Goal: Share content: Share content

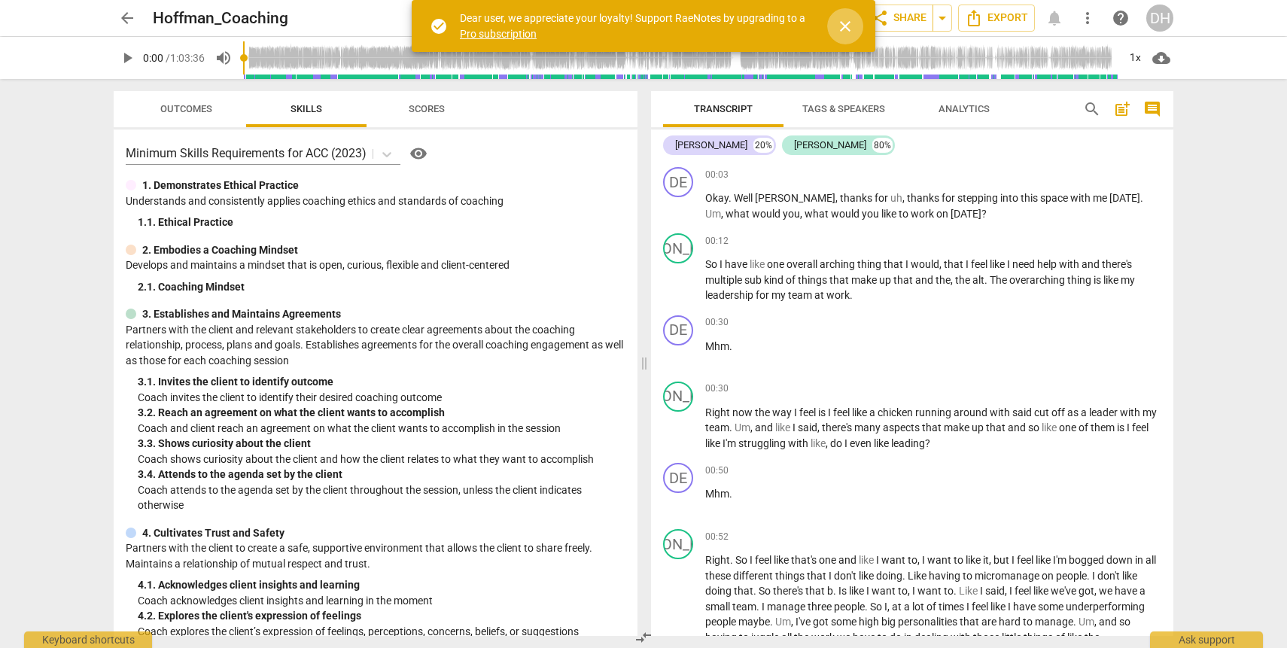
click at [847, 17] on span "close" at bounding box center [845, 26] width 18 height 18
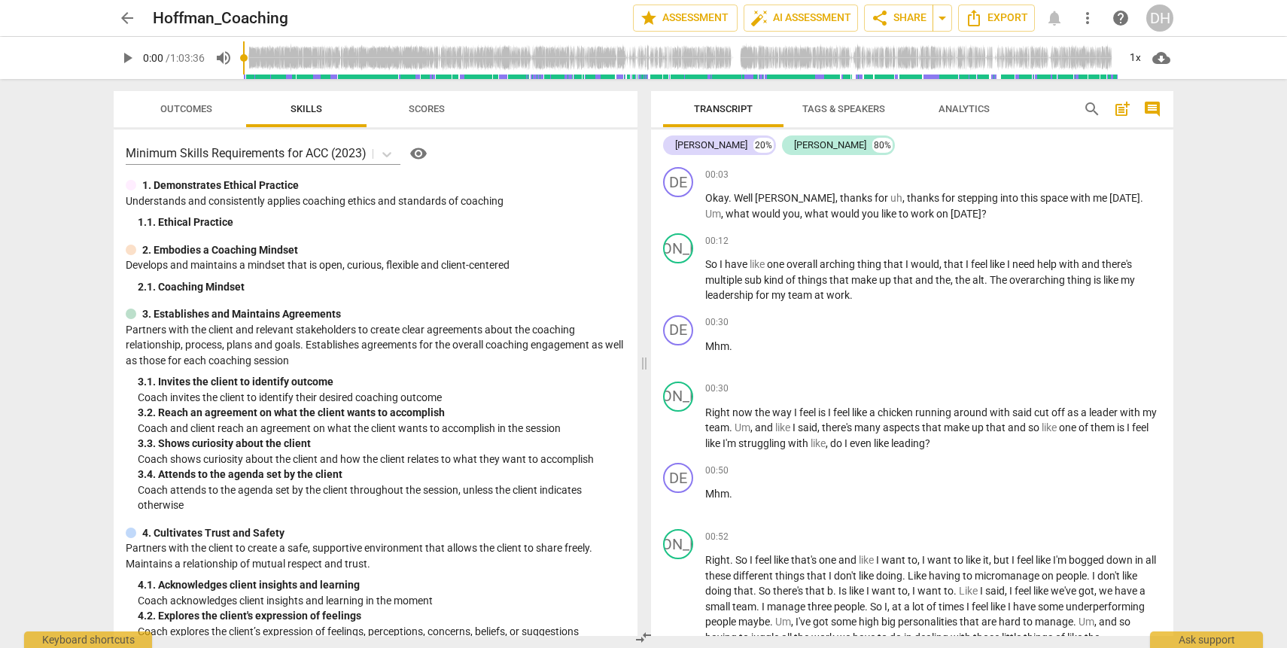
click at [704, 52] on input "range" at bounding box center [680, 58] width 875 height 48
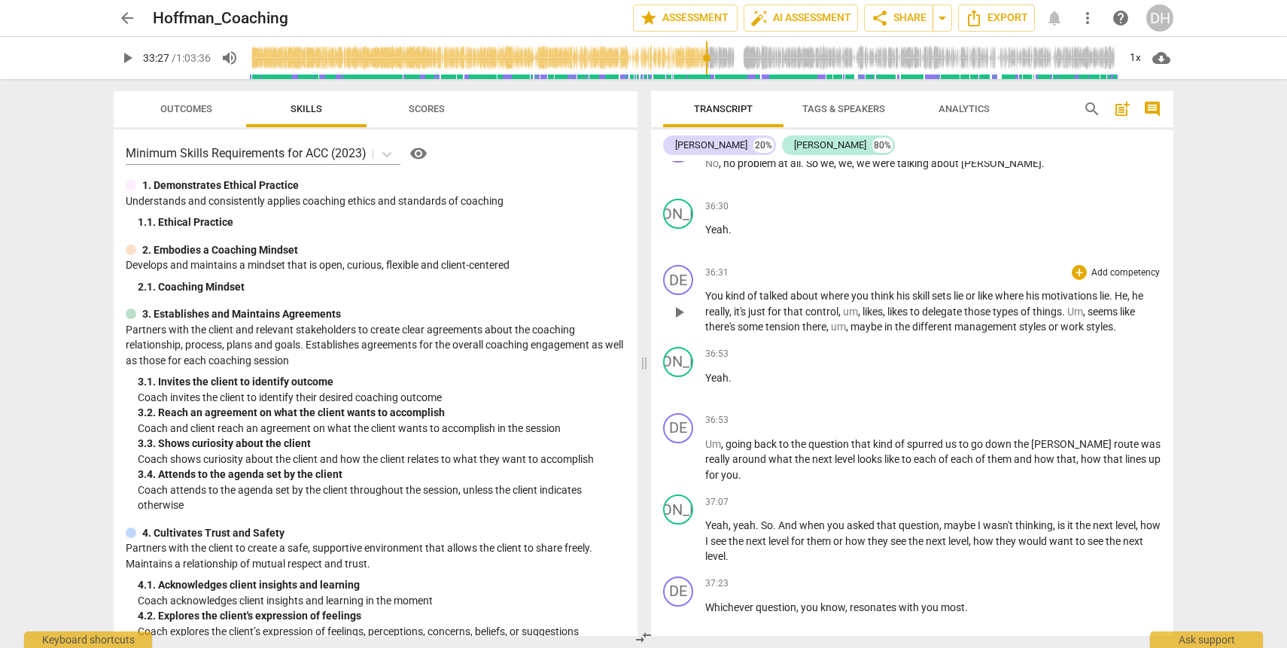
scroll to position [12094, 0]
click at [686, 184] on span "play_arrow" at bounding box center [679, 175] width 18 height 18
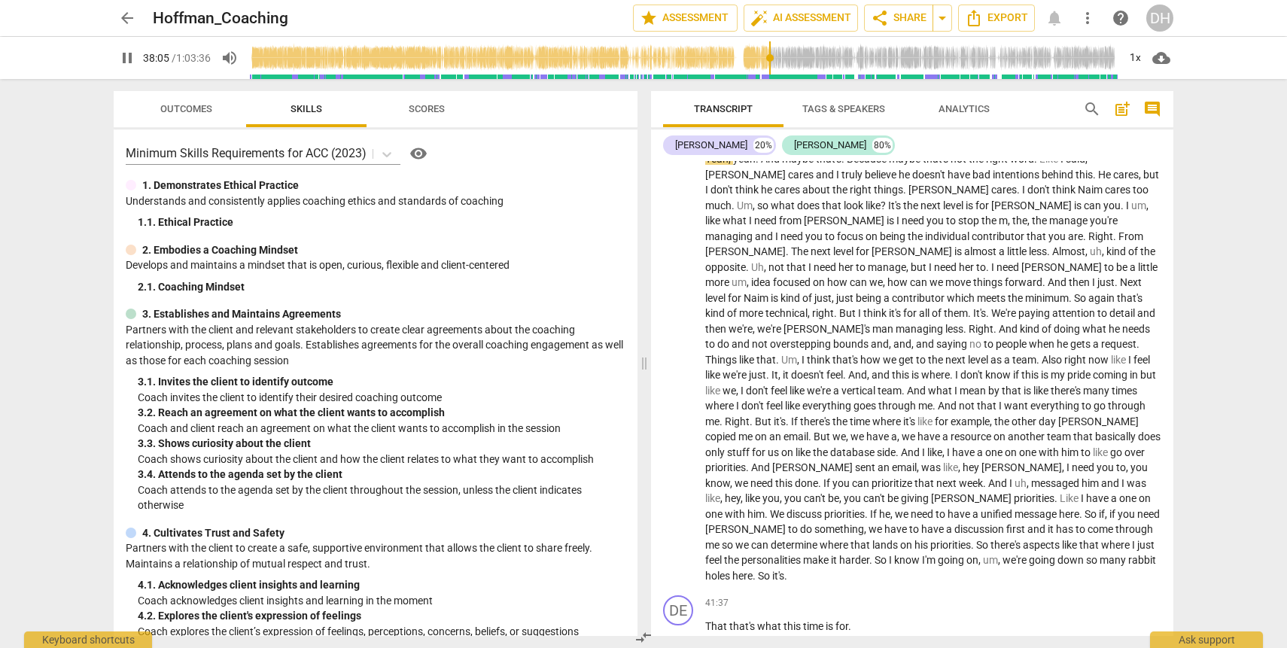
scroll to position [13055, 0]
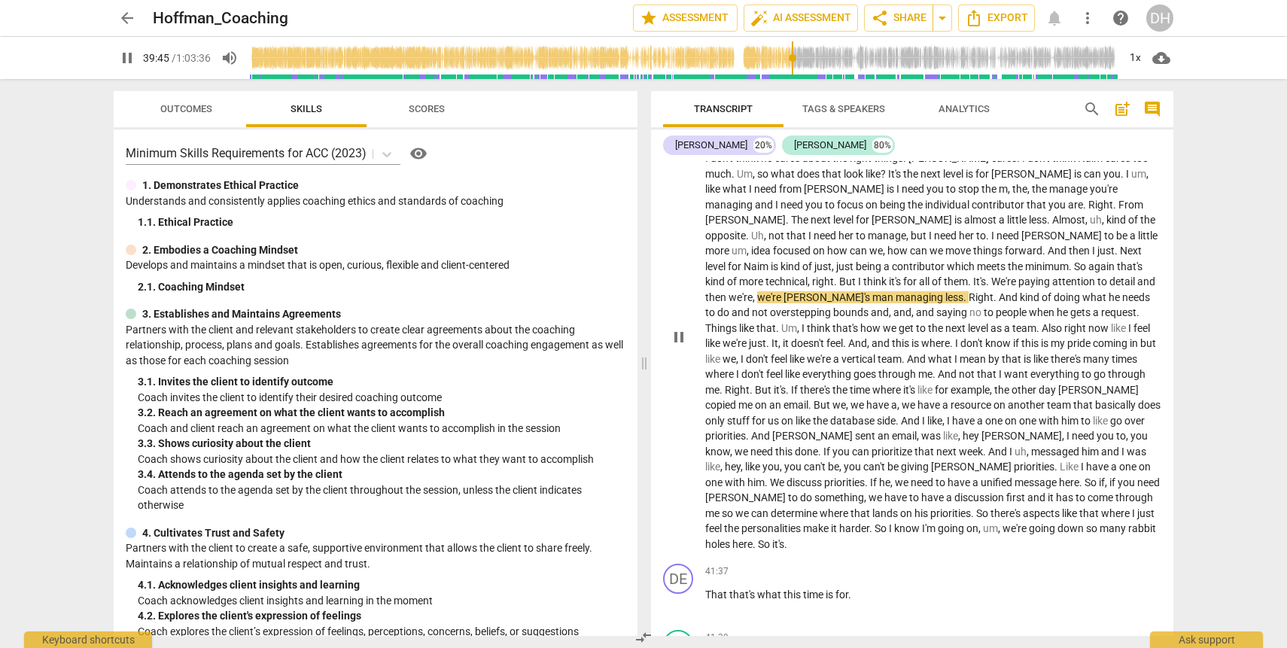
click at [946, 303] on span "managing" at bounding box center [921, 297] width 50 height 12
type input "2388"
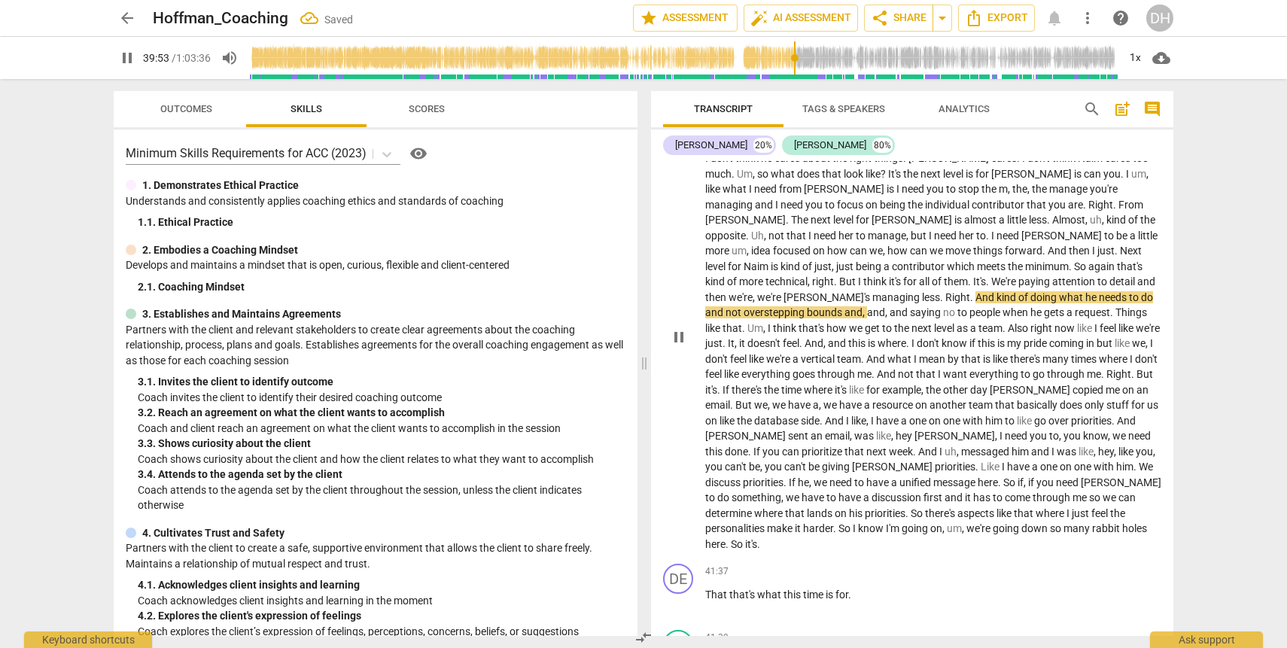
click at [884, 273] on span "being" at bounding box center [870, 266] width 28 height 12
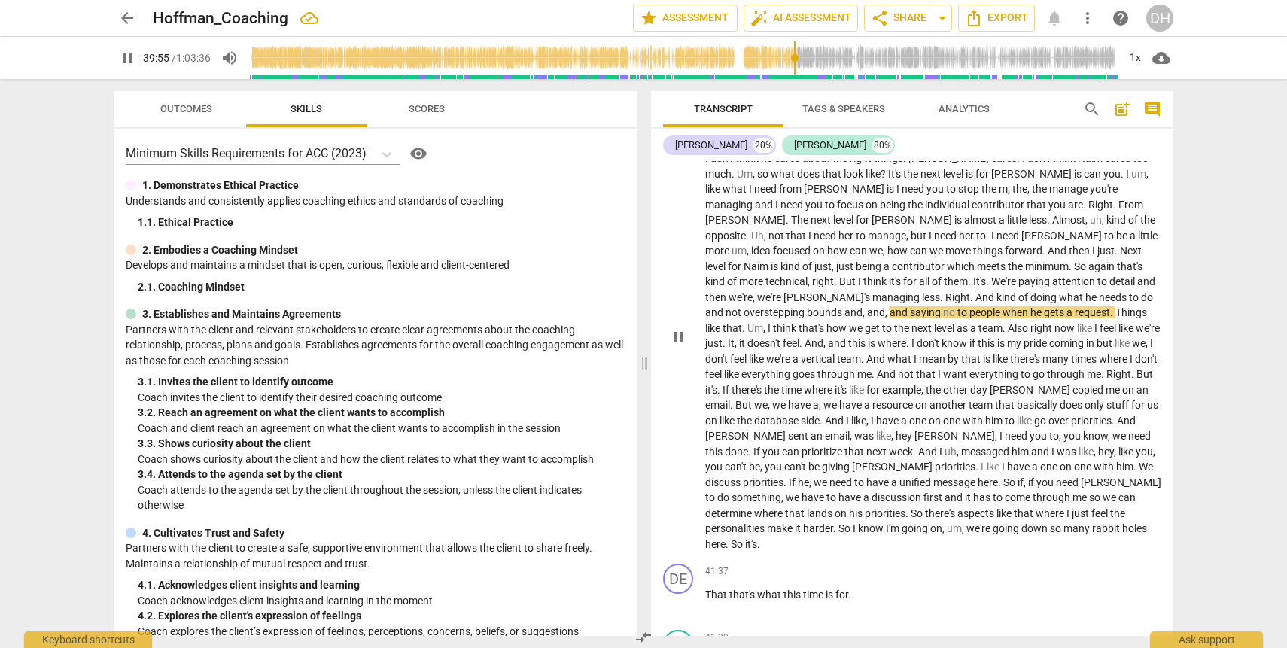
click at [676, 346] on span "pause" at bounding box center [679, 337] width 18 height 18
click at [676, 346] on span "play_arrow" at bounding box center [679, 337] width 18 height 18
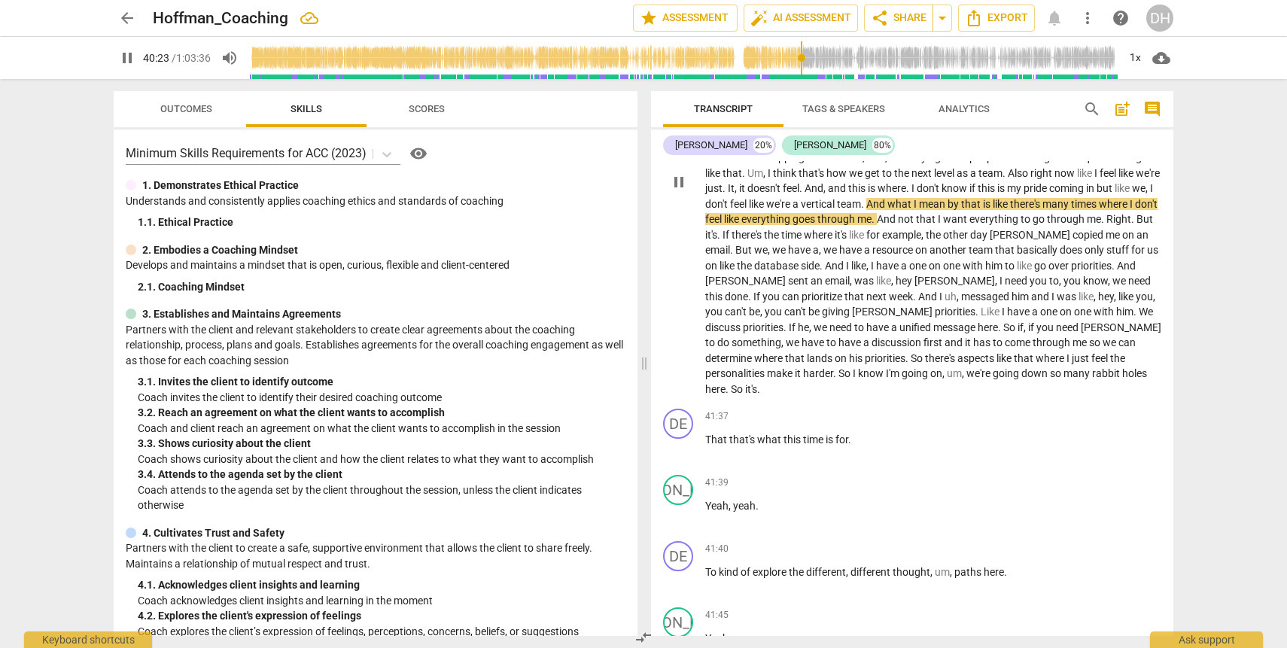
scroll to position [13213, 0]
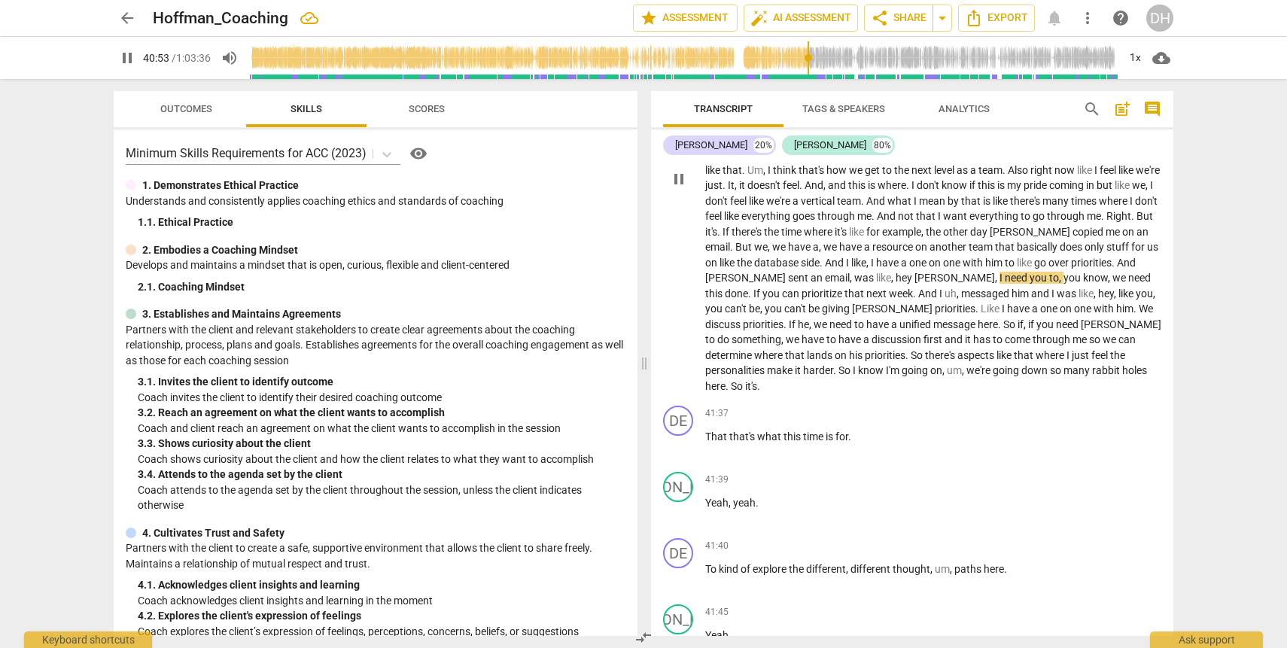
click at [673, 188] on span "pause" at bounding box center [679, 179] width 18 height 18
click at [673, 188] on span "play_arrow" at bounding box center [679, 179] width 18 height 18
click at [913, 300] on span "week" at bounding box center [901, 294] width 24 height 12
click at [684, 188] on span "pause" at bounding box center [679, 179] width 18 height 18
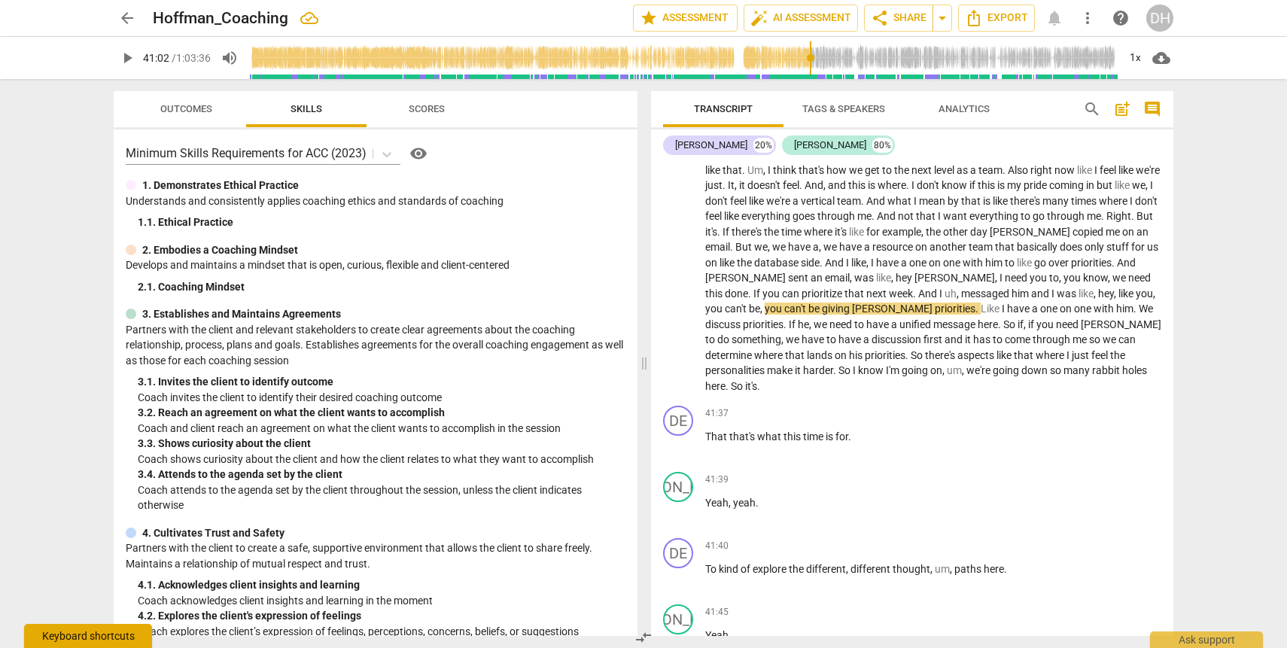
click at [70, 640] on div "Keyboard shortcuts" at bounding box center [88, 636] width 128 height 24
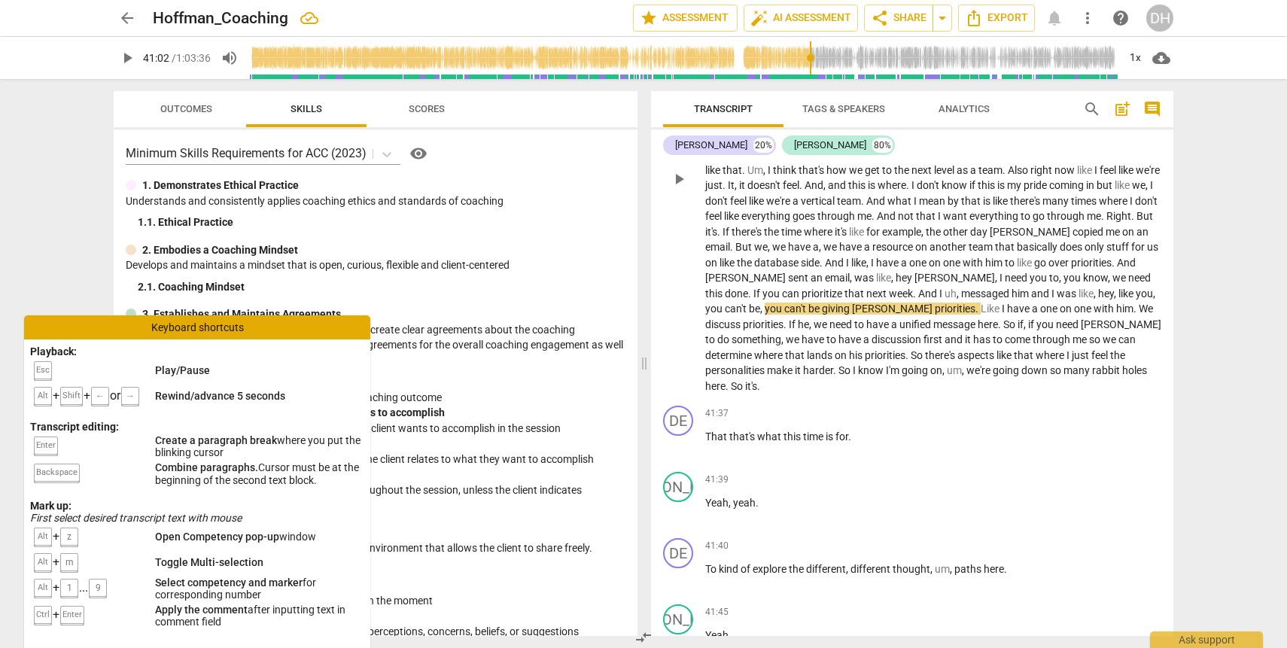
click at [825, 284] on span "an" at bounding box center [818, 278] width 14 height 12
click at [196, 333] on div "Keyboard shortcuts" at bounding box center [197, 327] width 346 height 24
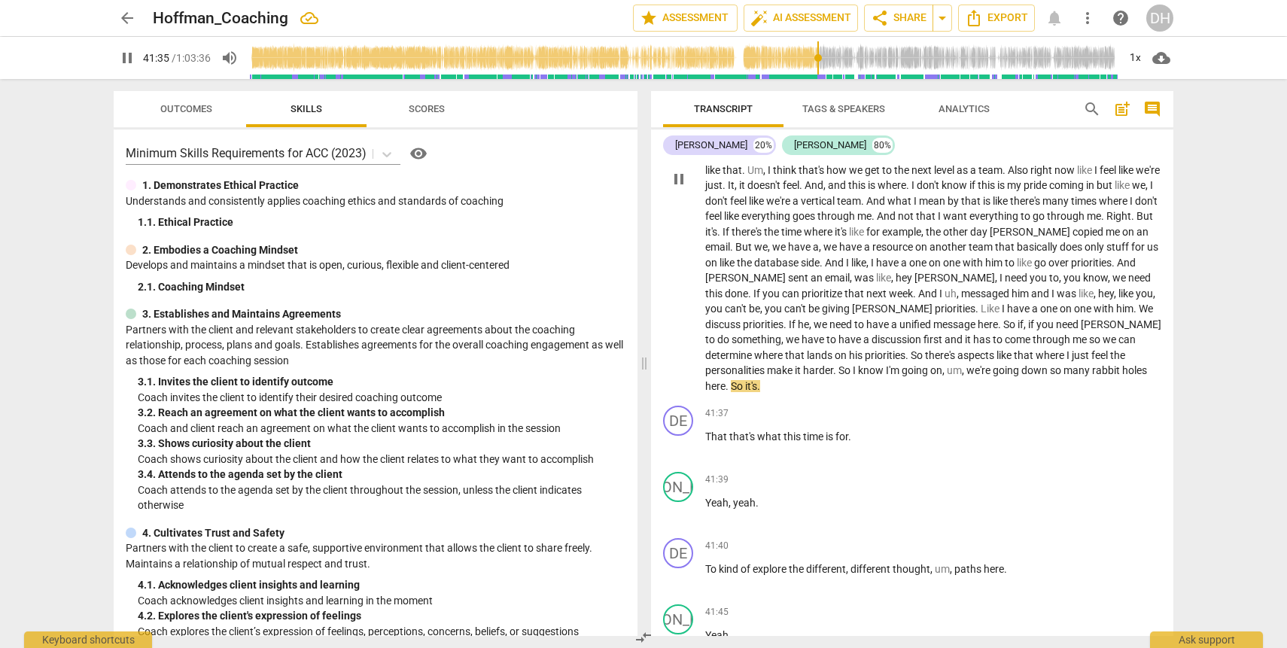
click at [852, 376] on span "So" at bounding box center [846, 370] width 14 height 12
type input "2497"
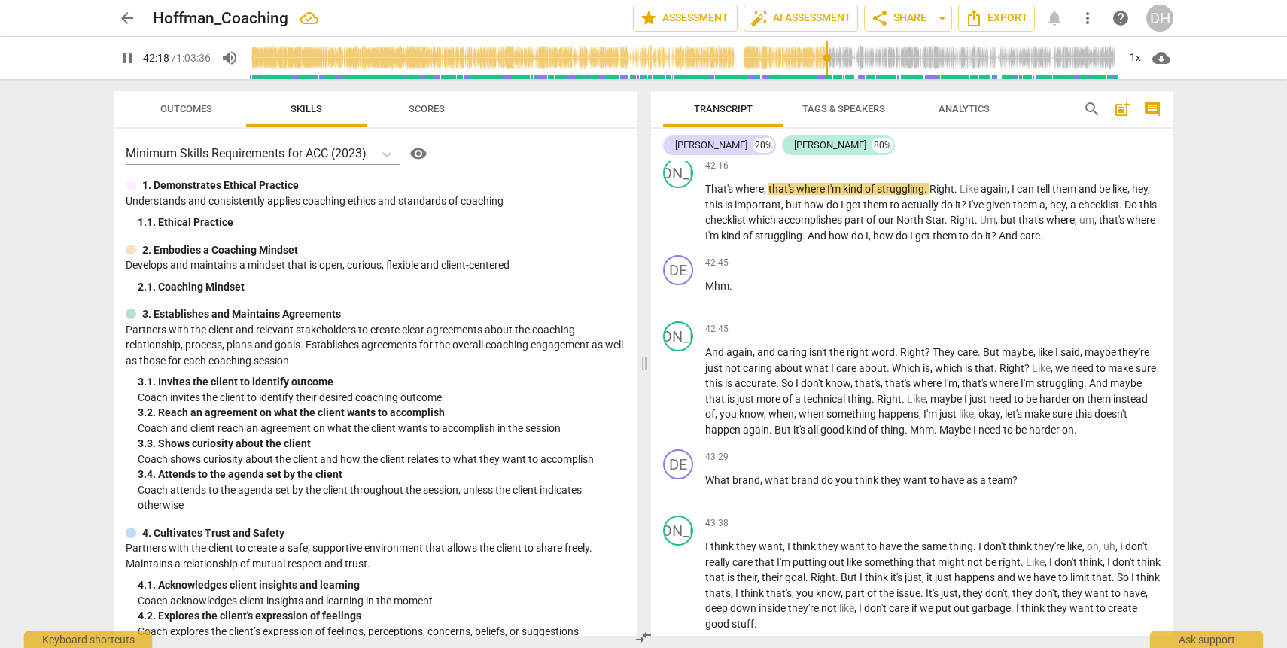
scroll to position [13827, 0]
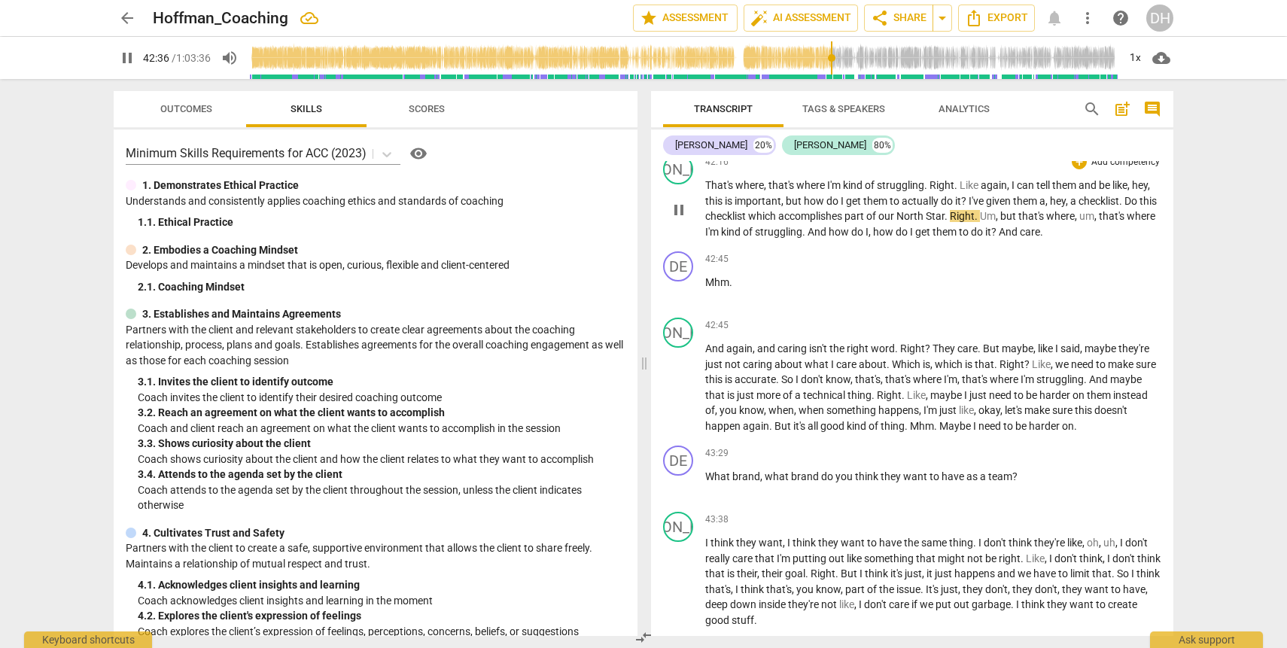
click at [681, 219] on span "pause" at bounding box center [679, 210] width 18 height 18
click at [681, 219] on span "play_arrow" at bounding box center [679, 210] width 18 height 18
click at [684, 219] on span "pause" at bounding box center [679, 210] width 18 height 18
click at [684, 219] on span "play_arrow" at bounding box center [679, 210] width 18 height 18
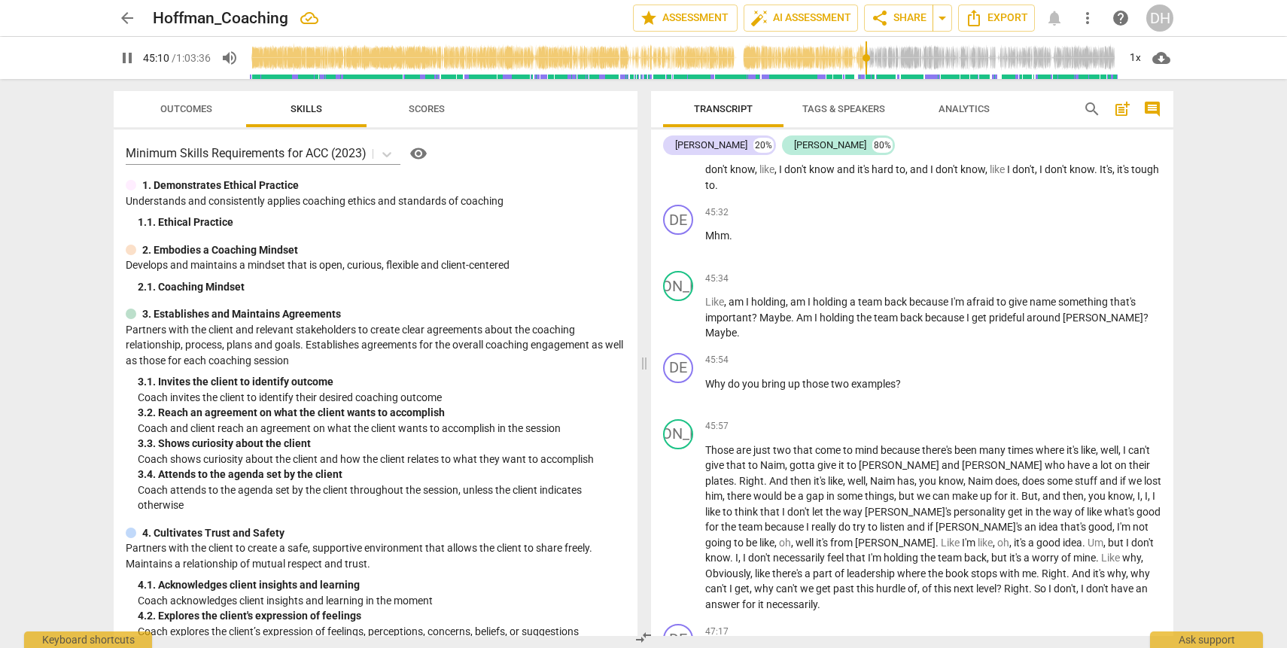
scroll to position [14695, 0]
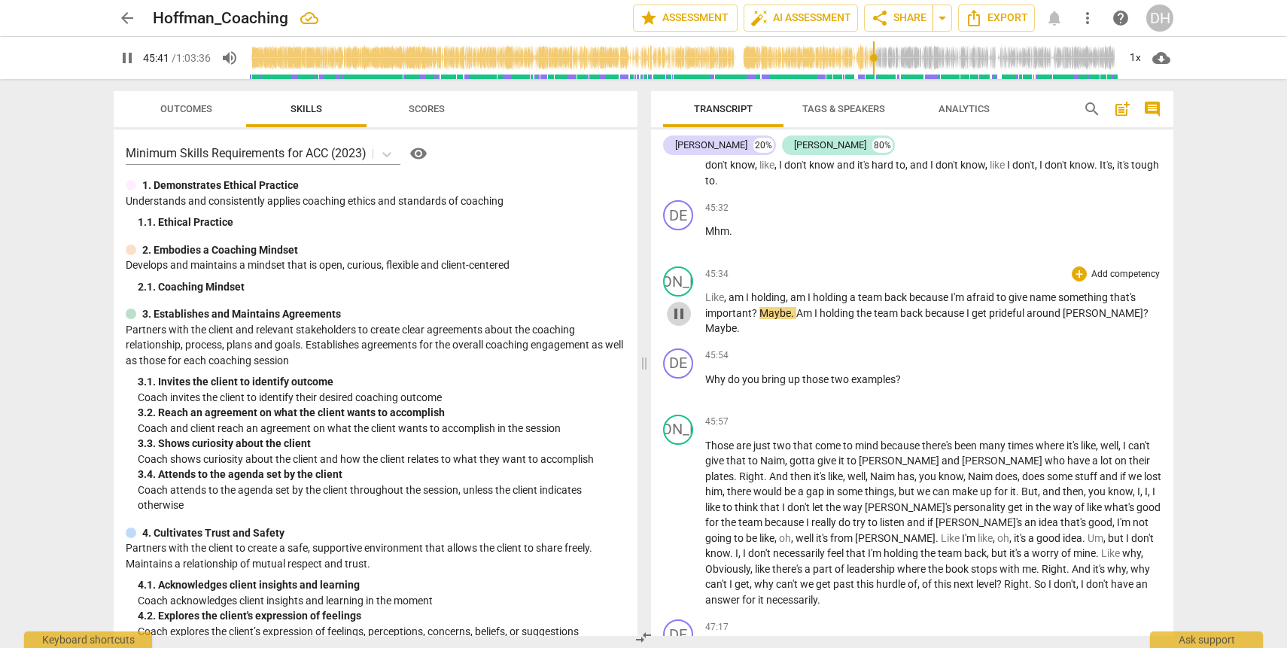
click at [684, 323] on span "pause" at bounding box center [679, 314] width 18 height 18
type input "2742"
click at [1058, 303] on span "name" at bounding box center [1044, 297] width 29 height 12
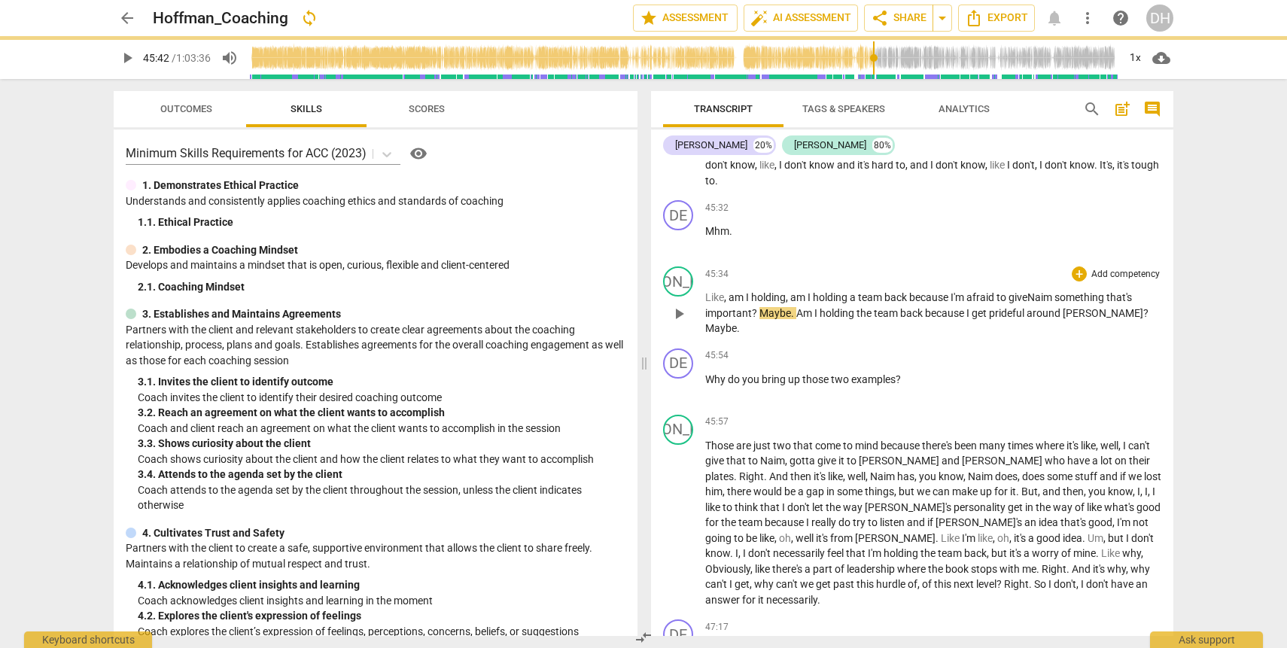
click at [680, 323] on span "play_arrow" at bounding box center [679, 314] width 18 height 18
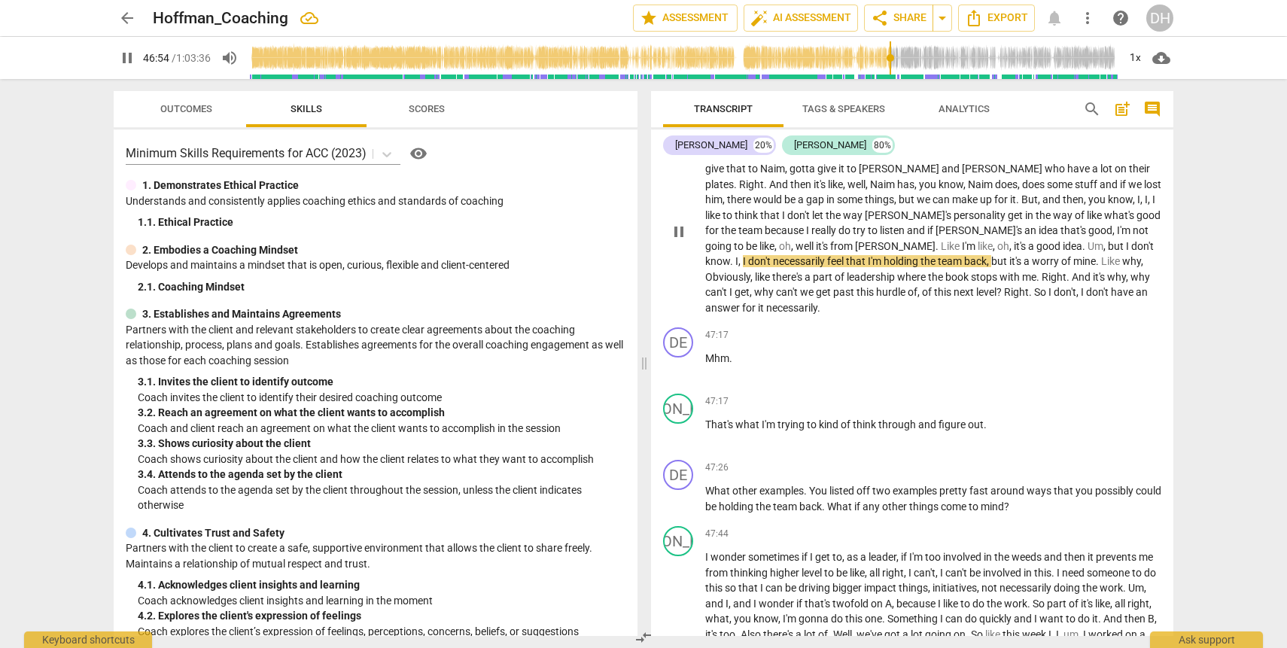
scroll to position [14997, 0]
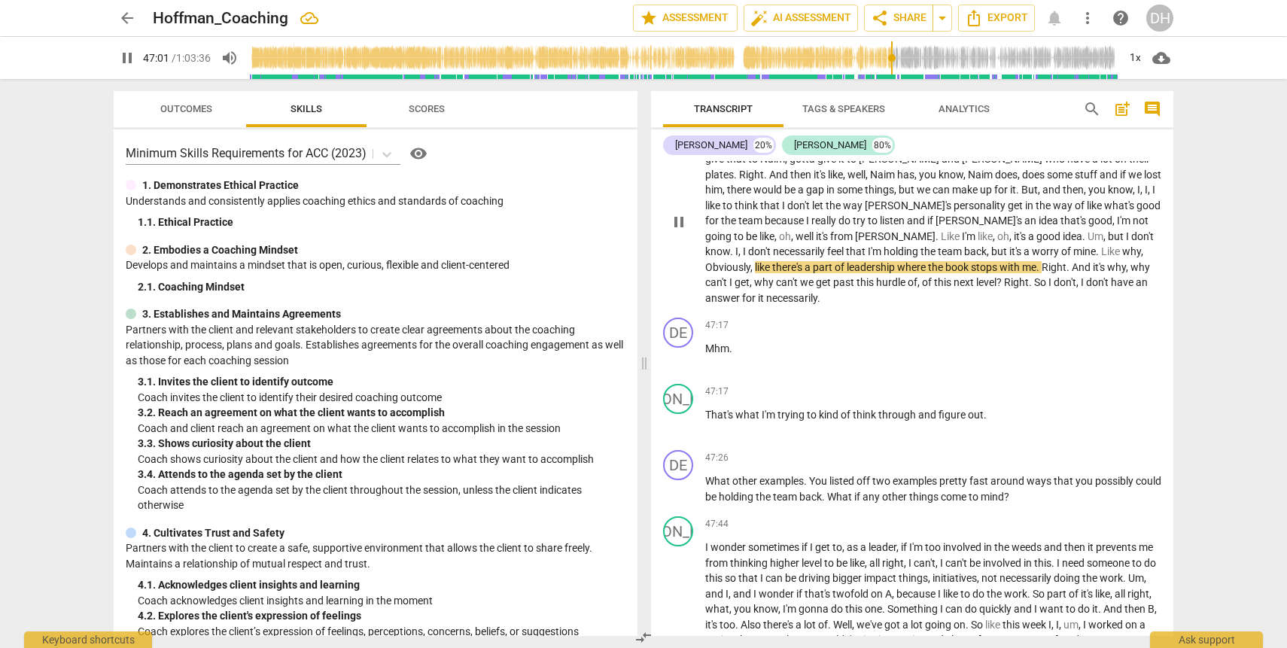
click at [675, 231] on span "pause" at bounding box center [679, 222] width 18 height 18
type input "2822"
click at [751, 273] on span "Obviously" at bounding box center [727, 267] width 45 height 12
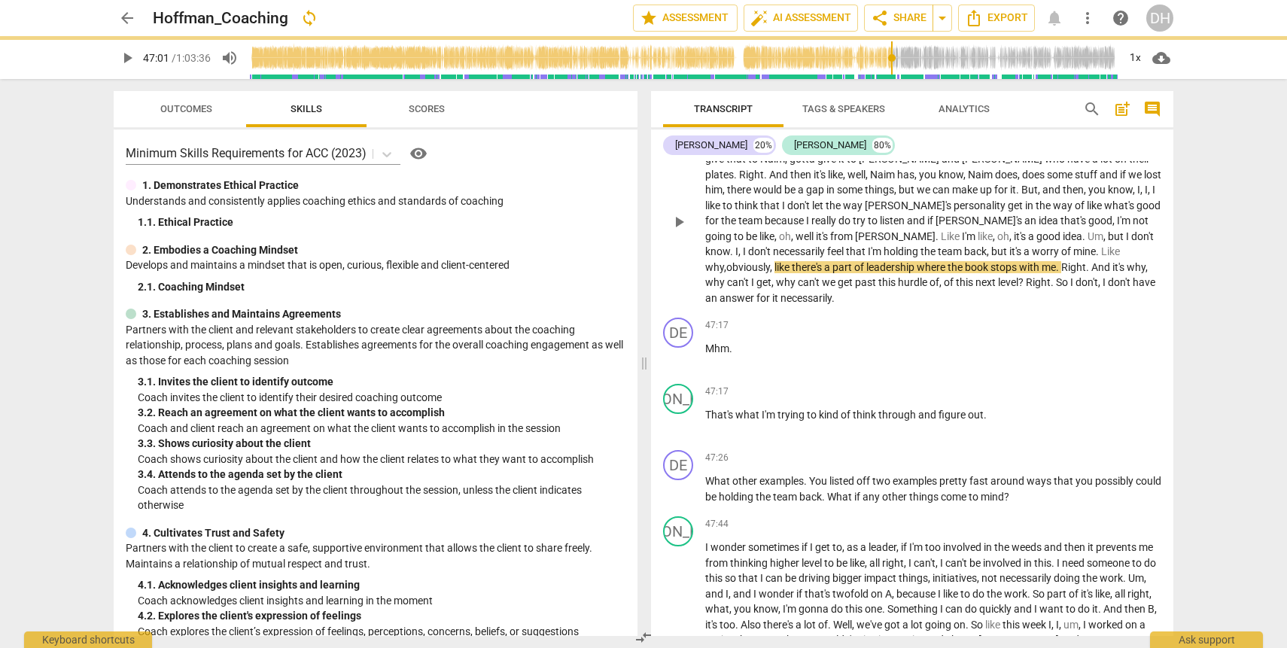
click at [672, 231] on span "play_arrow" at bounding box center [679, 222] width 18 height 18
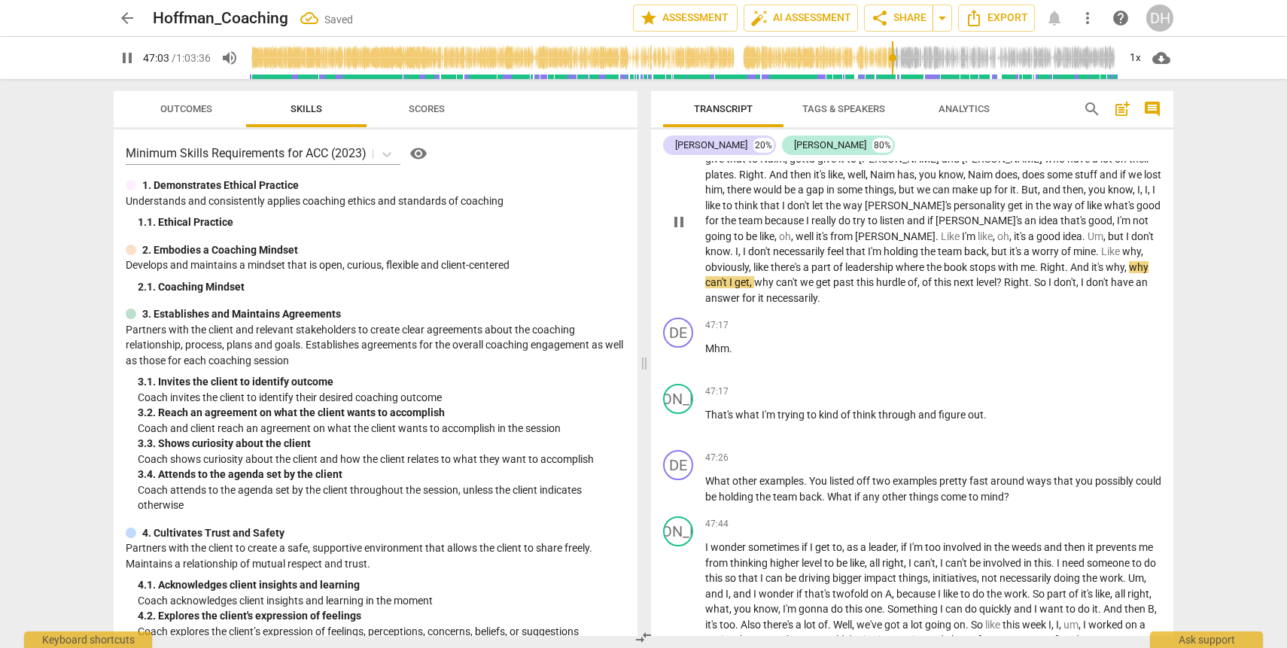
click at [675, 231] on span "pause" at bounding box center [679, 222] width 18 height 18
type input "2824"
click at [944, 273] on span "book" at bounding box center [957, 267] width 26 height 12
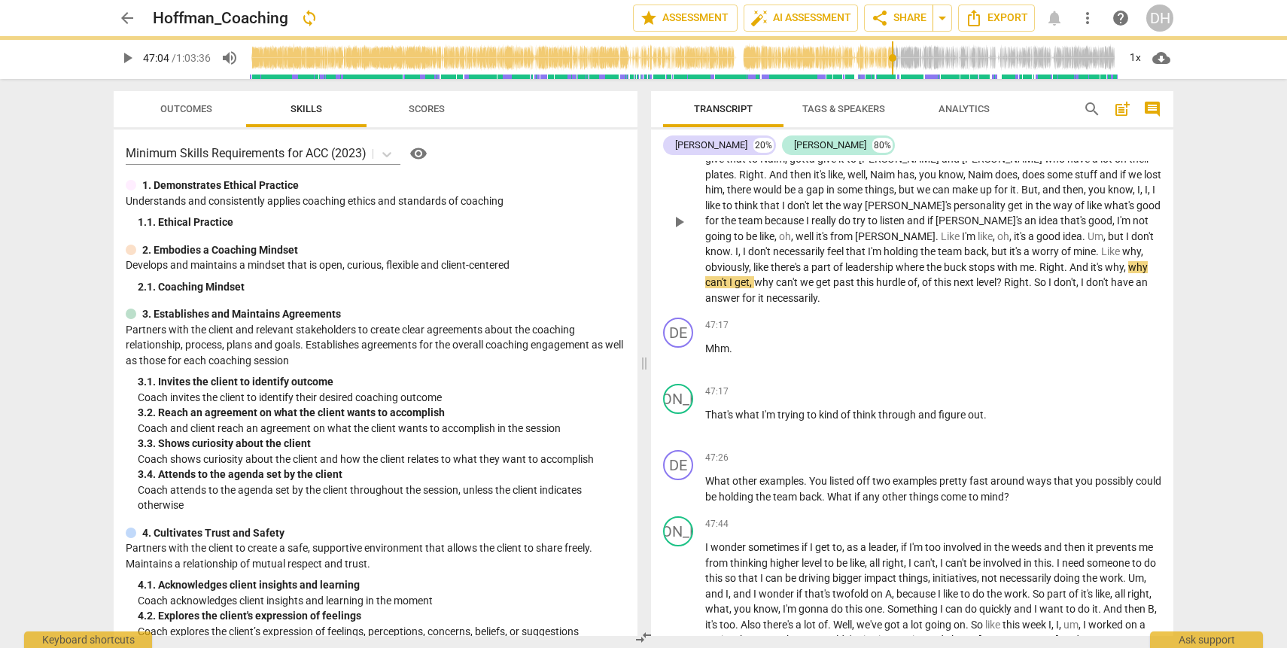
click at [678, 231] on span "play_arrow" at bounding box center [679, 222] width 18 height 18
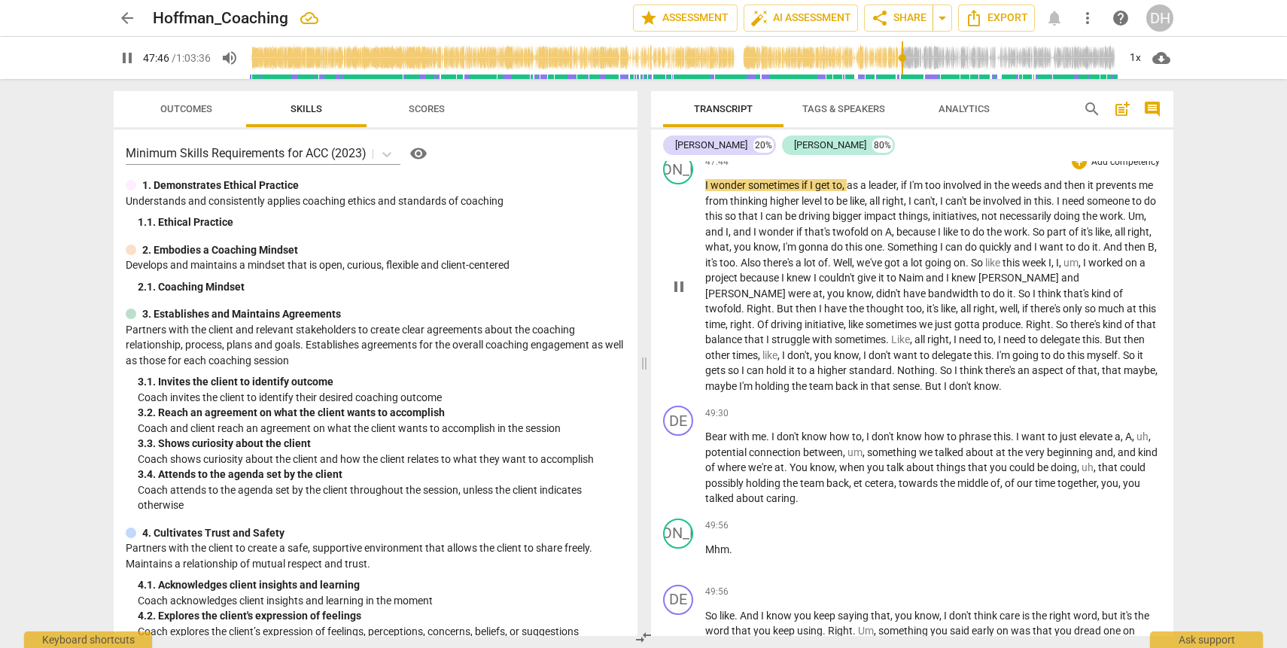
scroll to position [15363, 0]
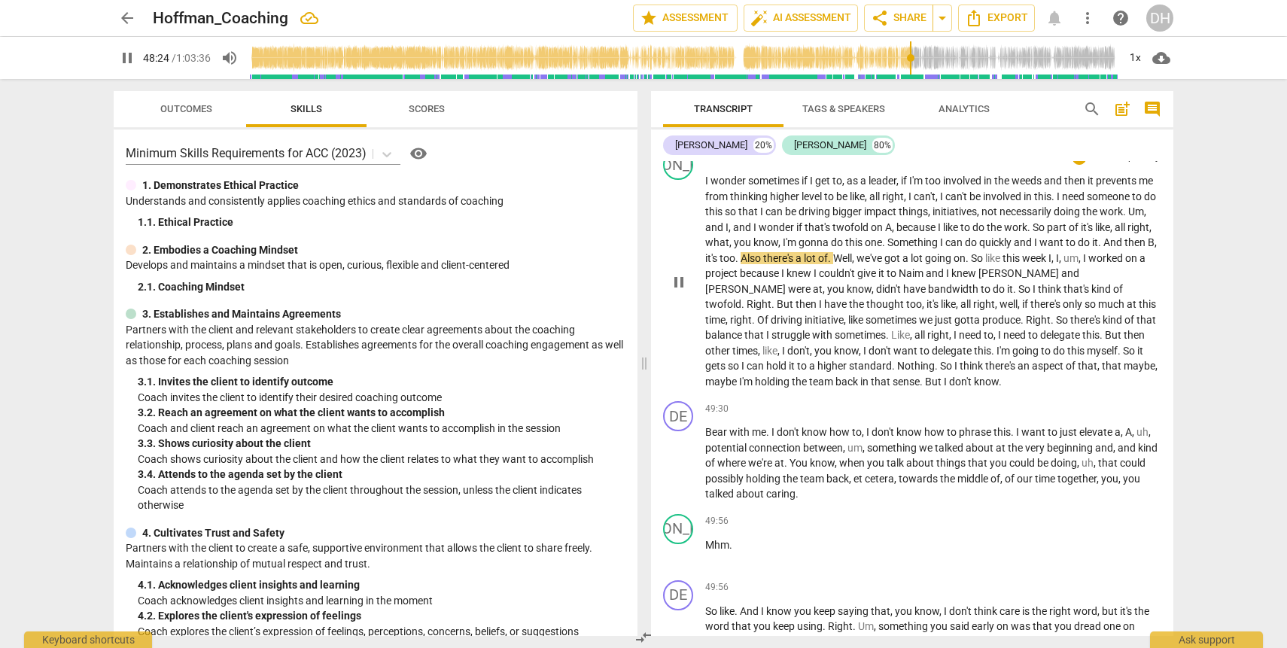
click at [675, 291] on span "pause" at bounding box center [679, 282] width 18 height 18
type input "2905"
click at [1155, 248] on span "," at bounding box center [1156, 242] width 2 height 12
click at [675, 291] on span "play_arrow" at bounding box center [679, 282] width 18 height 18
click at [685, 291] on span "pause" at bounding box center [679, 282] width 18 height 18
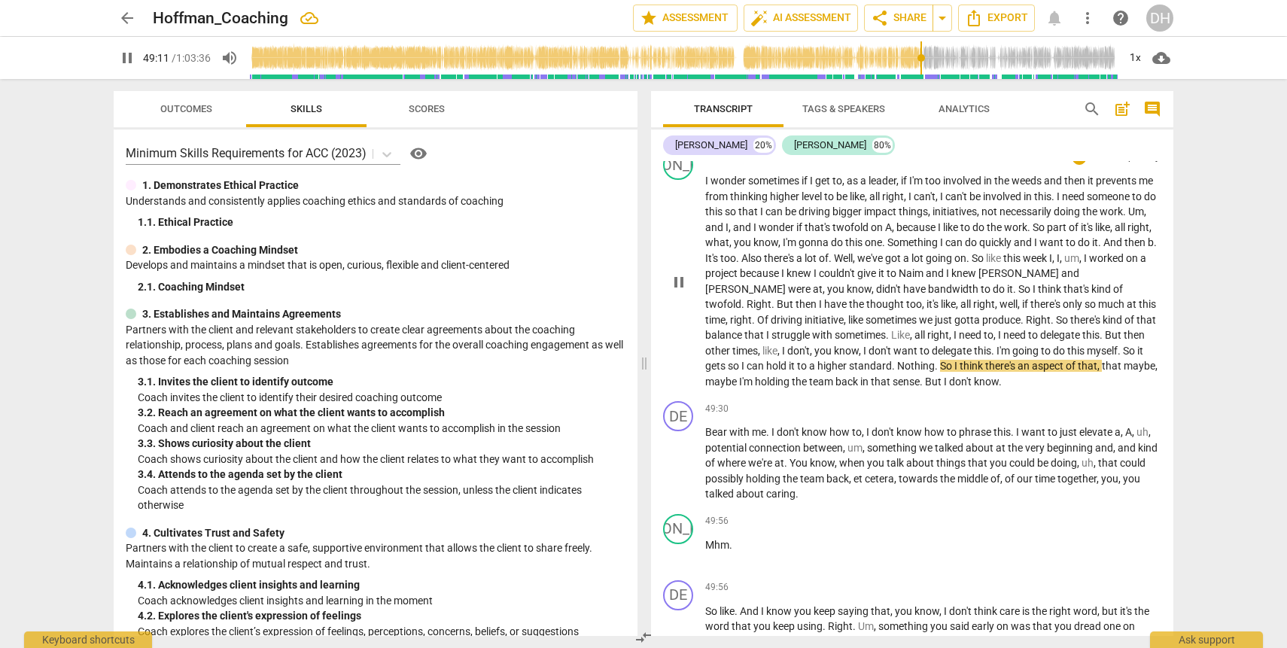
type input "2951"
click at [935, 372] on span "." at bounding box center [937, 366] width 5 height 12
click at [687, 291] on span "play_arrow" at bounding box center [679, 282] width 18 height 18
click at [679, 291] on span "pause" at bounding box center [679, 282] width 18 height 18
type input "2952"
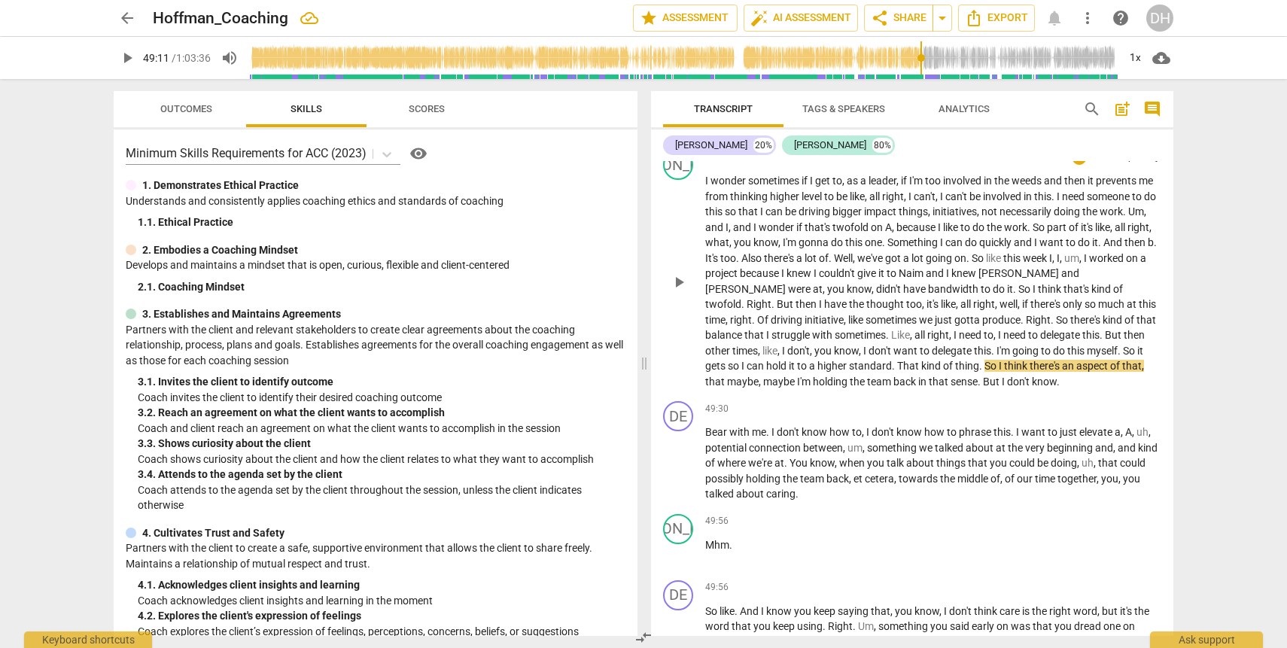
click at [921, 372] on span "kind" at bounding box center [932, 366] width 22 height 12
click at [678, 291] on span "play_arrow" at bounding box center [679, 282] width 18 height 18
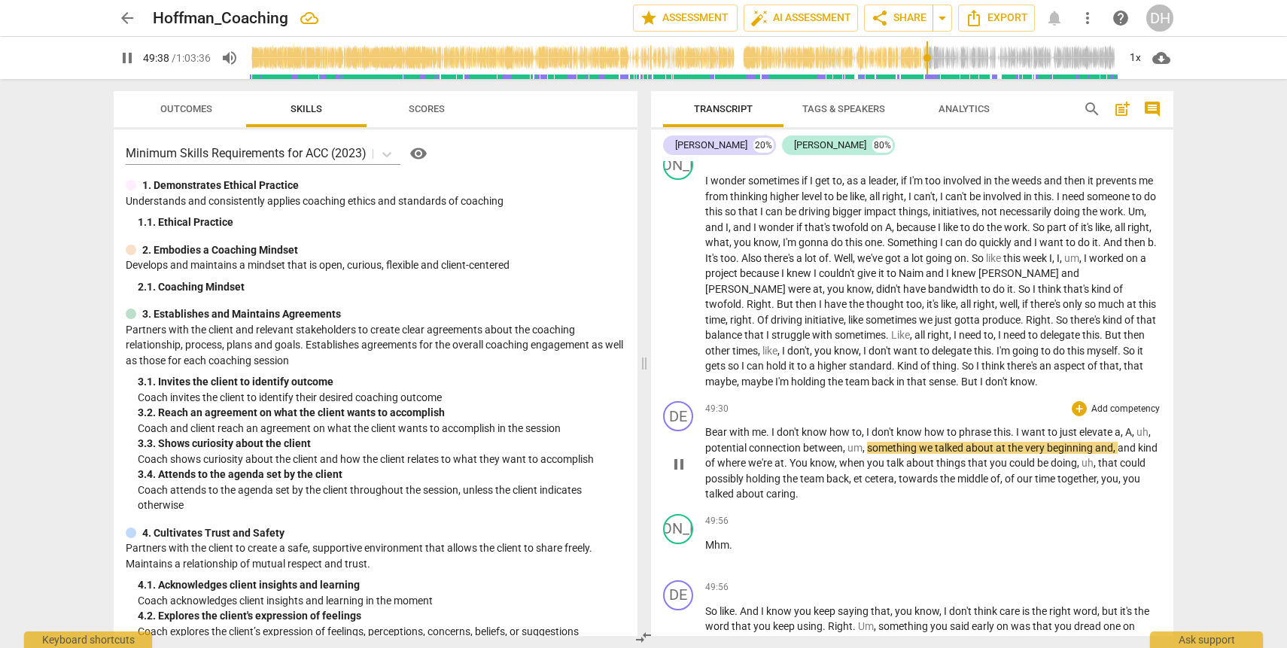
click at [1132, 438] on span "," at bounding box center [1134, 432] width 5 height 12
type input "2979"
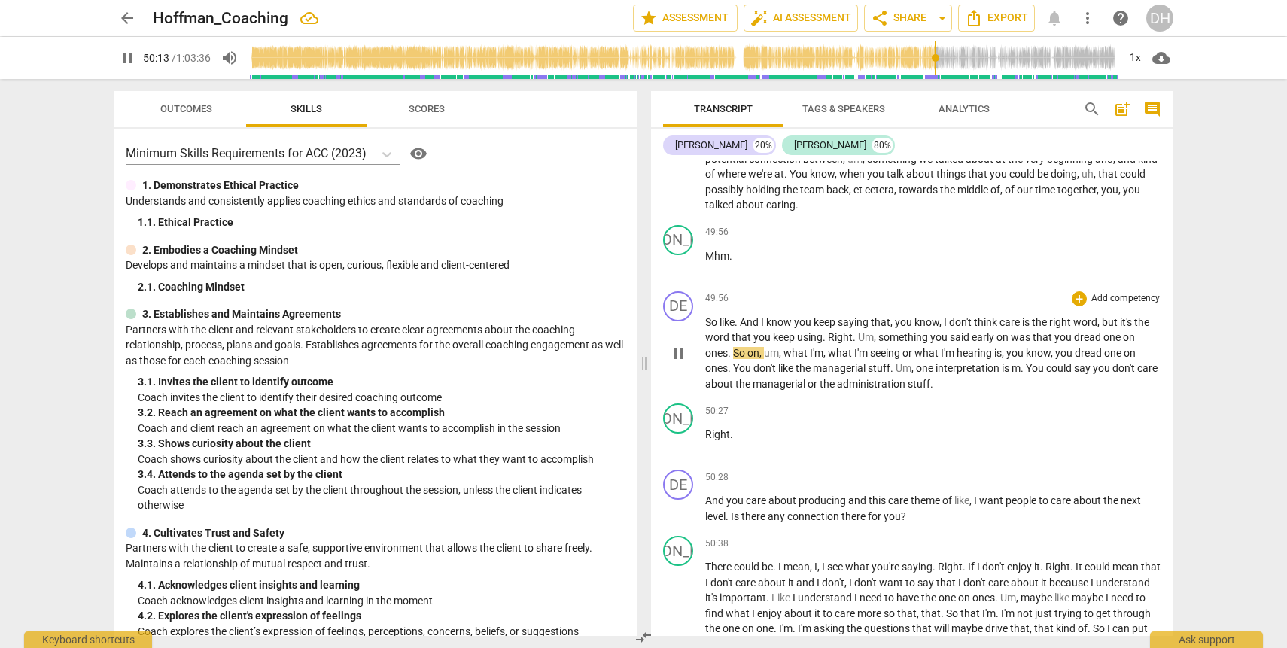
scroll to position [15656, 0]
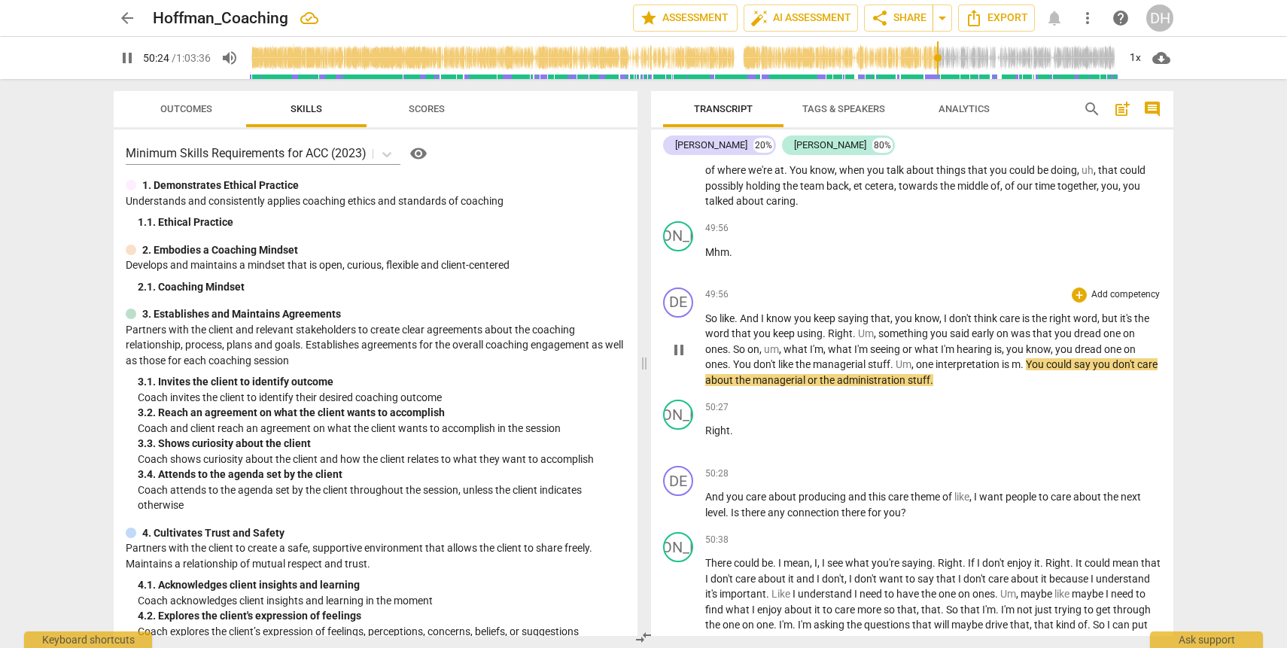
click at [678, 359] on span "pause" at bounding box center [679, 350] width 18 height 18
type input "3025"
click at [1021, 370] on span "m" at bounding box center [1016, 364] width 9 height 12
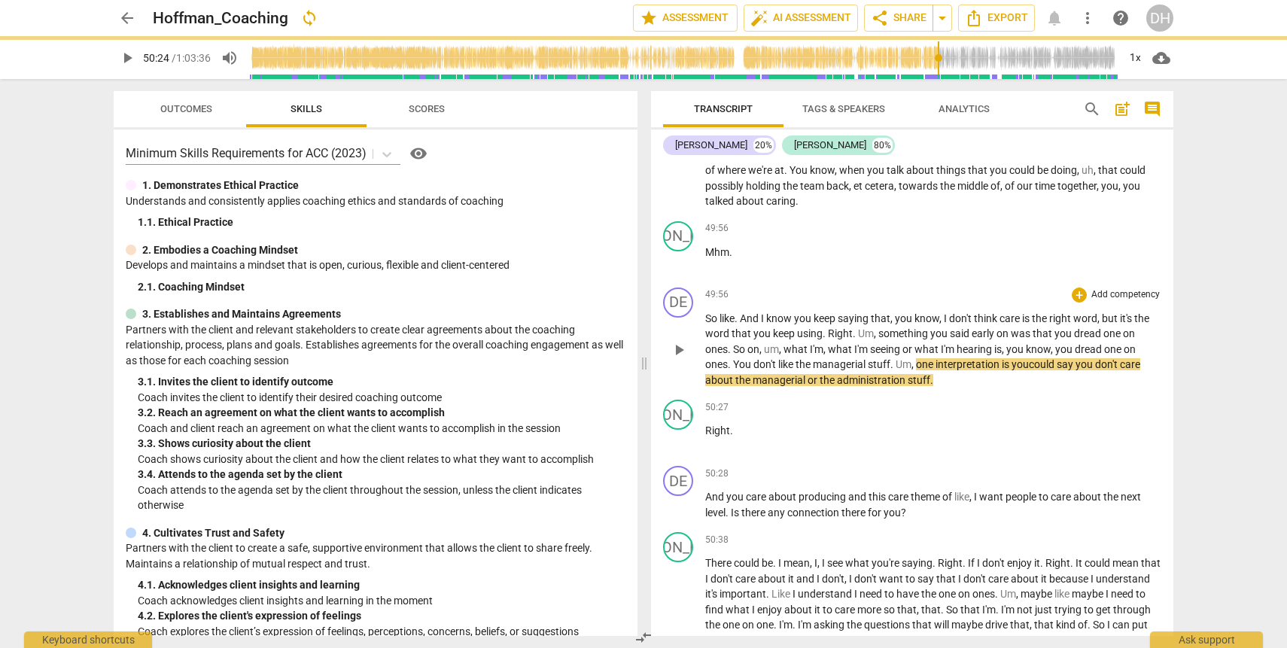
click at [684, 359] on span "play_arrow" at bounding box center [679, 350] width 18 height 18
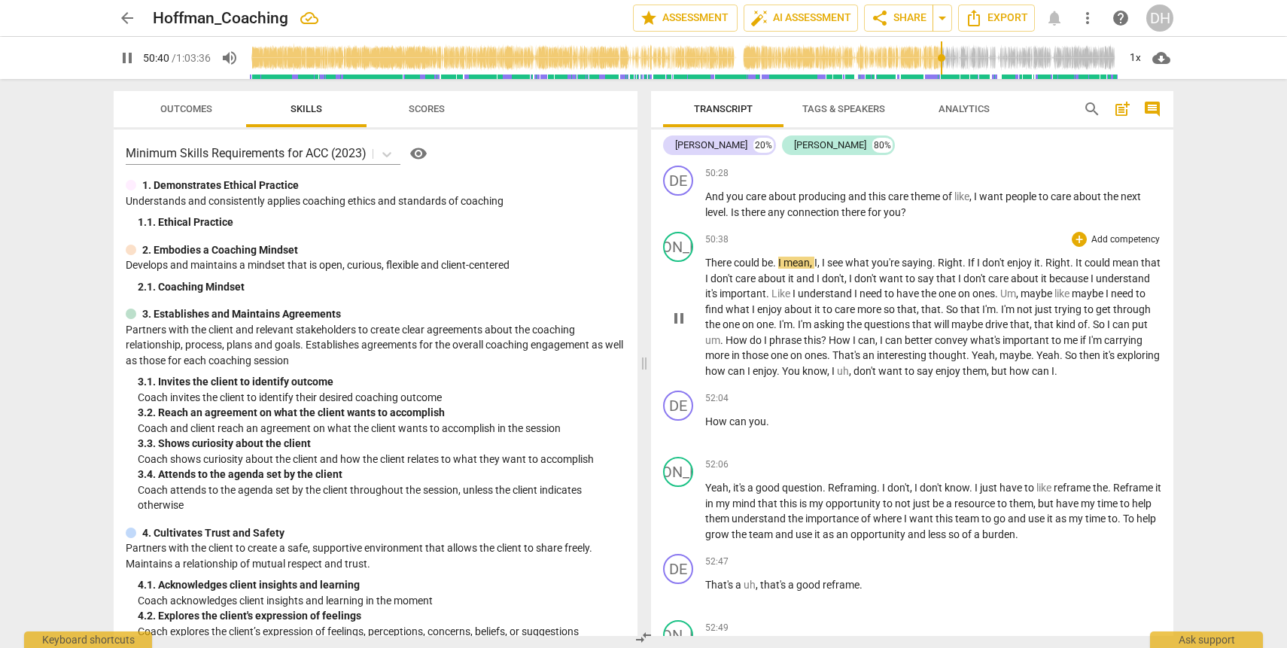
scroll to position [15958, 0]
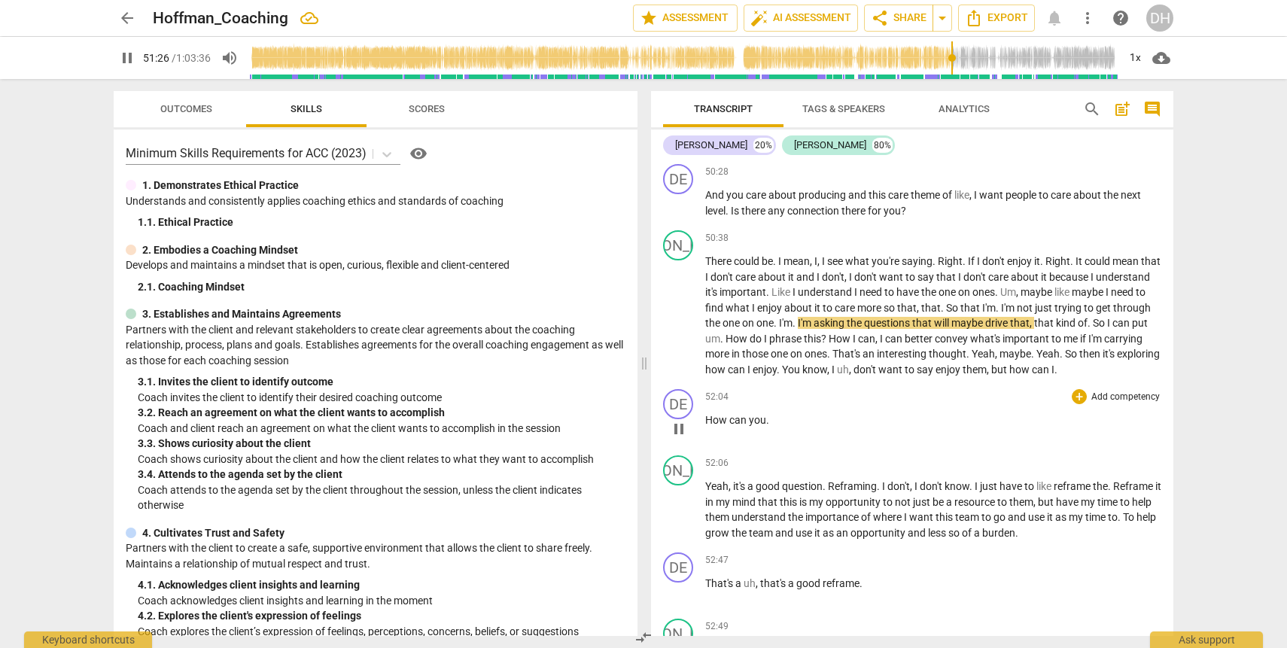
click at [772, 428] on p "How can you ." at bounding box center [933, 421] width 456 height 16
type input "3087"
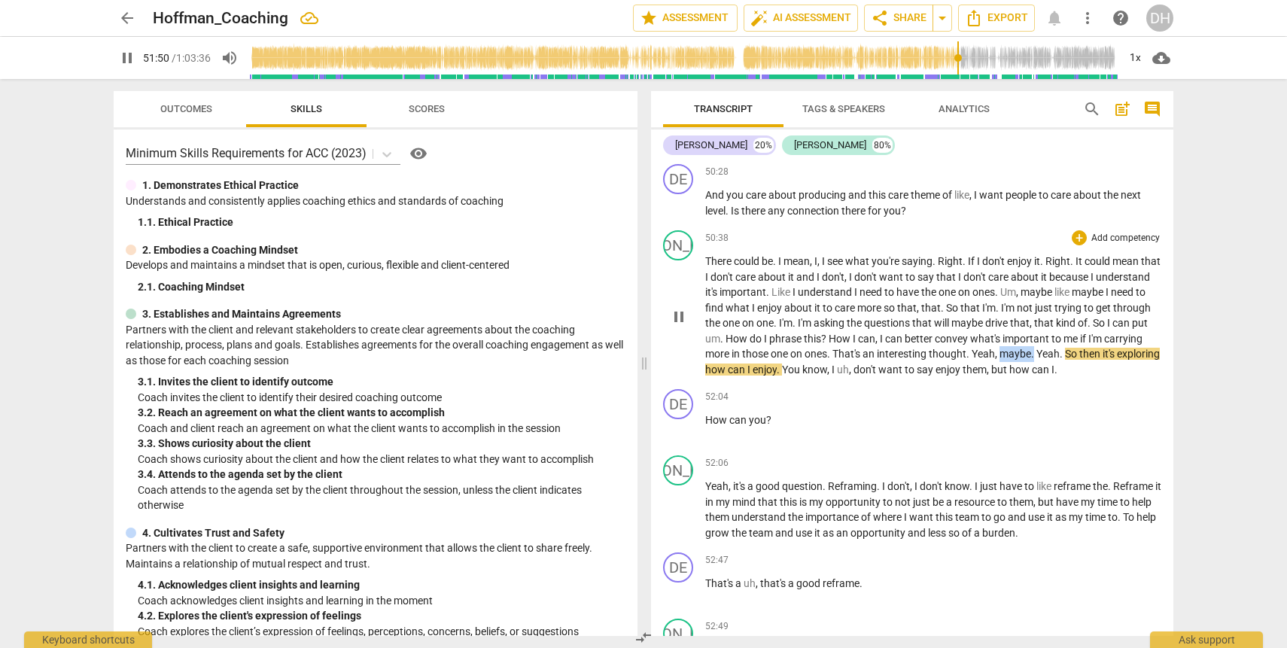
drag, startPoint x: 1130, startPoint y: 382, endPoint x: 1098, endPoint y: 381, distance: 32.4
click at [1098, 377] on p "There could be . I mean , I , I see what you're saying . Right . If I don't enj…" at bounding box center [933, 315] width 456 height 123
click at [837, 376] on span "I" at bounding box center [834, 370] width 5 height 12
click at [757, 377] on p "There could be . I mean , I , I see what you're saying . Right . If I don't enj…" at bounding box center [933, 315] width 456 height 123
type input "3121"
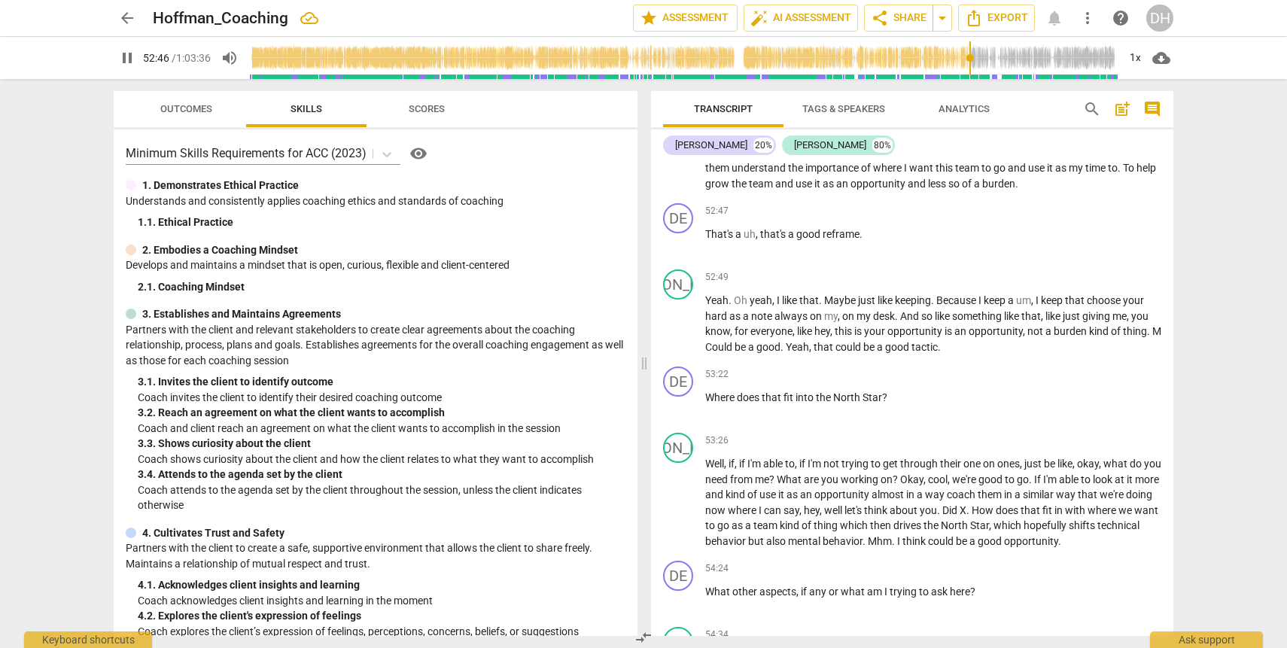
scroll to position [16322, 0]
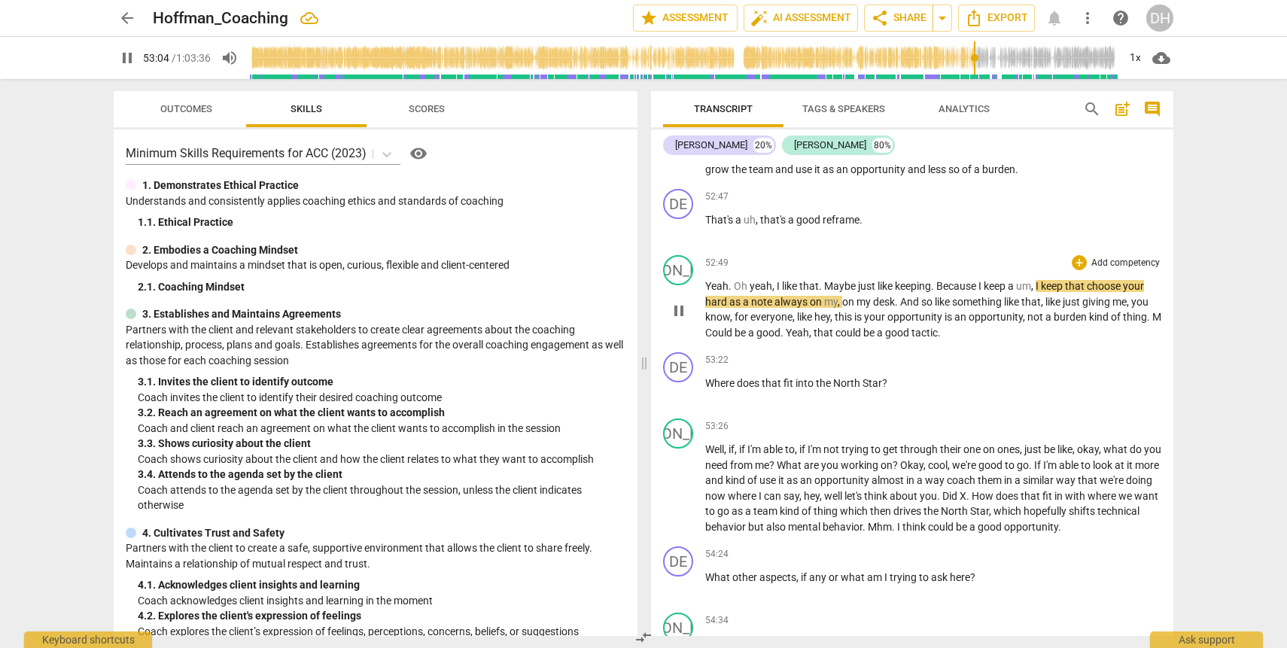
click at [1092, 292] on span "choose" at bounding box center [1105, 286] width 36 height 12
type input "3187"
click at [724, 308] on span "hard" at bounding box center [717, 302] width 24 height 12
click at [735, 339] on span "Could" at bounding box center [719, 333] width 29 height 12
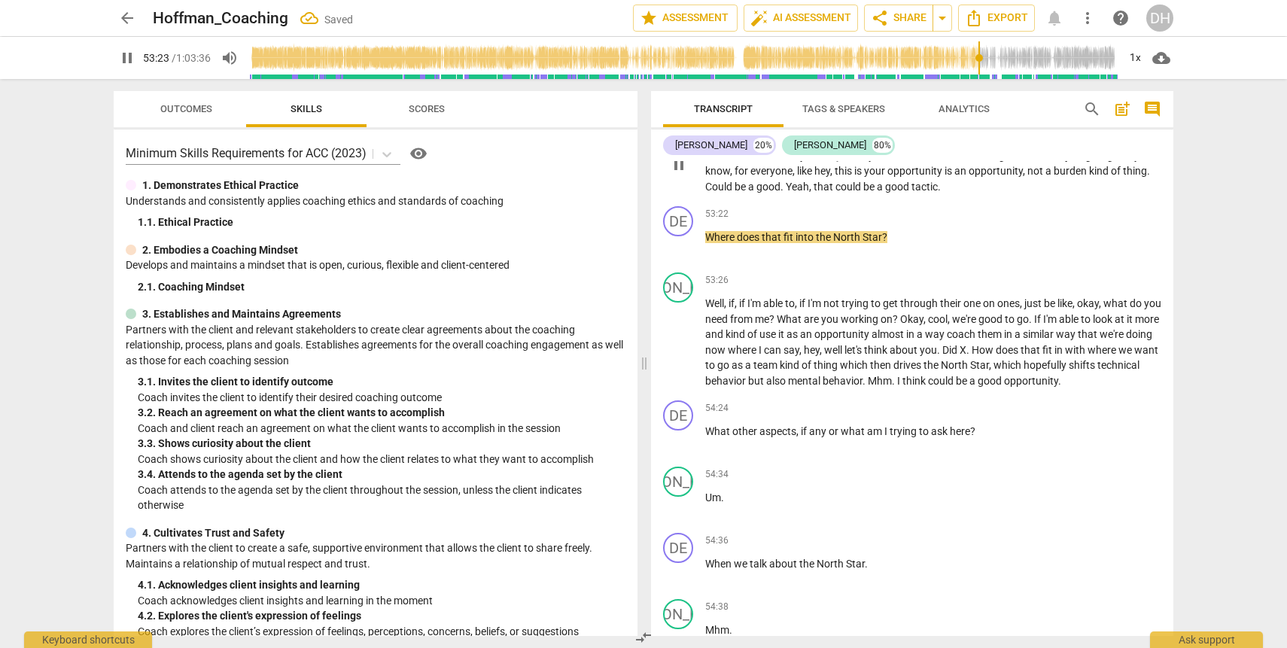
scroll to position [16480, 0]
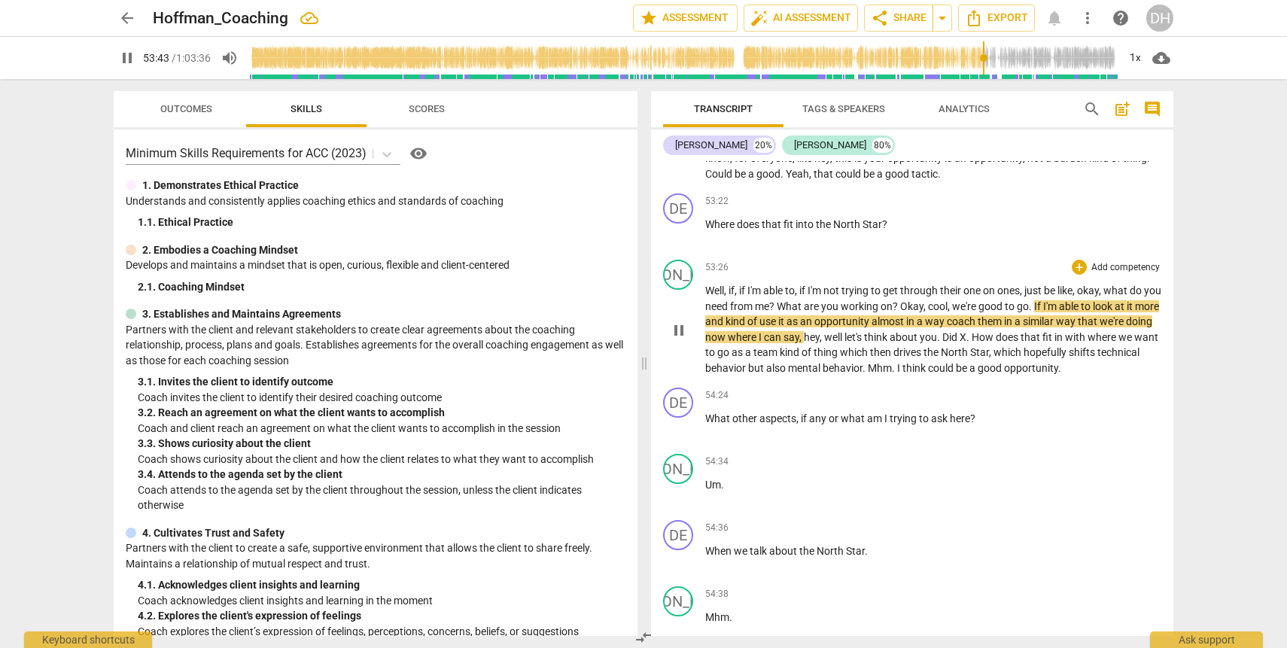
click at [1113, 297] on span "what" at bounding box center [1117, 291] width 26 height 12
type input "3225"
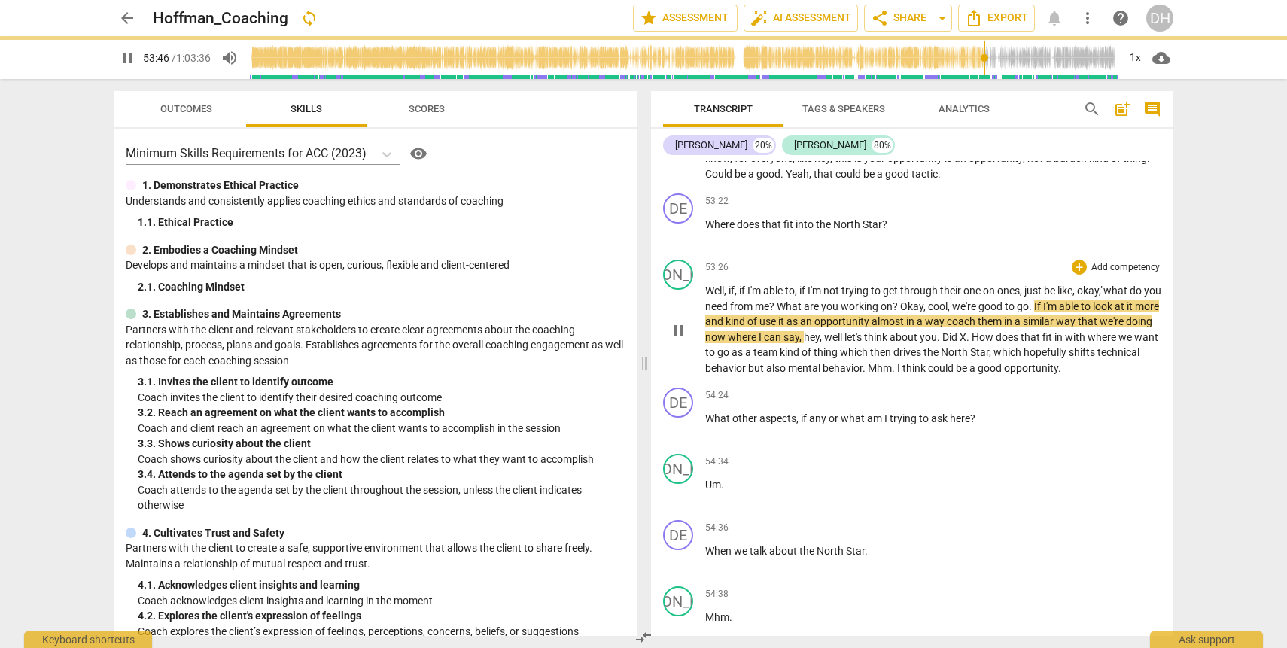
click at [1034, 312] on span "." at bounding box center [1031, 306] width 5 height 12
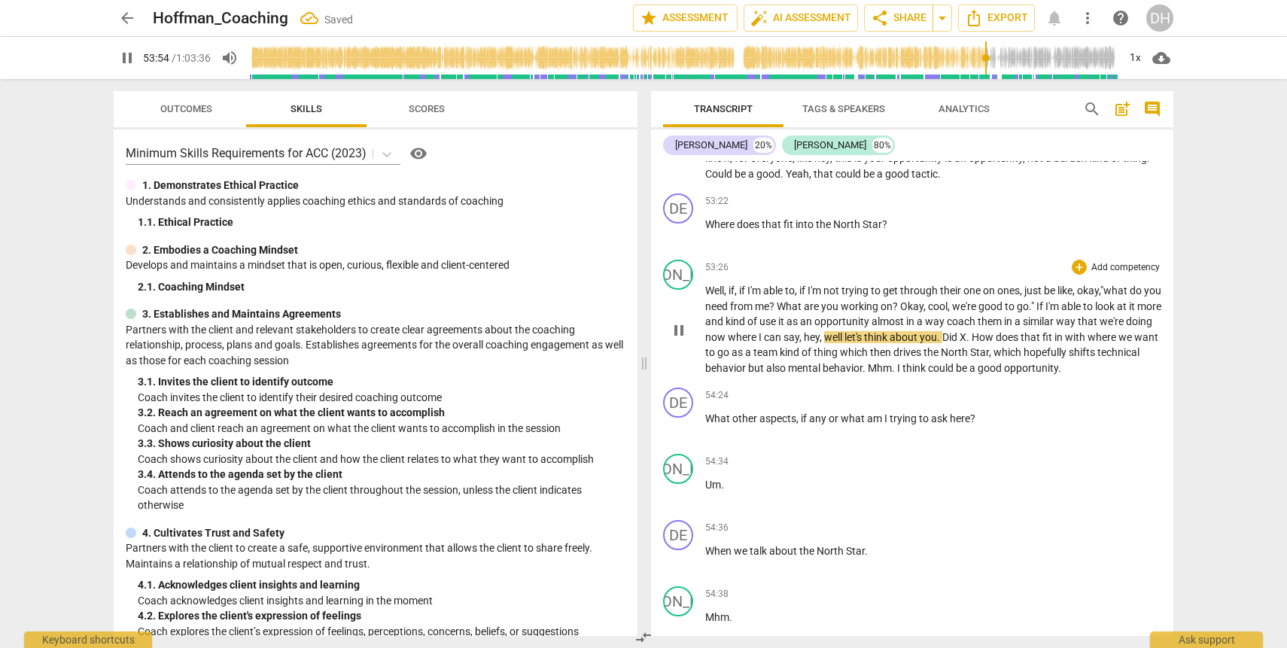
click at [960, 343] on span "Did" at bounding box center [951, 337] width 17 height 12
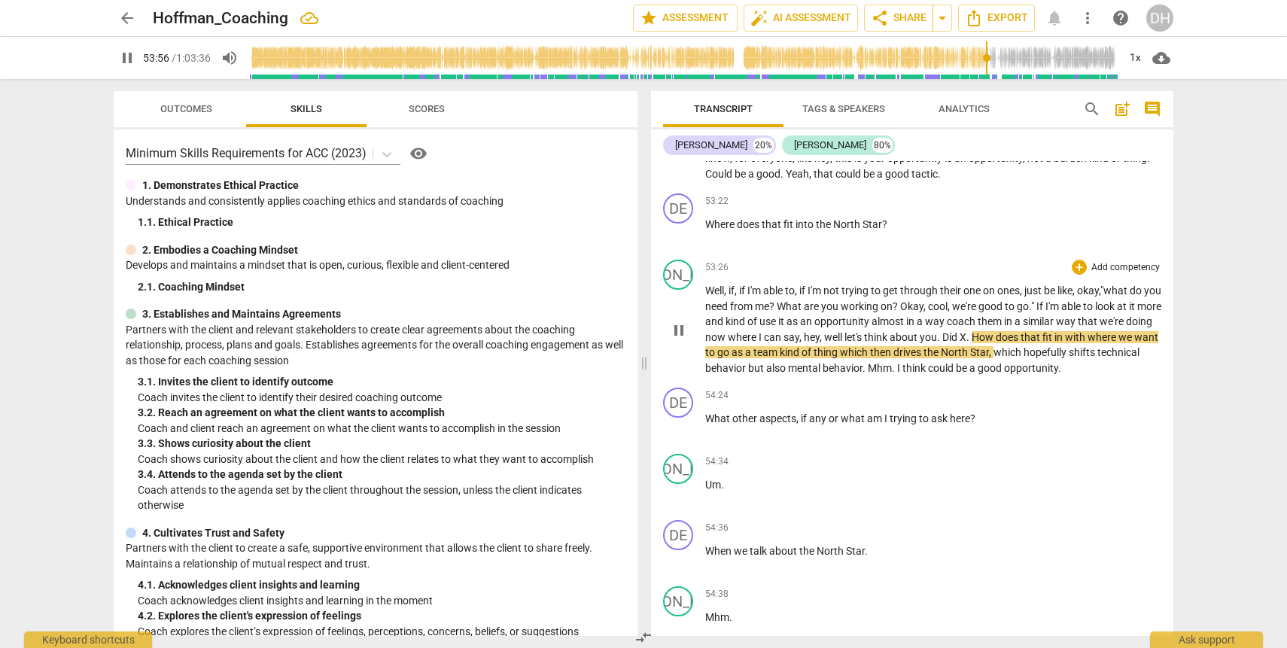
click at [681, 340] on span "pause" at bounding box center [679, 330] width 18 height 18
type input "3237"
click at [966, 343] on span "you" at bounding box center [957, 337] width 17 height 12
click at [989, 343] on span "Did" at bounding box center [980, 337] width 17 height 12
click at [806, 358] on span "team" at bounding box center [793, 352] width 26 height 12
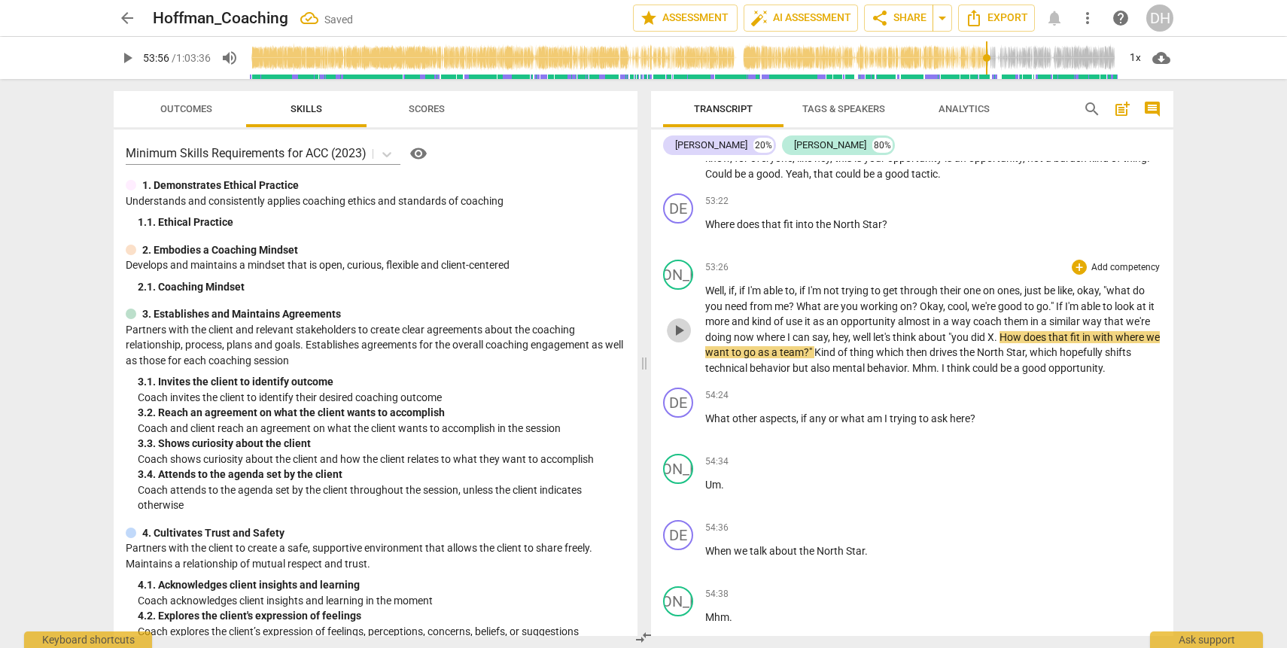
click at [675, 340] on span "play_arrow" at bounding box center [679, 330] width 18 height 18
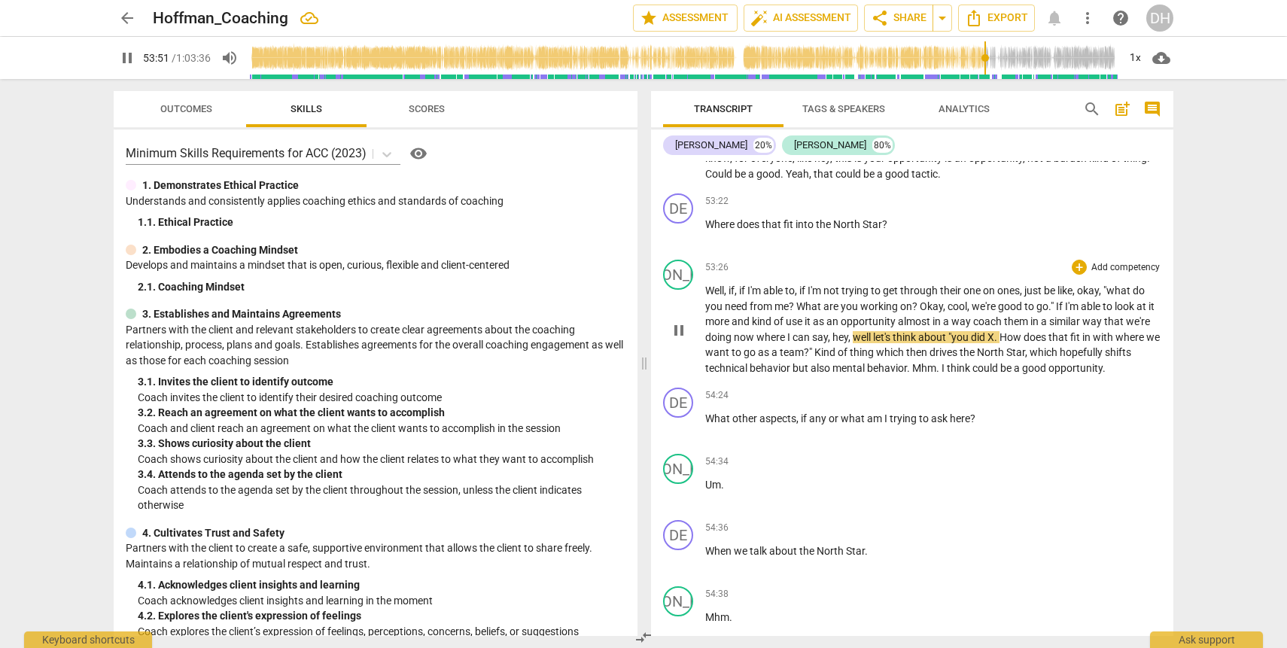
click at [853, 343] on span "," at bounding box center [850, 337] width 5 height 12
click at [848, 343] on span "hey" at bounding box center [841, 337] width 16 height 12
type input "3233"
click at [971, 343] on span ""you" at bounding box center [960, 337] width 23 height 12
click at [876, 358] on span "thing" at bounding box center [863, 352] width 26 height 12
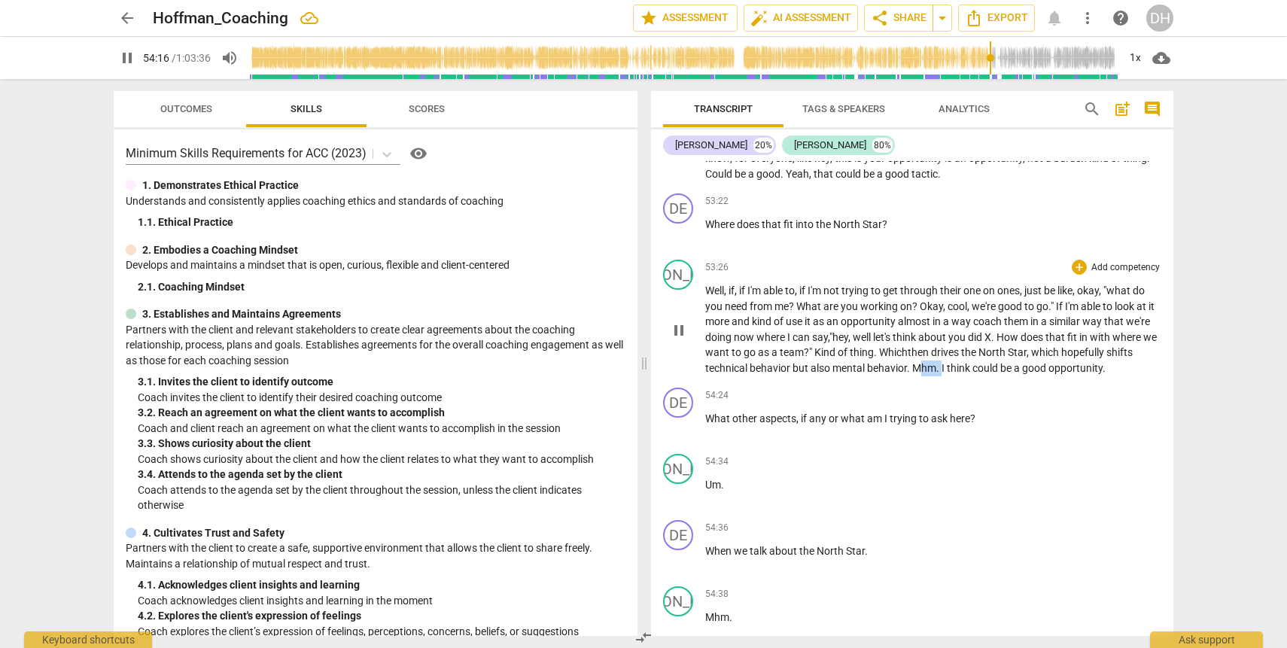
drag, startPoint x: 974, startPoint y: 416, endPoint x: 948, endPoint y: 412, distance: 26.6
click at [948, 376] on p "Well , if , if I'm able to , if I'm not trying to get through their one on ones…" at bounding box center [933, 329] width 456 height 93
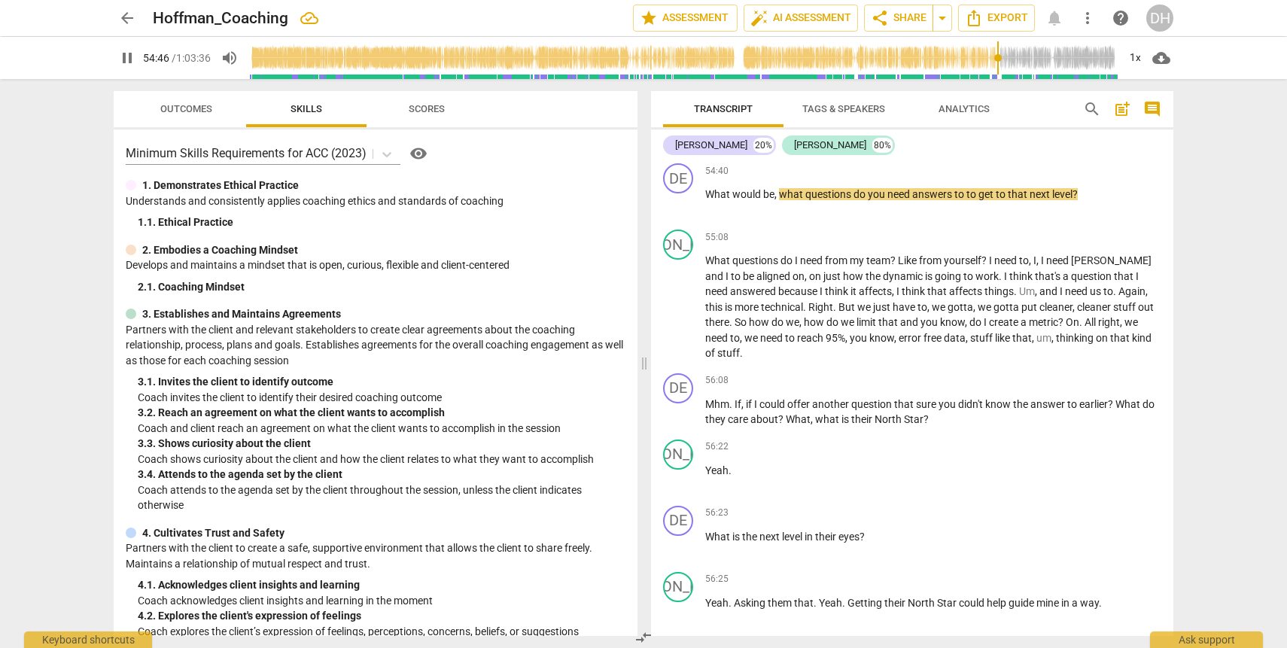
scroll to position [16979, 0]
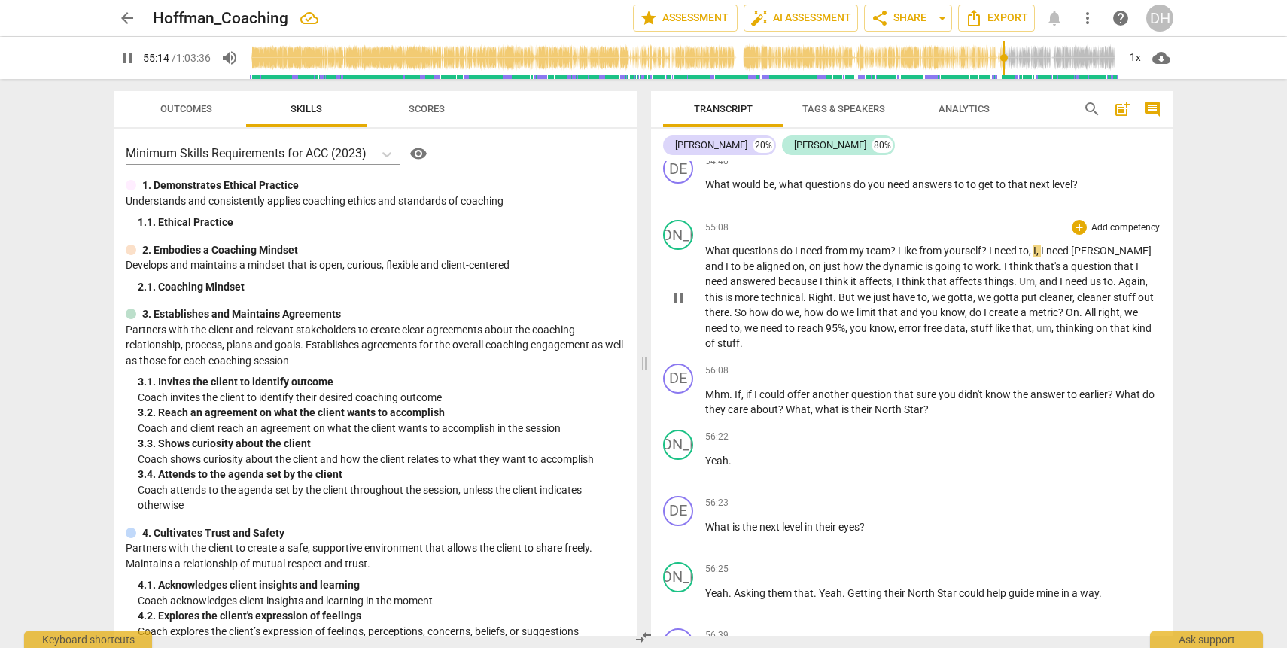
click at [680, 307] on span "pause" at bounding box center [679, 298] width 18 height 18
type input "3315"
click at [900, 257] on span "Like" at bounding box center [908, 251] width 21 height 12
click at [923, 257] on span "from" at bounding box center [929, 251] width 25 height 12
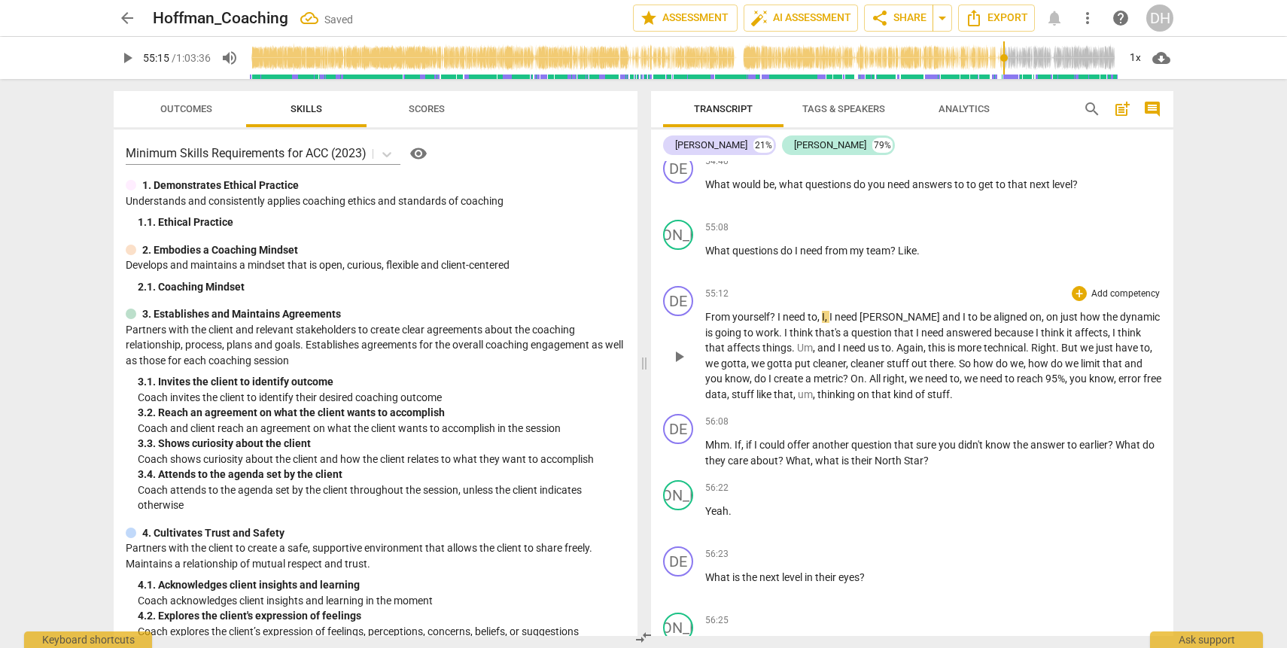
click at [778, 323] on span "I" at bounding box center [780, 317] width 5 height 12
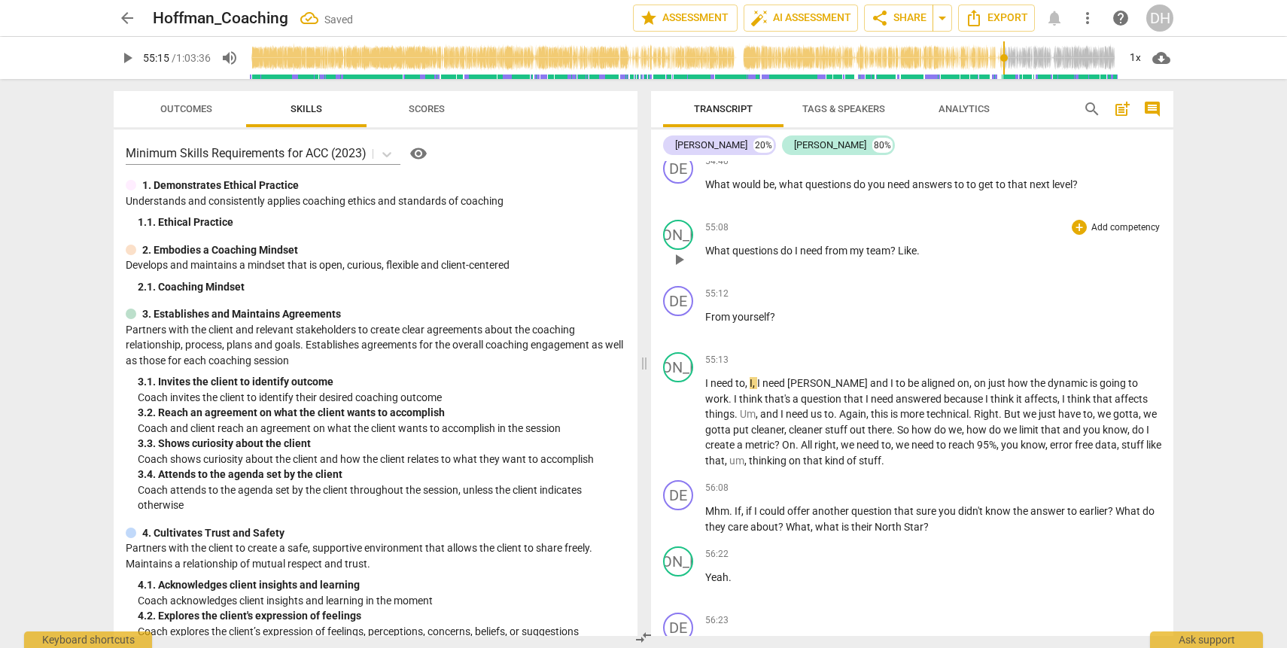
click at [724, 257] on span "What" at bounding box center [718, 251] width 27 height 12
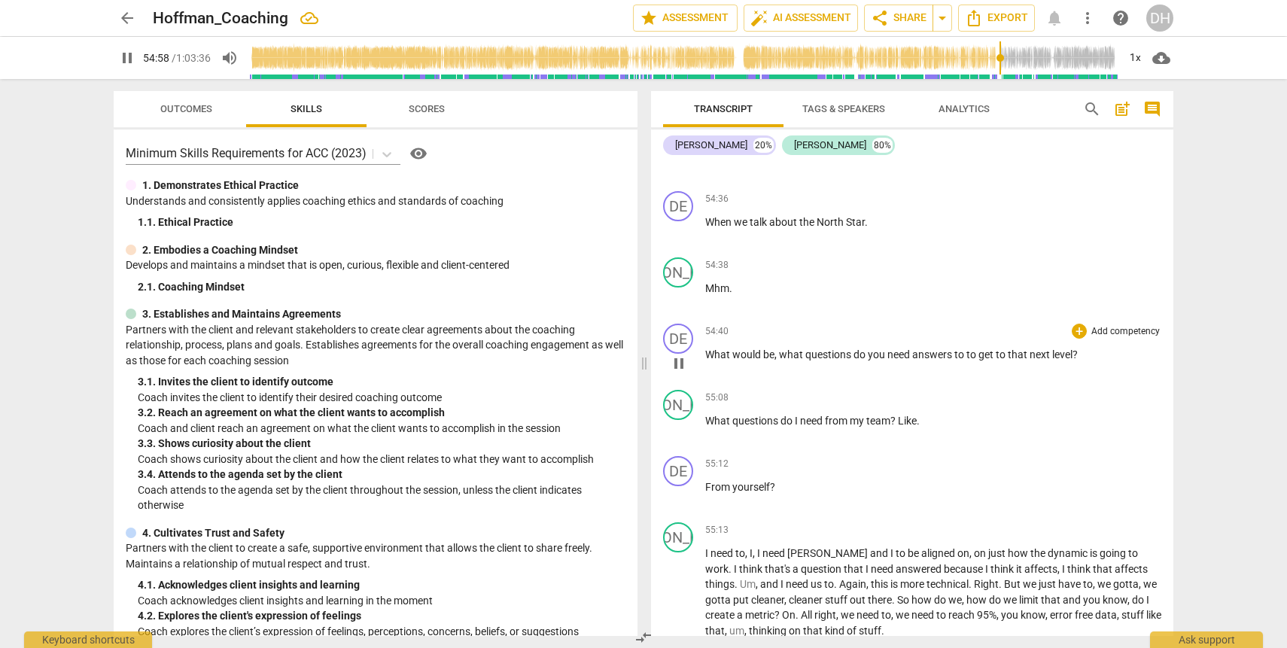
scroll to position [16812, 0]
click at [737, 424] on span "questions" at bounding box center [756, 418] width 48 height 12
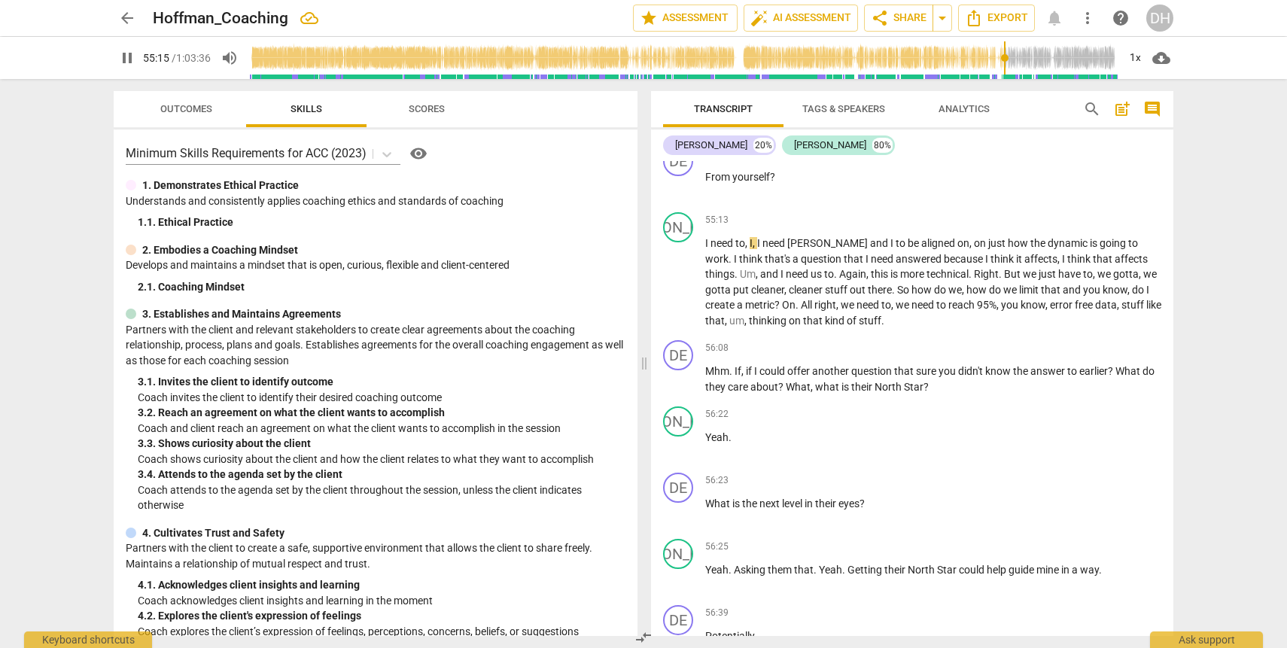
scroll to position [17120, 0]
click at [839, 279] on span "Again" at bounding box center [852, 273] width 27 height 12
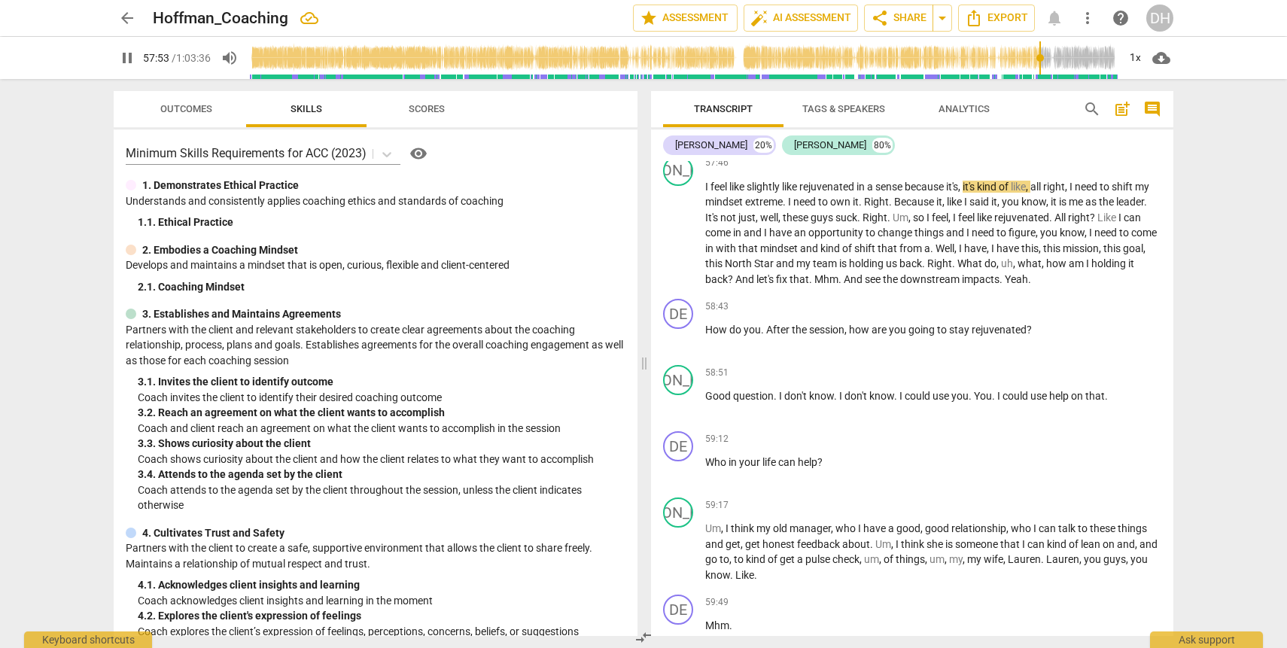
scroll to position [17951, 0]
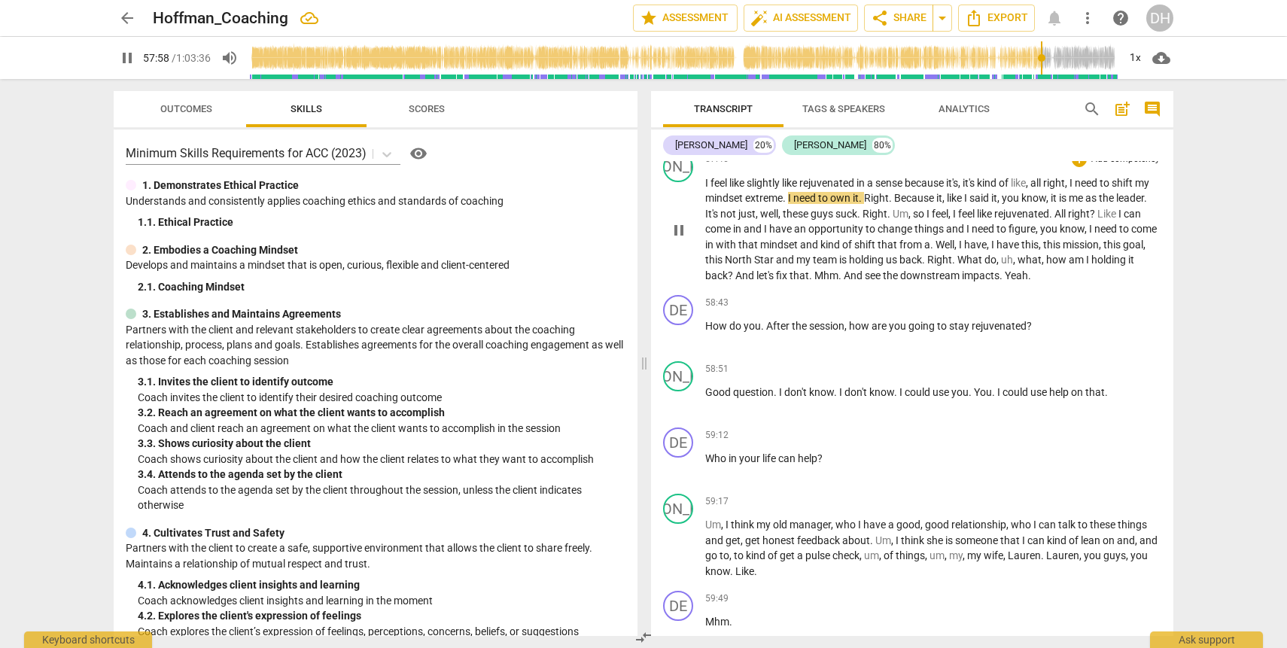
click at [680, 239] on span "pause" at bounding box center [679, 230] width 18 height 18
type input "3479"
click at [745, 204] on span "mindset" at bounding box center [725, 198] width 40 height 12
click at [680, 239] on span "play_arrow" at bounding box center [679, 230] width 18 height 18
click at [844, 282] on span "." at bounding box center [841, 276] width 5 height 12
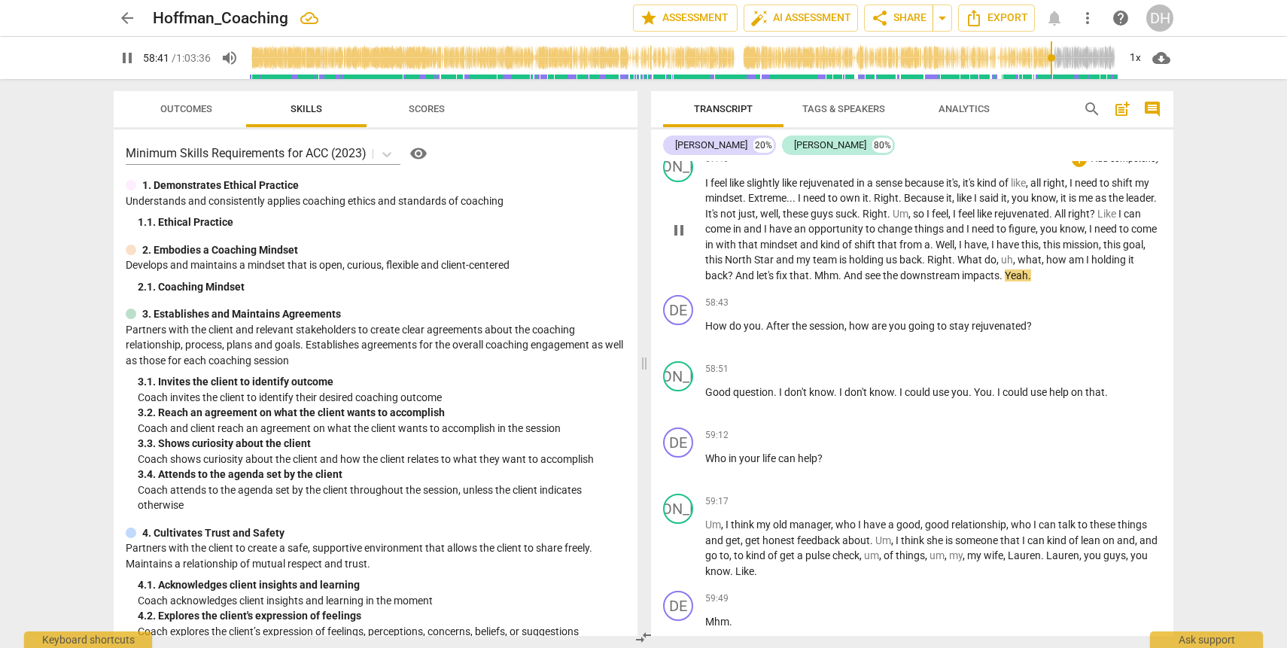
type input "3522"
click at [1076, 284] on p "I feel like slightly like rejuvenated in a sense because it's , it's kind of li…" at bounding box center [933, 229] width 456 height 108
click at [995, 398] on span "." at bounding box center [994, 392] width 5 height 12
type input "3553"
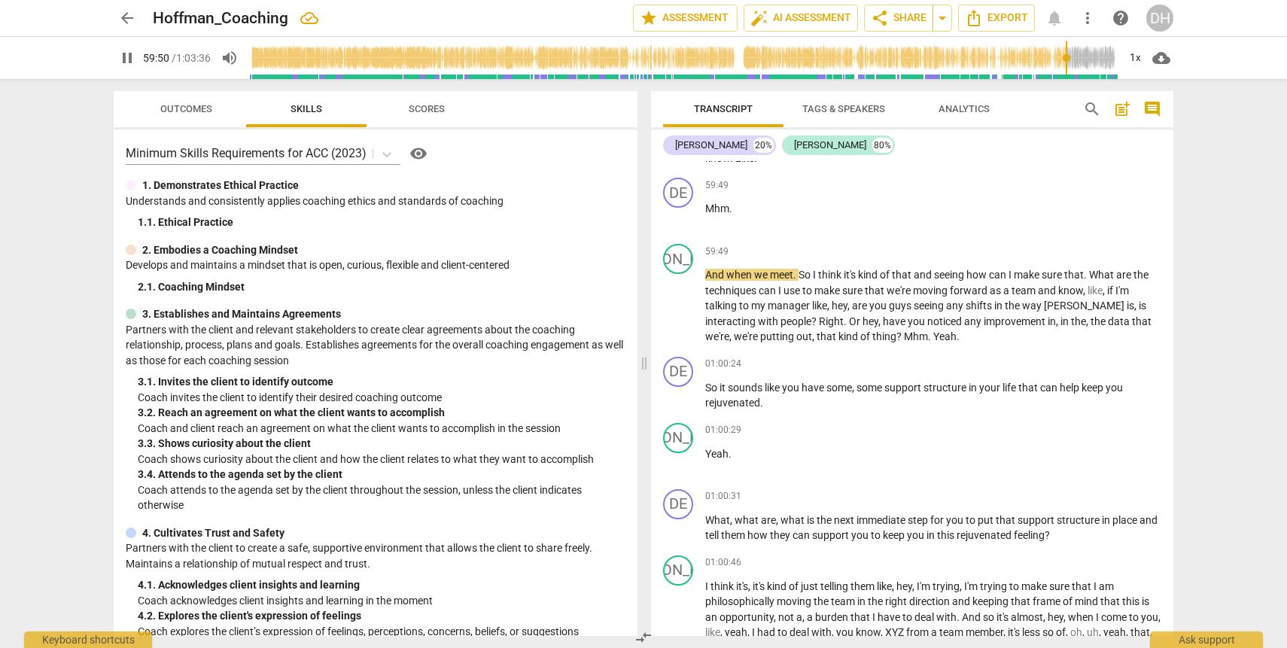
scroll to position [18365, 0]
click at [918, 343] on p "And when we meet . So I think it's kind of that and seeing how can I make sure …" at bounding box center [933, 305] width 456 height 78
drag, startPoint x: 907, startPoint y: 379, endPoint x: 851, endPoint y: 380, distance: 56.5
click at [851, 343] on p "And when we meet . So I think it's kind of that and seeing how can I make sure …" at bounding box center [933, 305] width 456 height 78
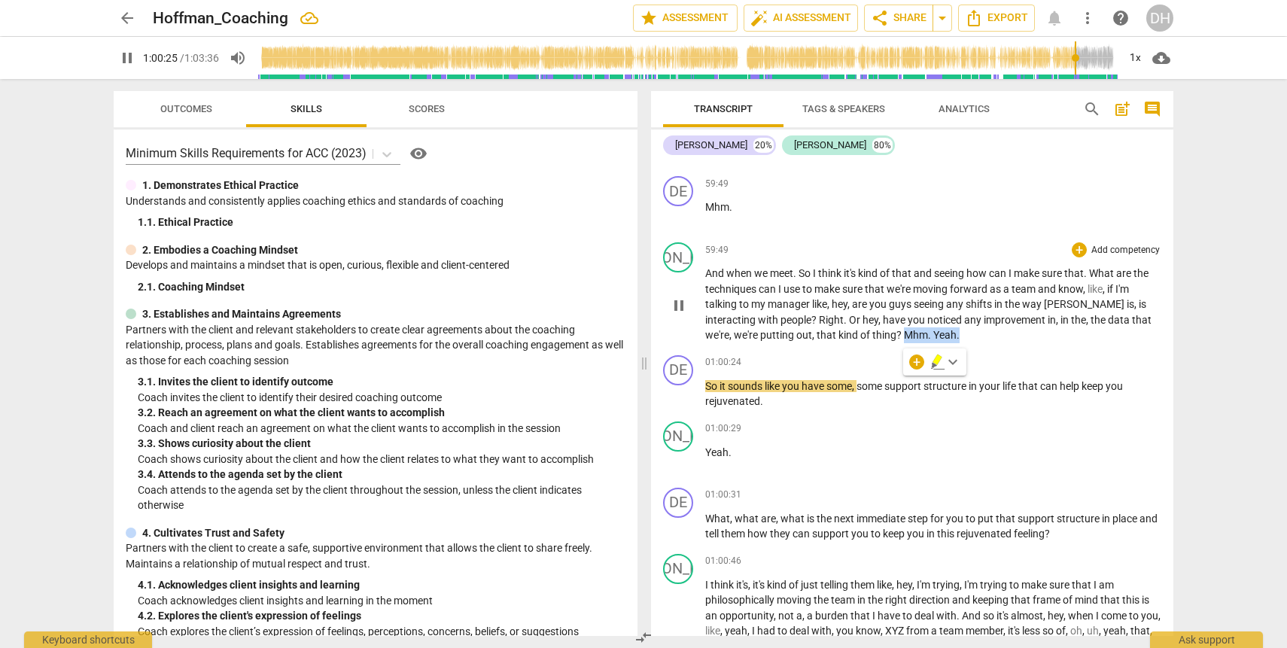
type input "3626"
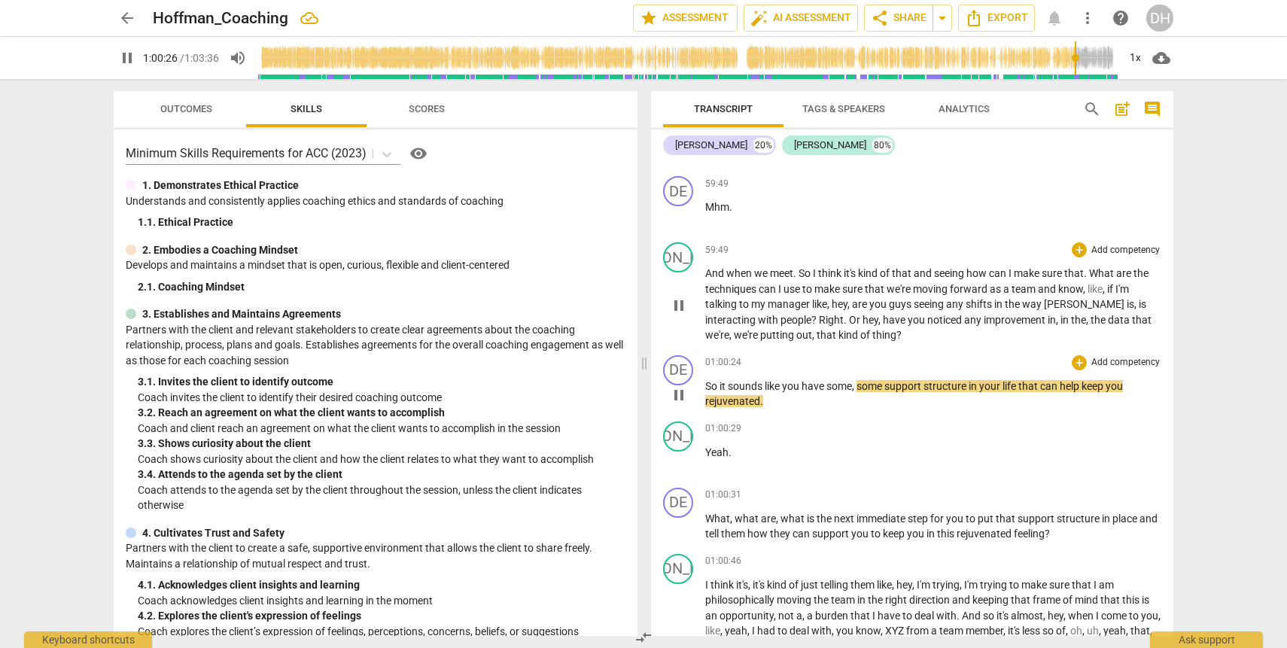
click at [708, 392] on span "So" at bounding box center [712, 386] width 14 height 12
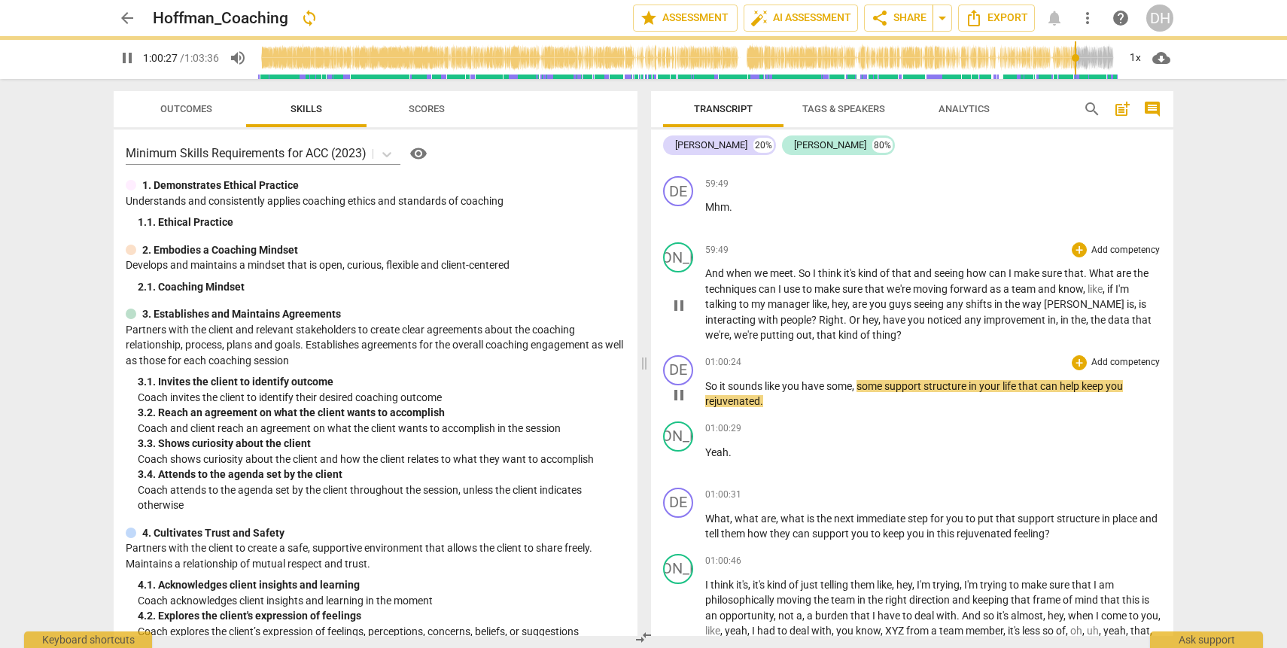
type input "3628"
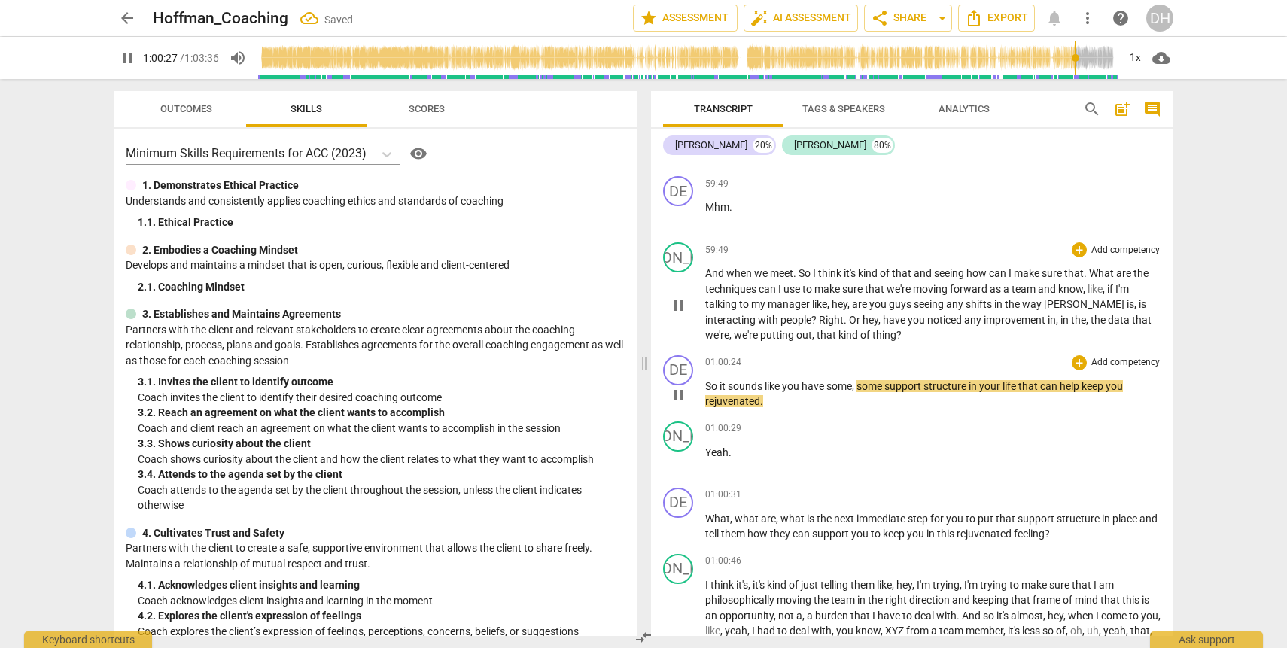
paste p
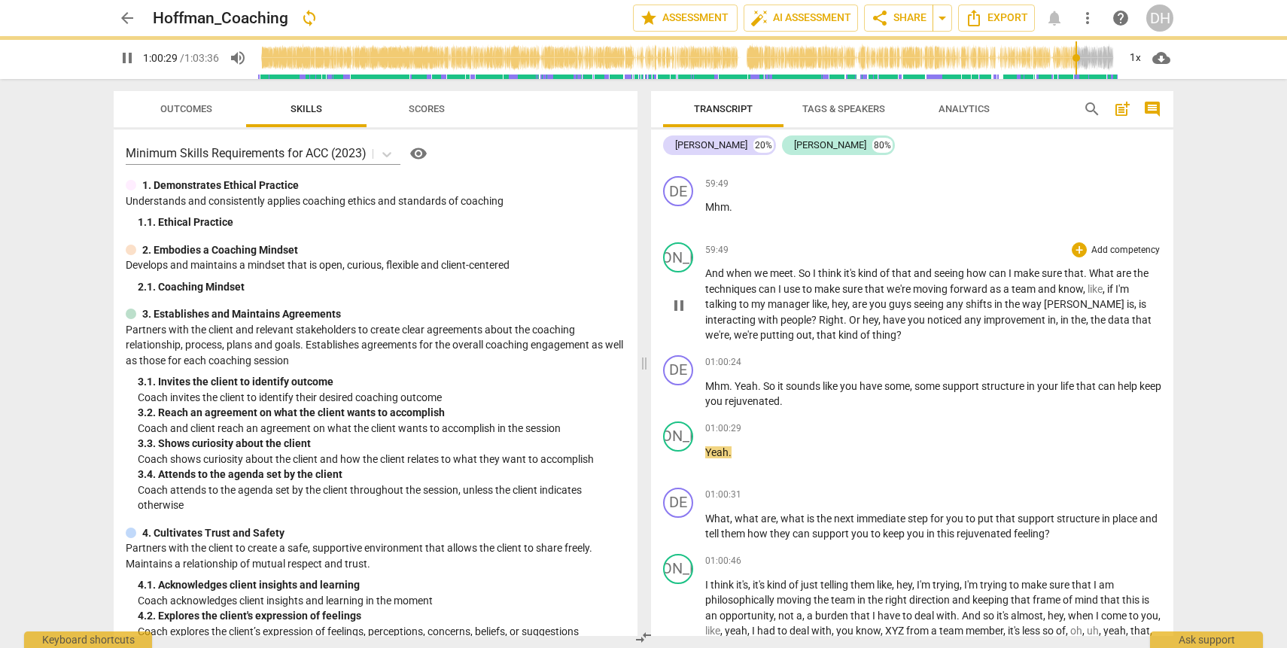
click at [861, 343] on p "And when we meet . So I think it's kind of that and seeing how can I make sure …" at bounding box center [933, 305] width 456 height 78
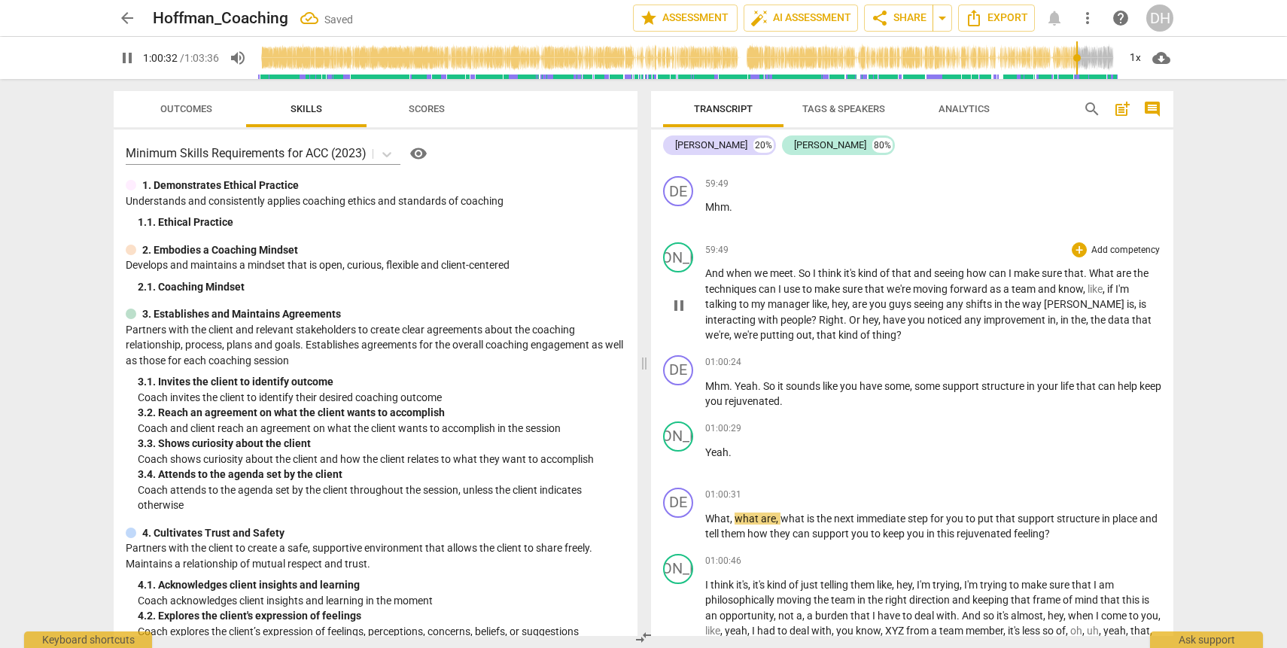
click at [872, 341] on span "thing" at bounding box center [884, 335] width 24 height 12
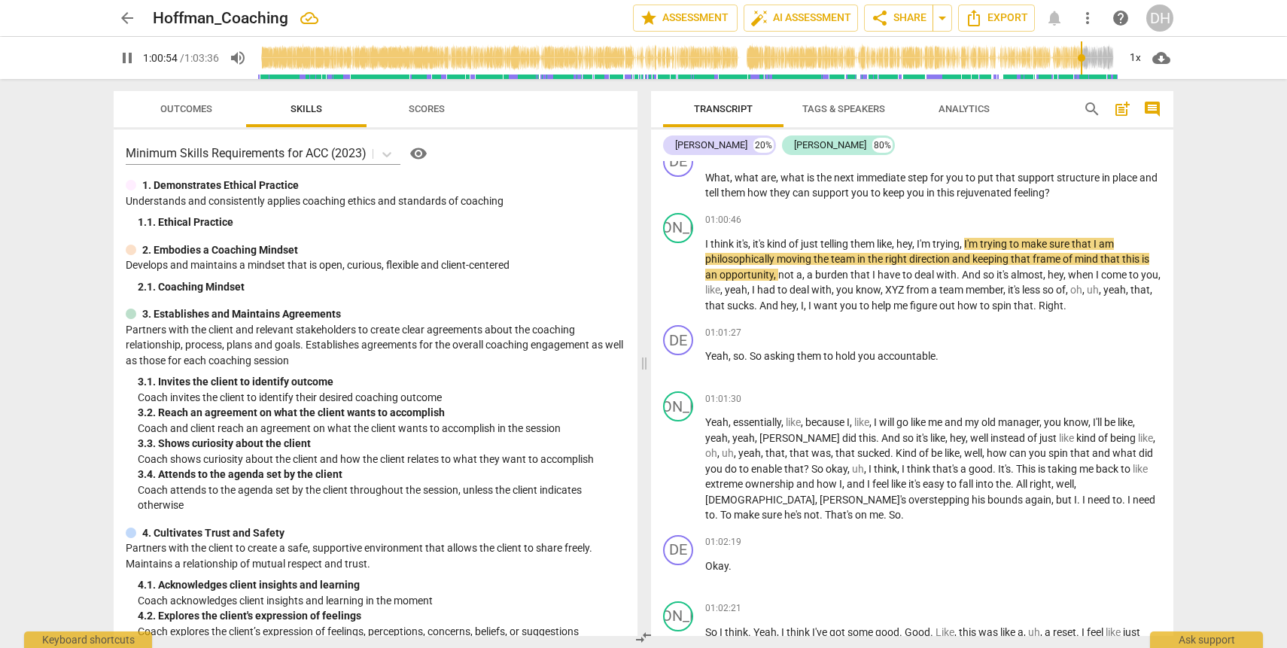
scroll to position [18712, 0]
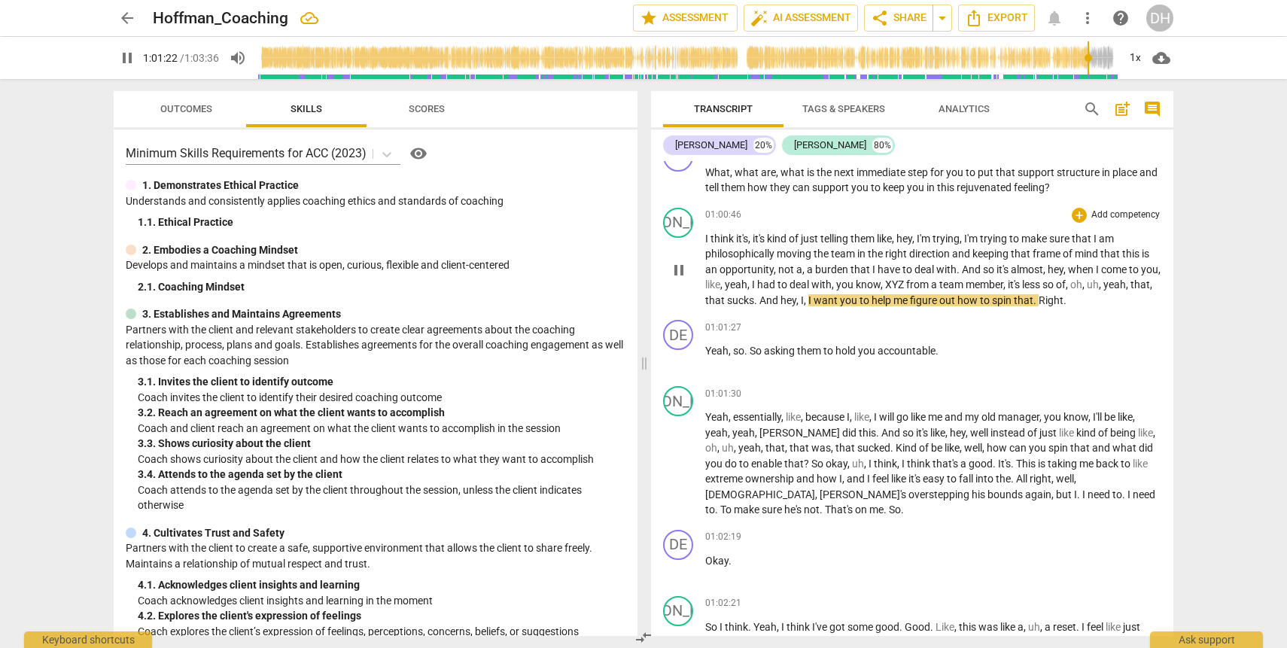
click at [1083, 291] on span "oh" at bounding box center [1076, 285] width 12 height 12
type input "3684"
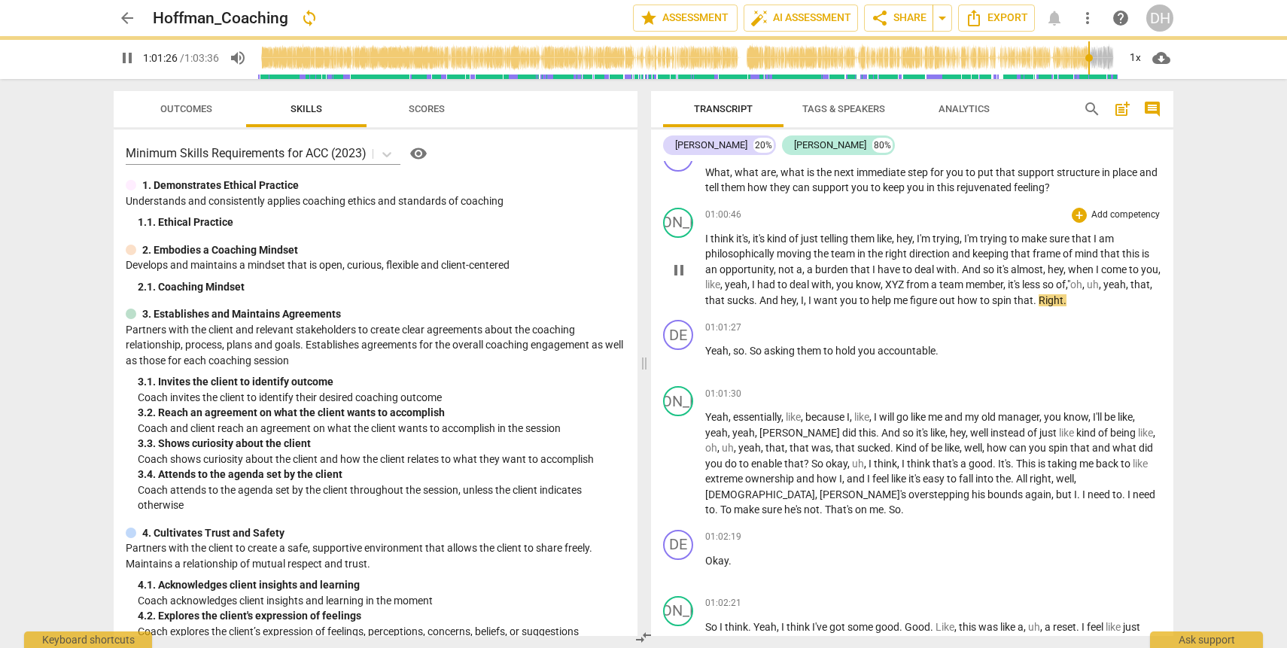
click at [760, 306] on span "." at bounding box center [756, 300] width 5 height 12
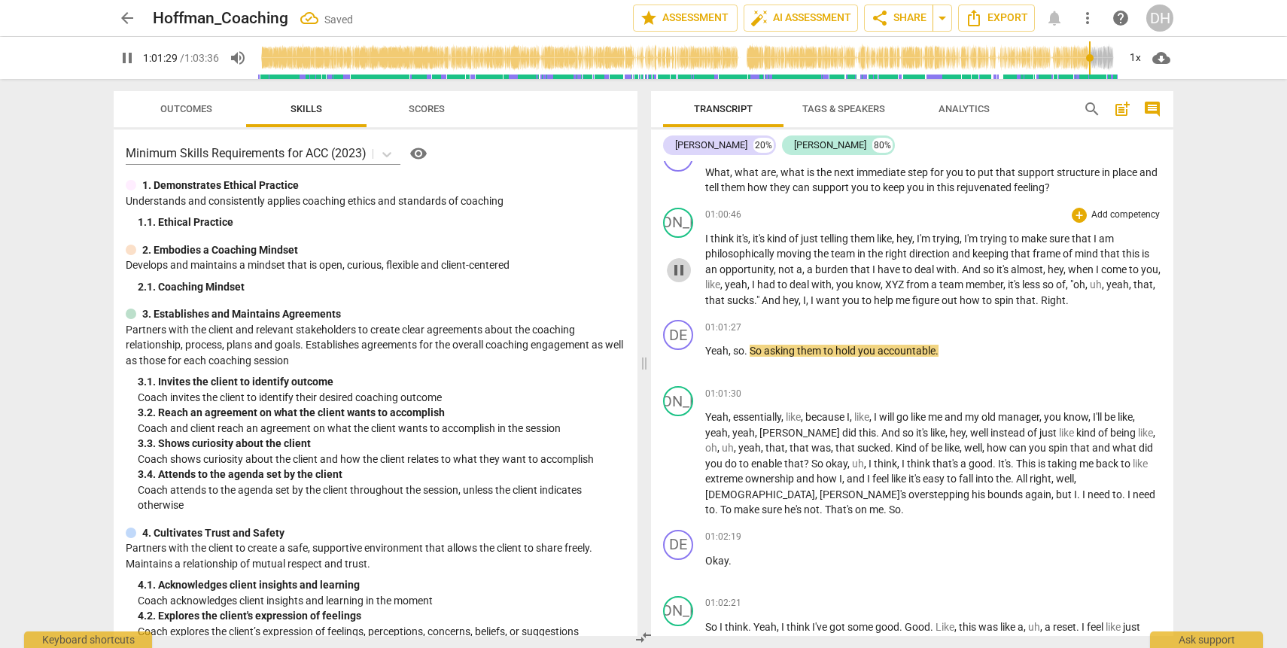
click at [681, 282] on button "pause" at bounding box center [679, 270] width 24 height 24
type input "3689"
click at [799, 306] on span "hey" at bounding box center [791, 300] width 16 height 12
click at [1067, 306] on span "Right" at bounding box center [1054, 300] width 25 height 12
click at [799, 306] on span "hey" at bounding box center [792, 300] width 16 height 12
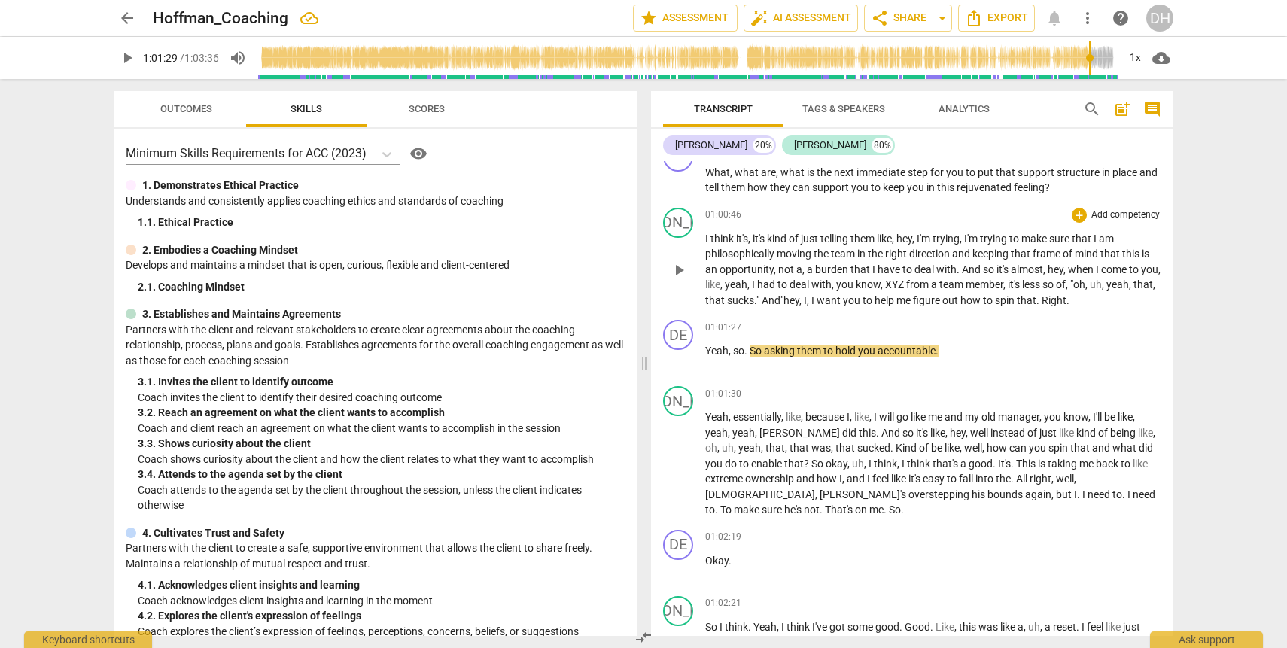
click at [1042, 306] on span "." at bounding box center [1039, 300] width 5 height 12
click at [673, 279] on span "play_arrow" at bounding box center [679, 270] width 18 height 18
click at [684, 279] on span "pause" at bounding box center [679, 270] width 18 height 18
type input "3678"
click at [757, 291] on span "I" at bounding box center [754, 285] width 5 height 12
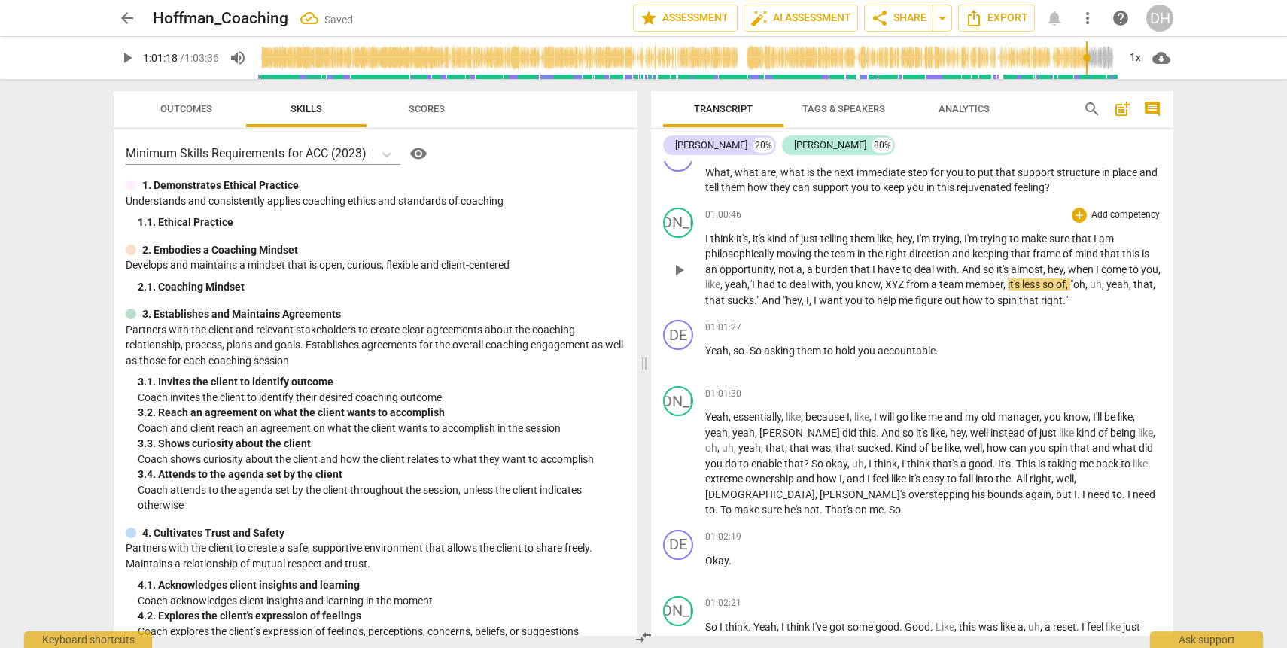
click at [1008, 291] on span "," at bounding box center [1005, 285] width 5 height 12
click at [679, 279] on span "play_arrow" at bounding box center [679, 270] width 18 height 18
click at [684, 279] on span "pause" at bounding box center [679, 270] width 18 height 18
type input "3690"
click at [1041, 306] on span "that" at bounding box center [1030, 300] width 22 height 12
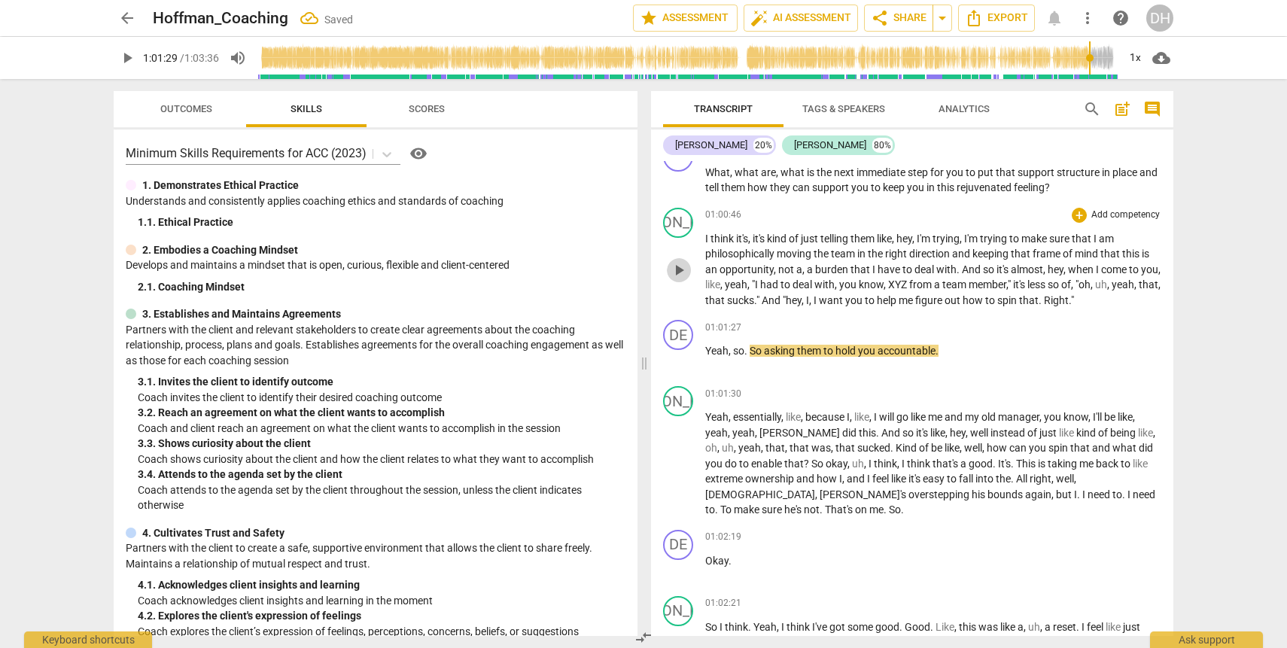
click at [672, 279] on span "play_arrow" at bounding box center [679, 270] width 18 height 18
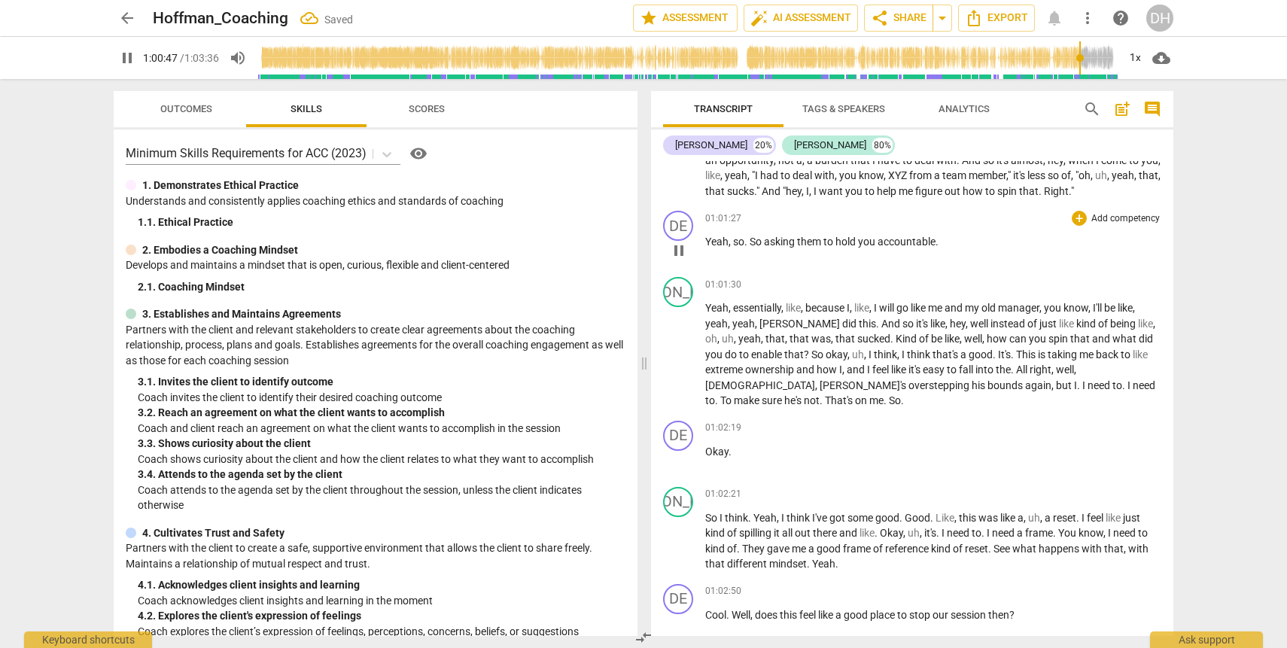
scroll to position [18822, 0]
click at [678, 258] on span "pause" at bounding box center [679, 249] width 18 height 18
click at [678, 258] on span "play_arrow" at bounding box center [679, 249] width 18 height 18
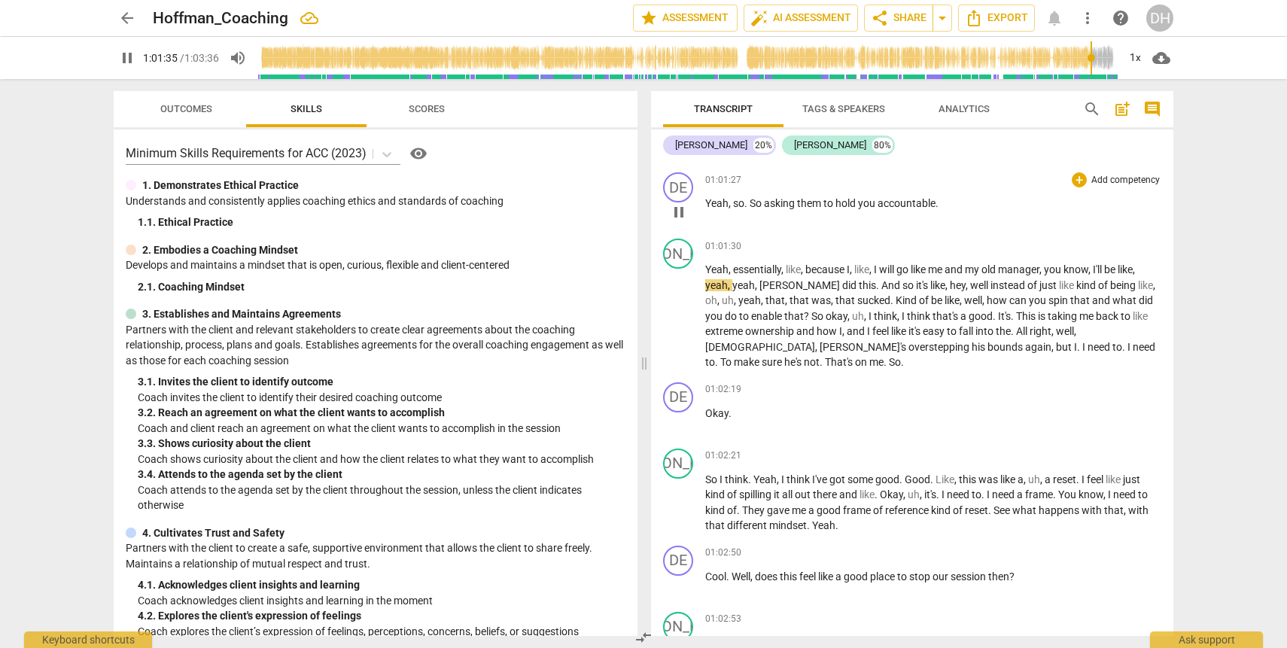
scroll to position [18865, 0]
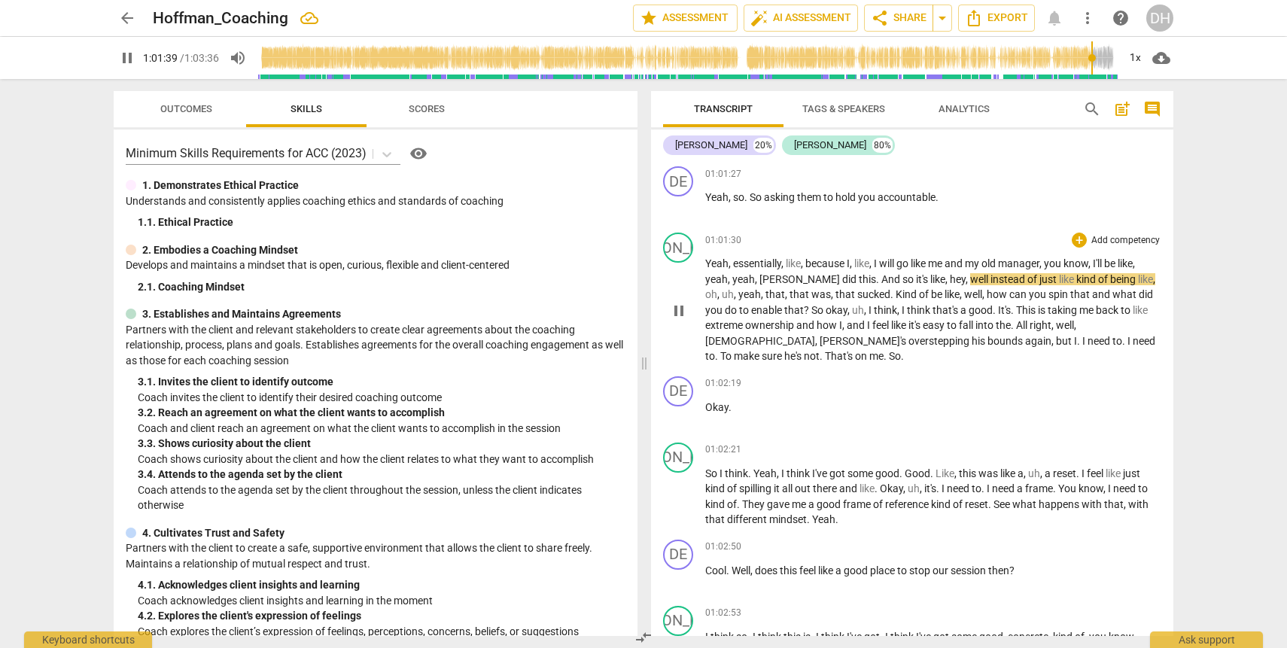
click at [680, 320] on span "pause" at bounding box center [679, 311] width 18 height 18
type input "3700"
click at [705, 285] on span "yeah" at bounding box center [716, 279] width 23 height 12
click at [896, 285] on span "." at bounding box center [898, 279] width 5 height 12
click at [681, 320] on span "play_arrow" at bounding box center [679, 311] width 18 height 18
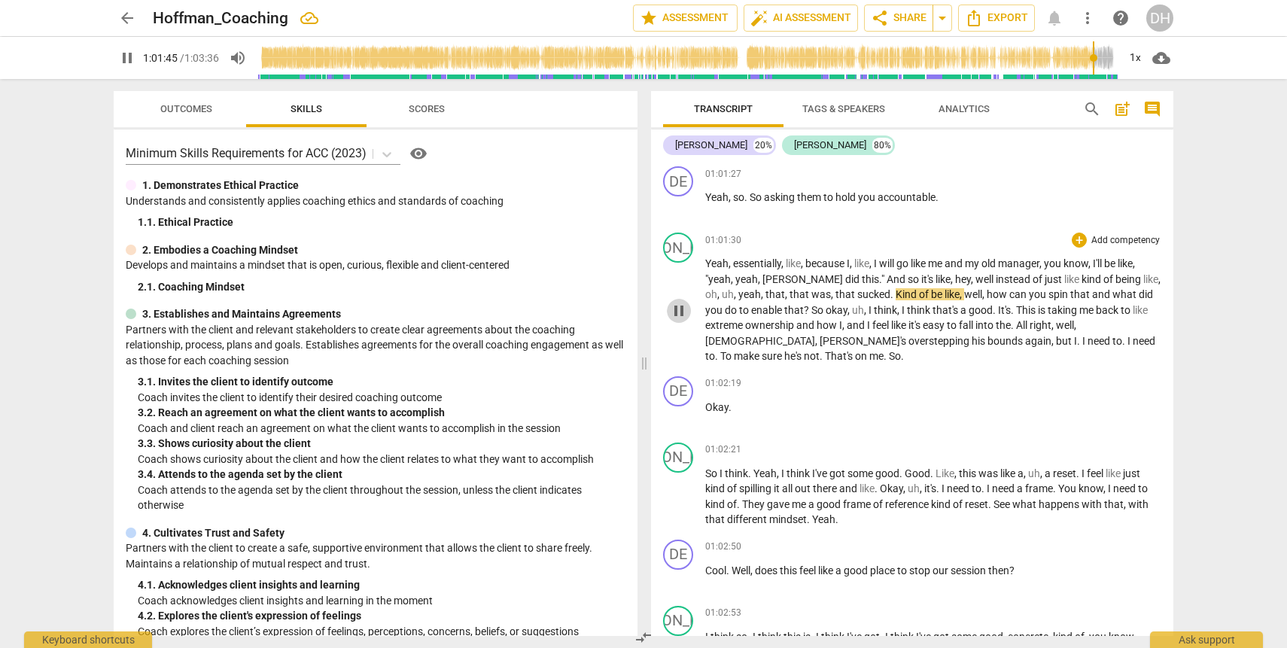
click at [684, 320] on span "pause" at bounding box center [679, 311] width 18 height 18
type input "3706"
click at [704, 340] on div "play_arrow pause" at bounding box center [686, 311] width 38 height 97
click at [717, 300] on span "oh" at bounding box center [711, 294] width 12 height 12
click at [910, 300] on span "." at bounding box center [912, 294] width 5 height 12
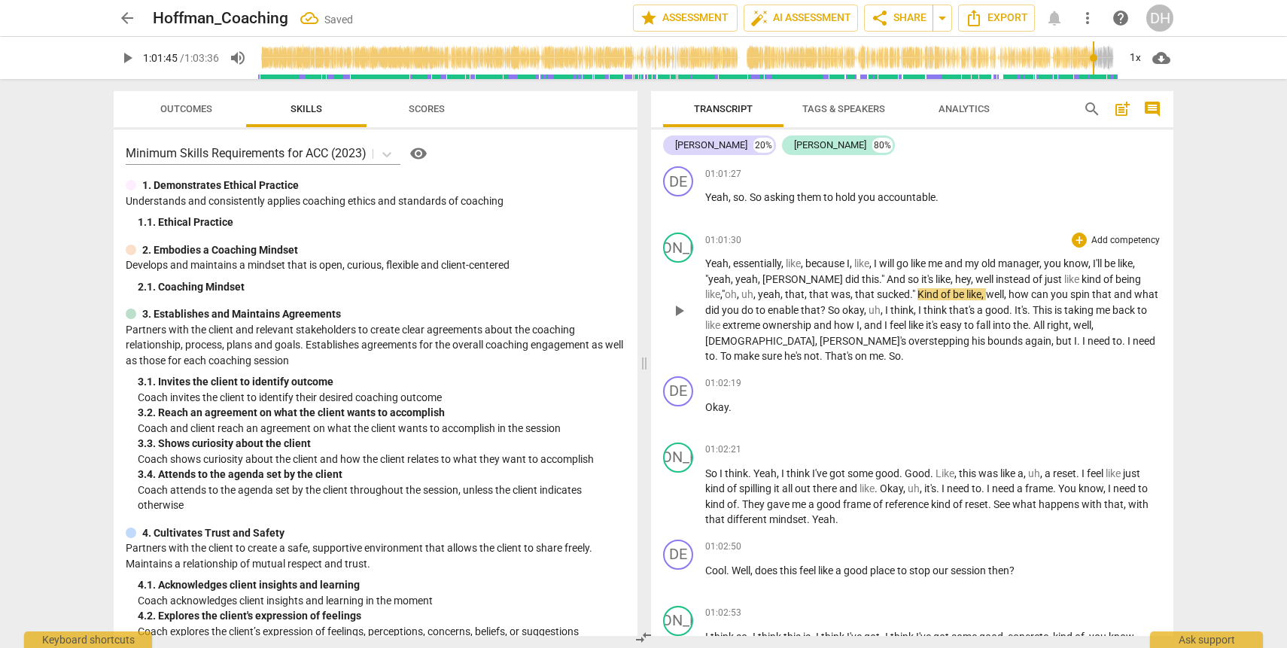
click at [986, 300] on span "well" at bounding box center [995, 294] width 18 height 12
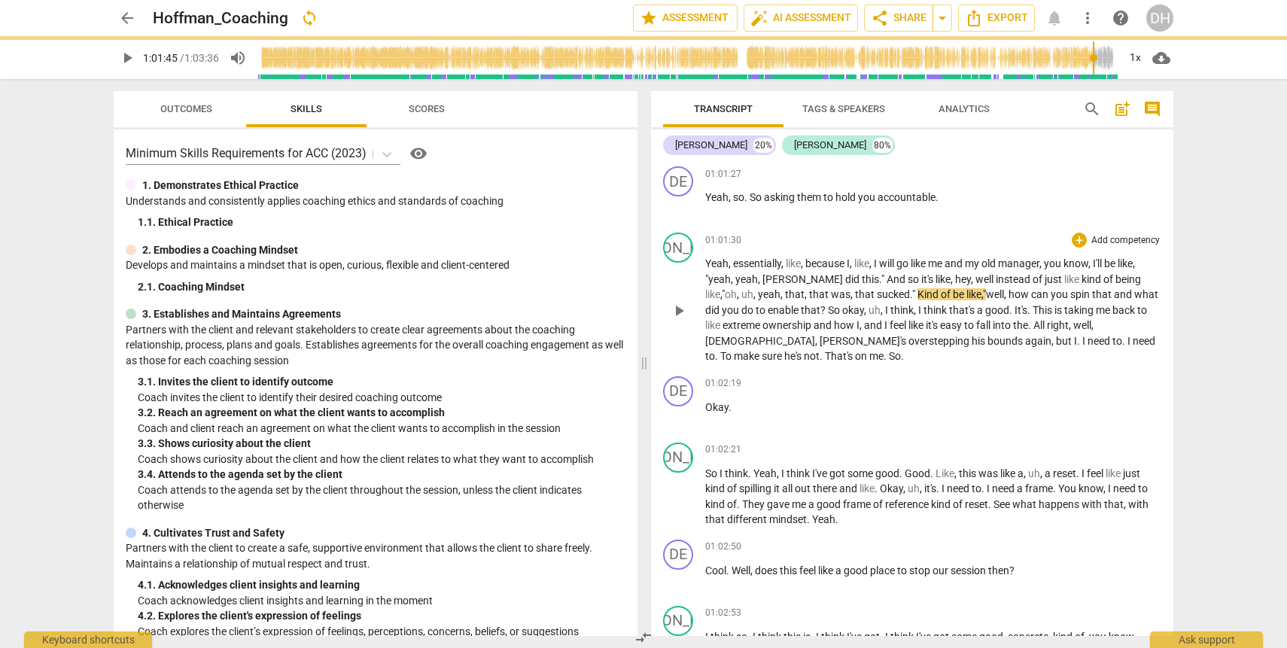
click at [821, 316] on span "?" at bounding box center [825, 310] width 8 height 12
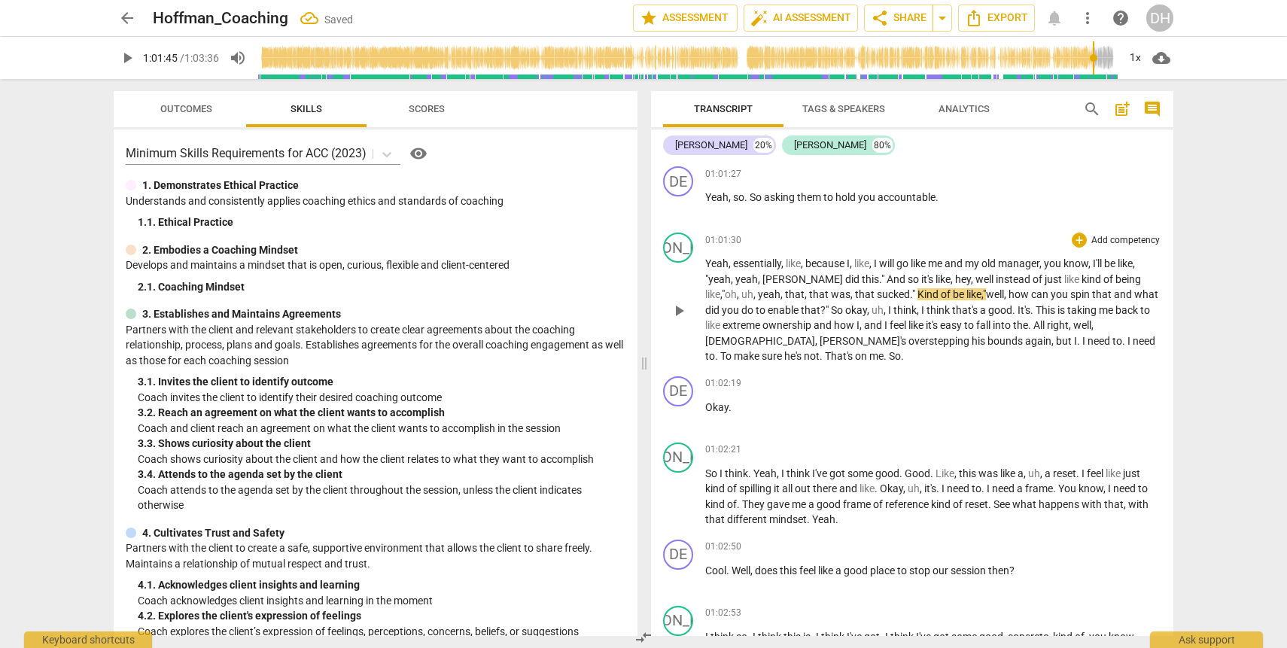
click at [679, 320] on span "play_arrow" at bounding box center [679, 311] width 18 height 18
click at [851, 316] on span "," at bounding box center [853, 310] width 5 height 12
type input "3719"
click at [745, 331] on span "extreme" at bounding box center [725, 325] width 40 height 12
click at [959, 331] on span "fall" at bounding box center [967, 325] width 17 height 12
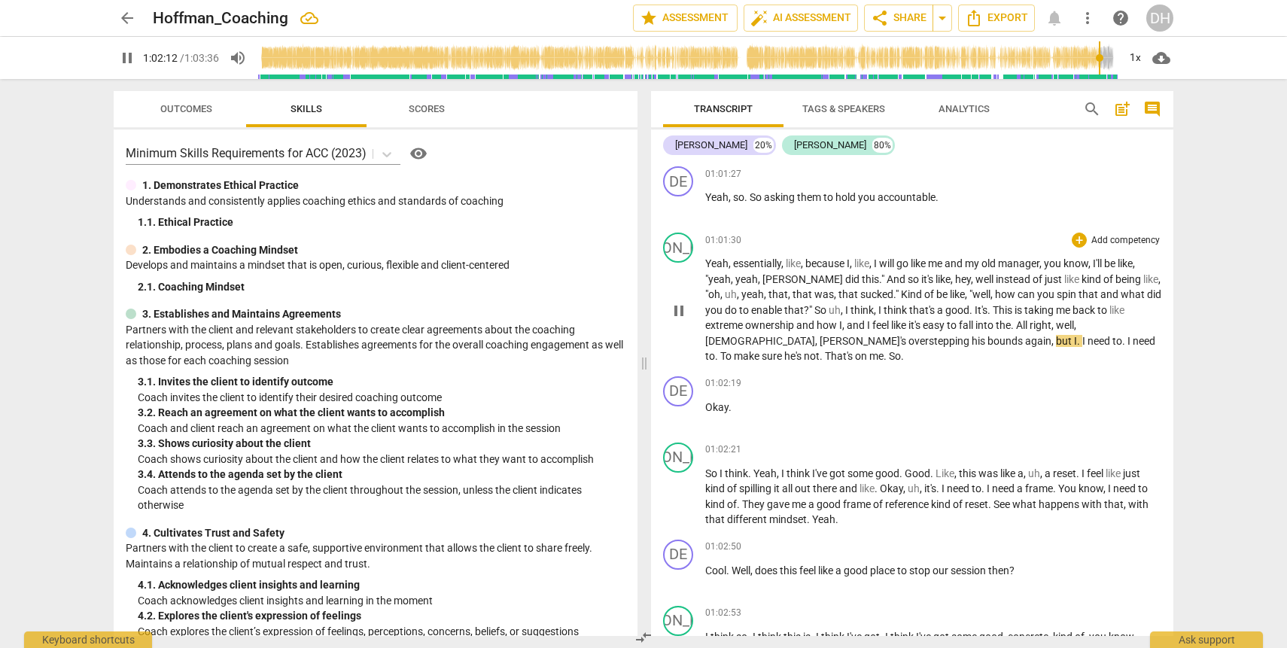
click at [1016, 331] on span "All" at bounding box center [1023, 325] width 14 height 12
click at [1056, 347] on span "but" at bounding box center [1065, 341] width 18 height 12
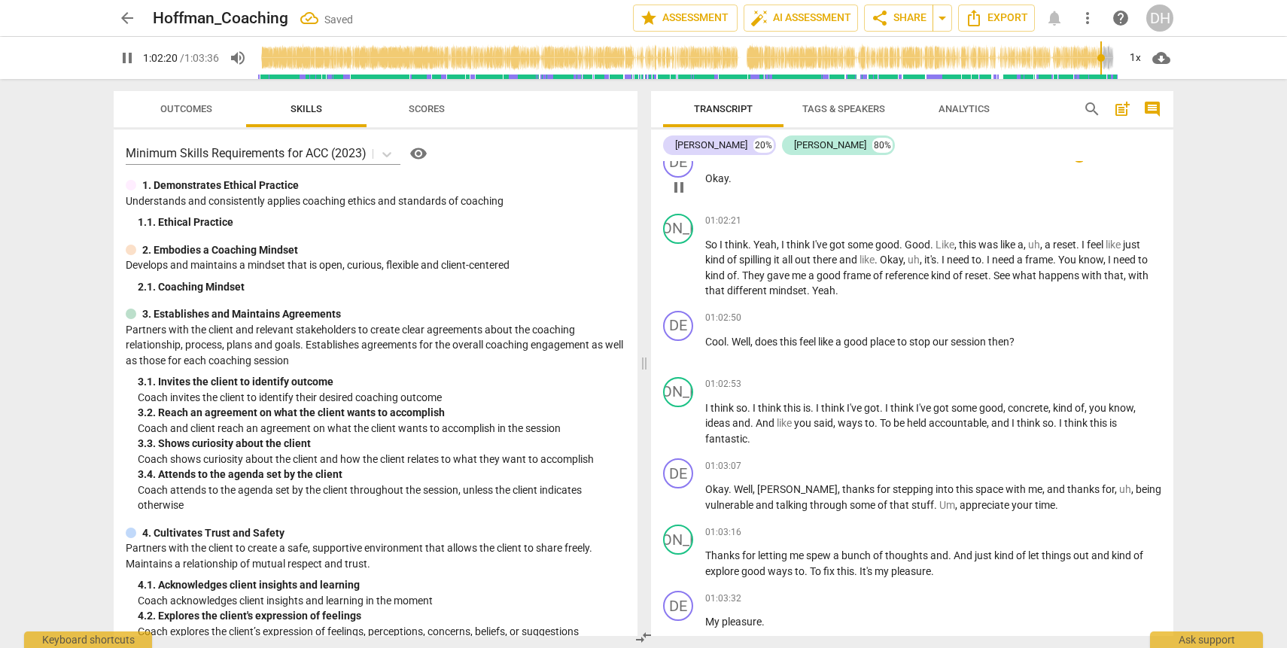
scroll to position [19096, 0]
click at [931, 279] on span "reference" at bounding box center [908, 273] width 46 height 12
type input "3765"
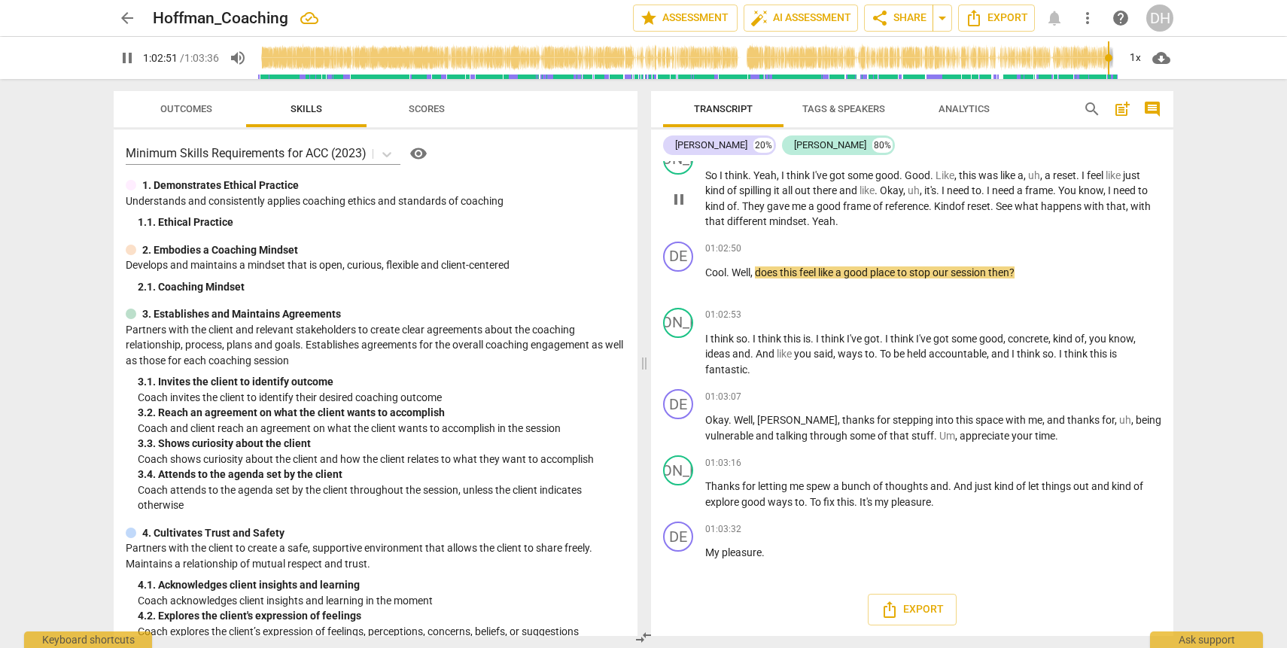
scroll to position [19195, 0]
click at [885, 358] on span "To" at bounding box center [887, 352] width 14 height 12
type input "3784"
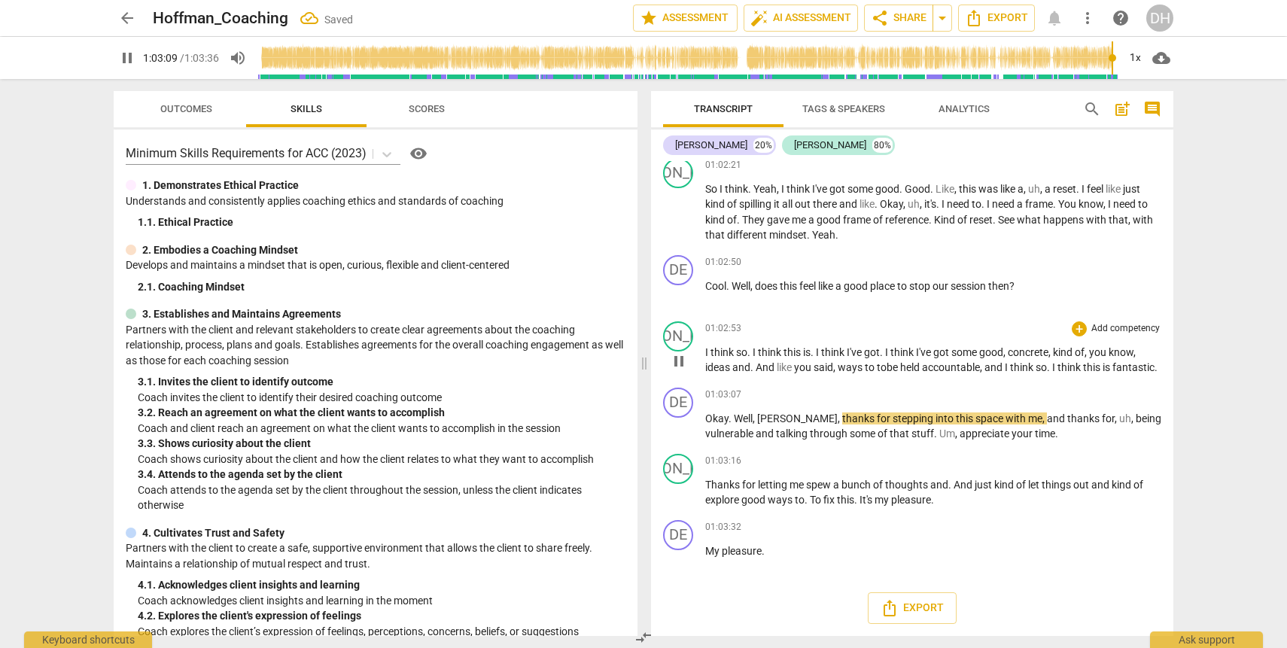
click at [686, 364] on span "pause" at bounding box center [679, 361] width 18 height 18
click at [1115, 373] on span "fantastic" at bounding box center [1136, 367] width 42 height 12
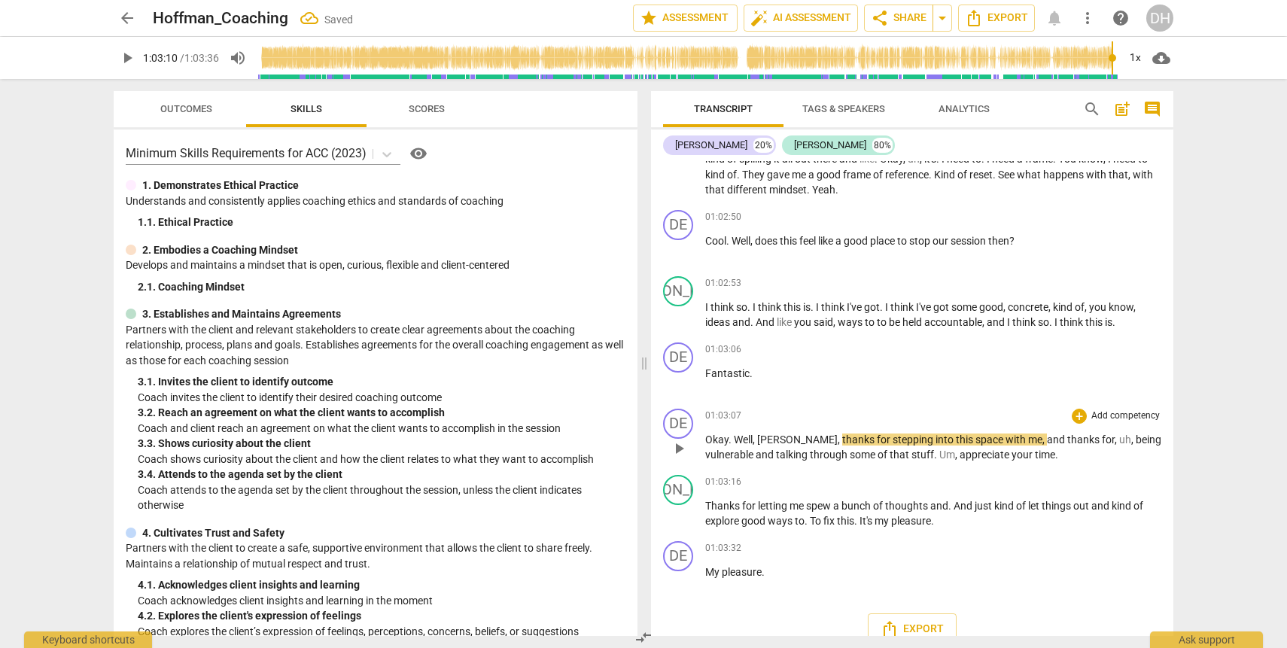
click at [705, 446] on span "Okay" at bounding box center [716, 440] width 23 height 12
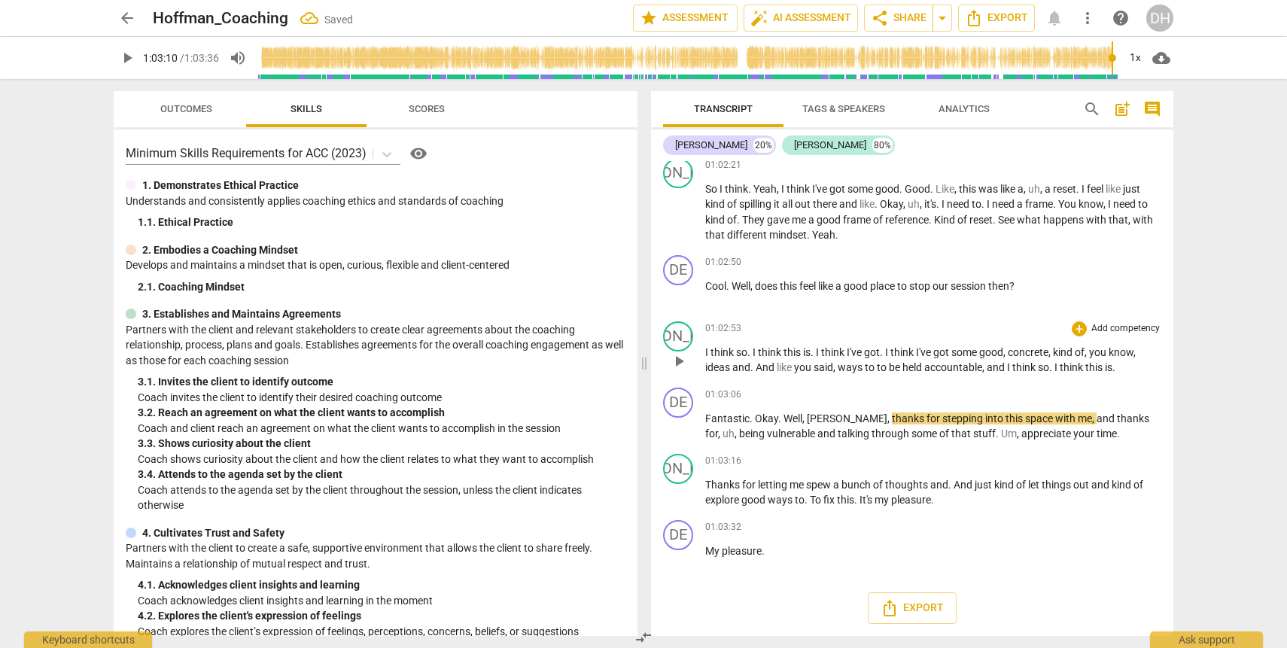
click at [1120, 365] on p "I think so . I think this is . I think I've got . I think I've got some good , …" at bounding box center [933, 360] width 456 height 31
click at [681, 361] on span "play_arrow" at bounding box center [679, 361] width 18 height 18
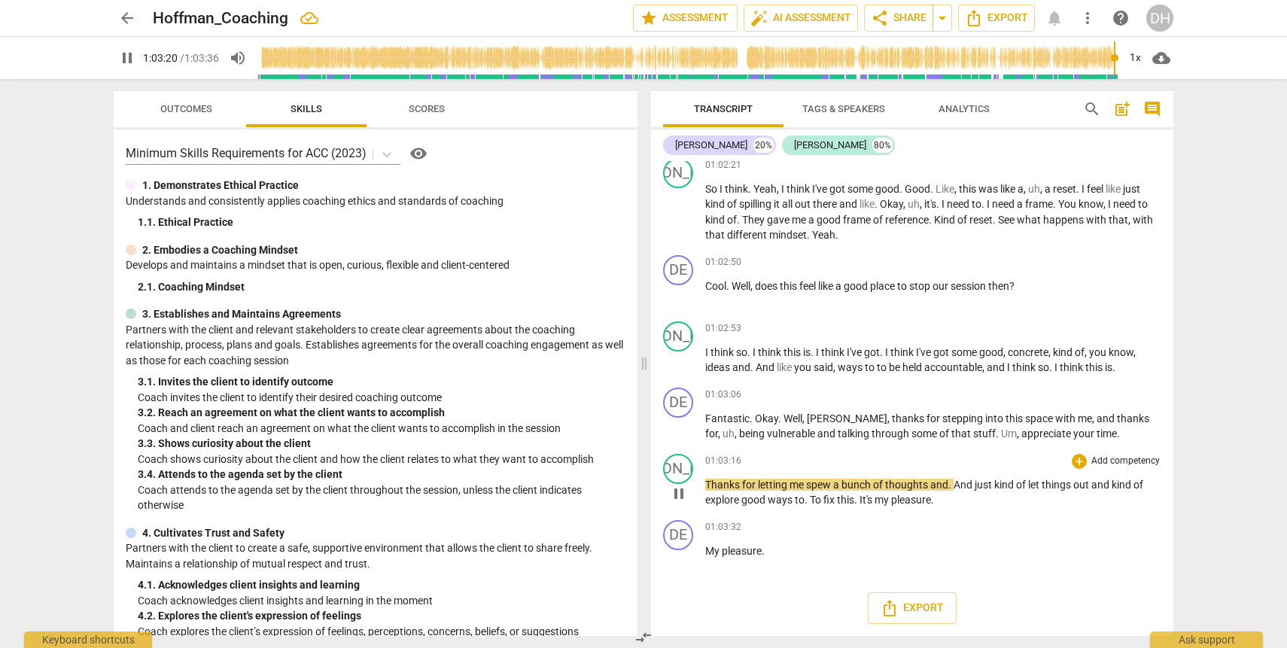
click at [958, 489] on span "And" at bounding box center [964, 485] width 21 height 12
type input "3801"
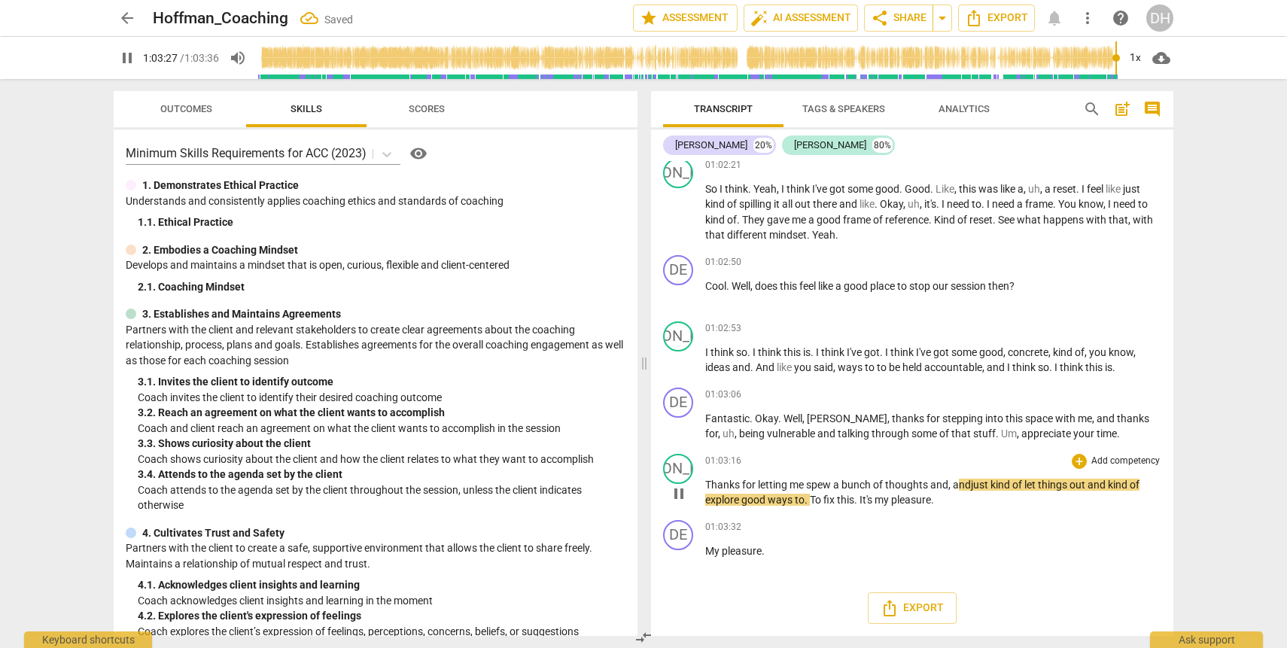
click at [842, 492] on p "Thanks for letting me spew a bunch of thoughts and, a nd just kind of let thing…" at bounding box center [933, 492] width 456 height 31
click at [813, 507] on p "Thanks for letting me spew a bunch of thoughts and, a nd just kind of let thing…" at bounding box center [933, 492] width 456 height 31
click at [858, 499] on span "It's" at bounding box center [862, 500] width 15 height 12
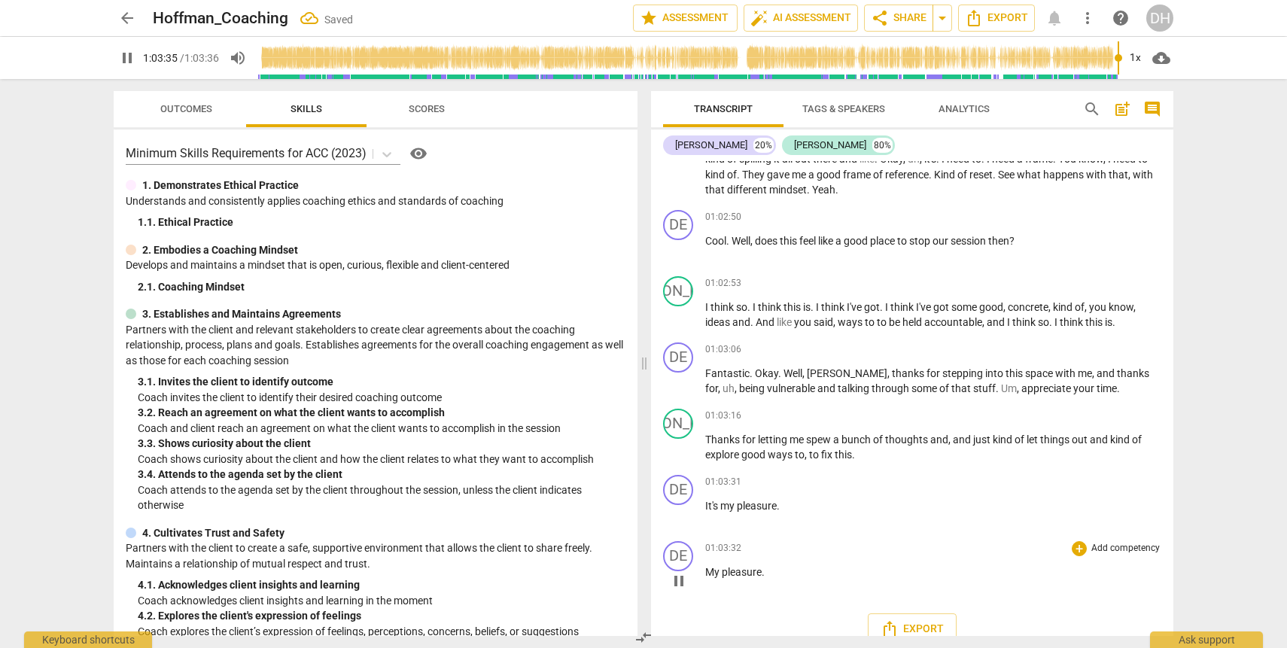
click at [706, 578] on span "My" at bounding box center [713, 572] width 17 height 12
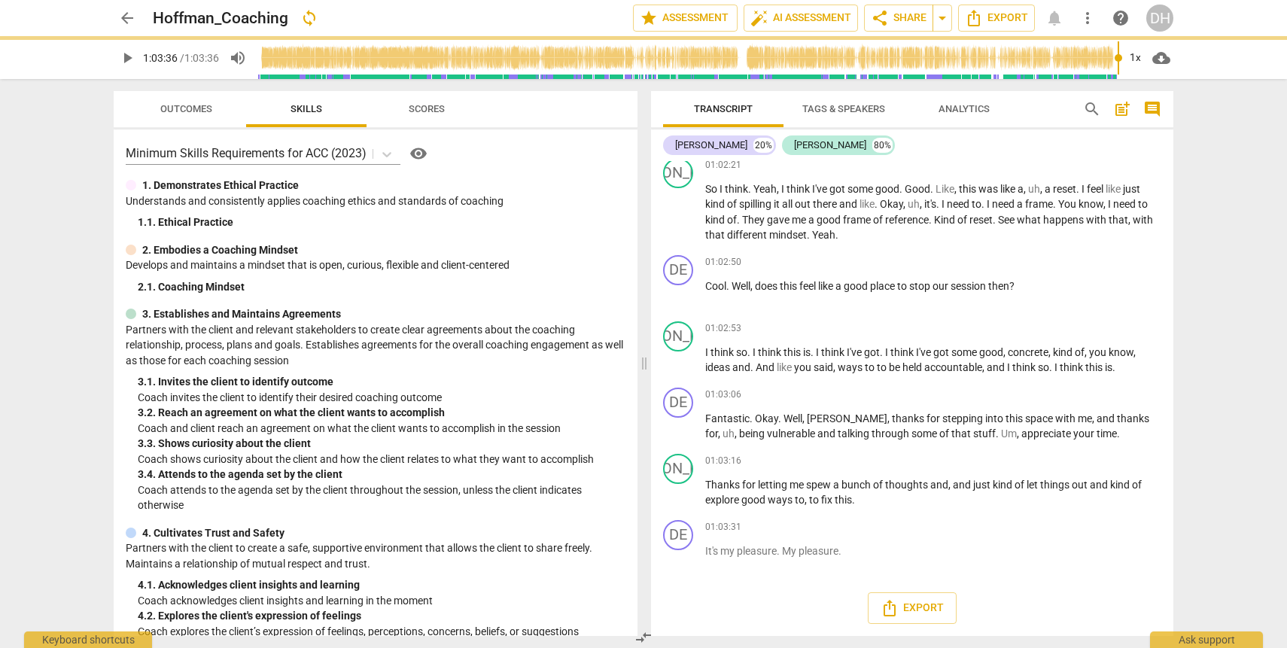
type input "3816"
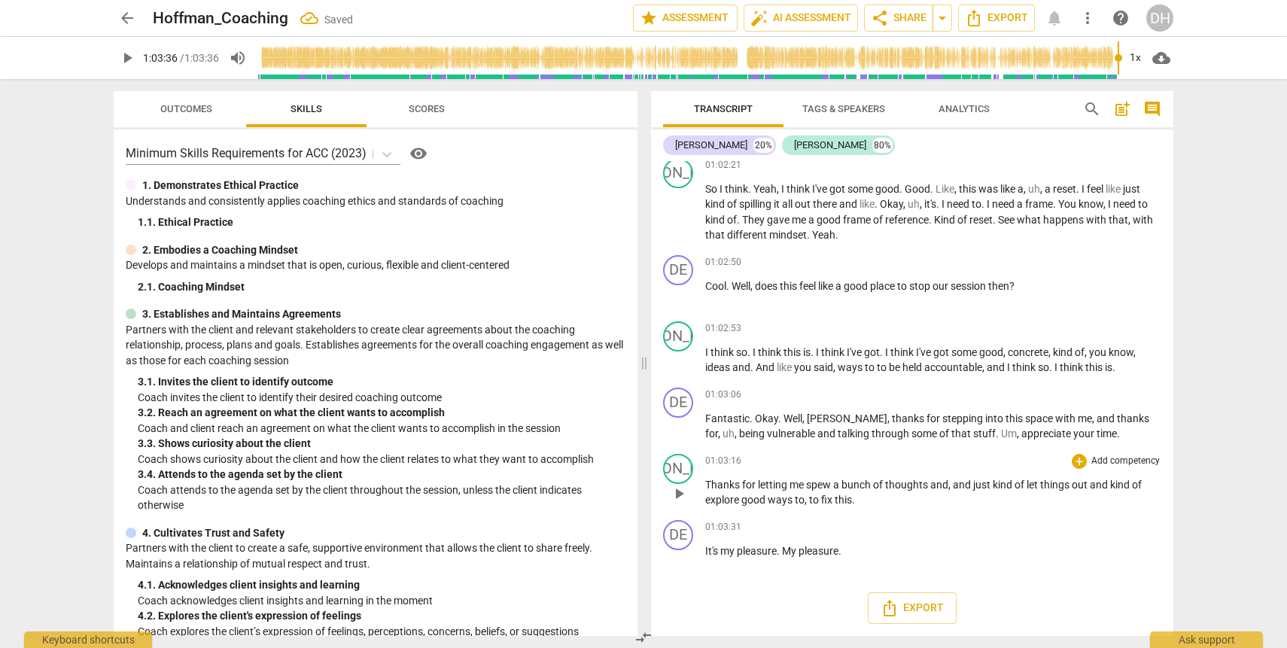
click at [881, 498] on p "Thanks for letting me spew a bunch of thoughts and , and just kind of let thing…" at bounding box center [933, 492] width 456 height 31
click at [939, 22] on span "arrow_drop_down" at bounding box center [942, 18] width 18 height 18
click at [913, 18] on span "share Share" at bounding box center [899, 18] width 56 height 18
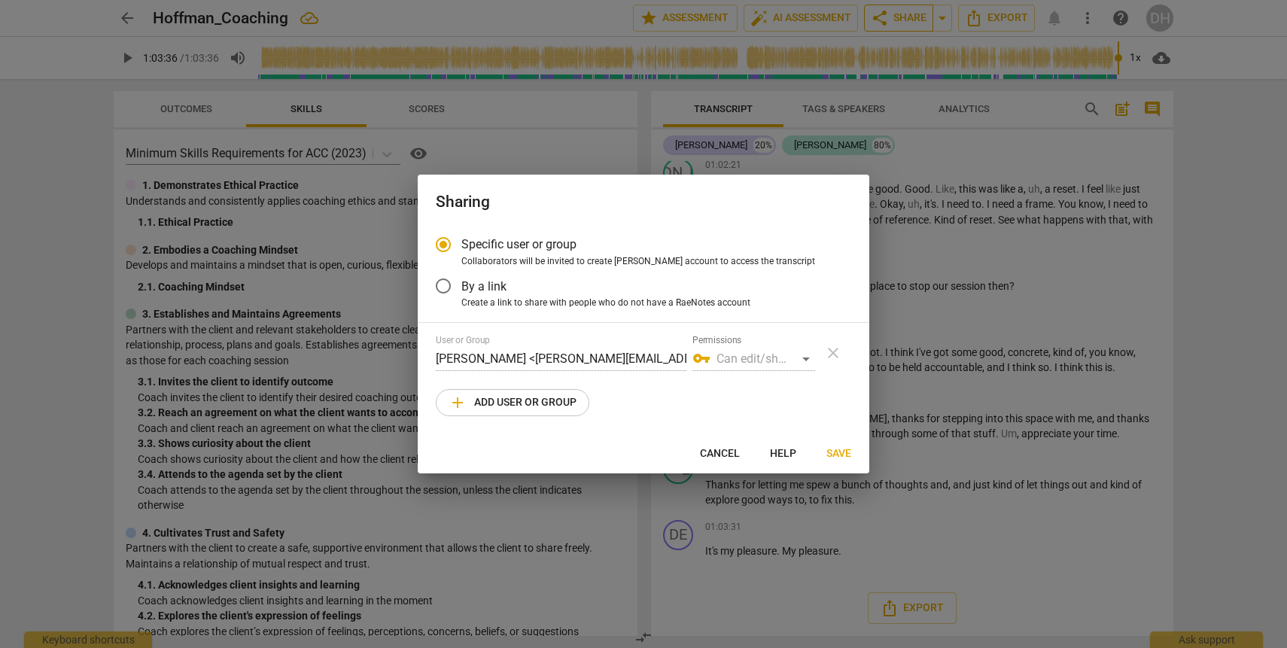
radio input "false"
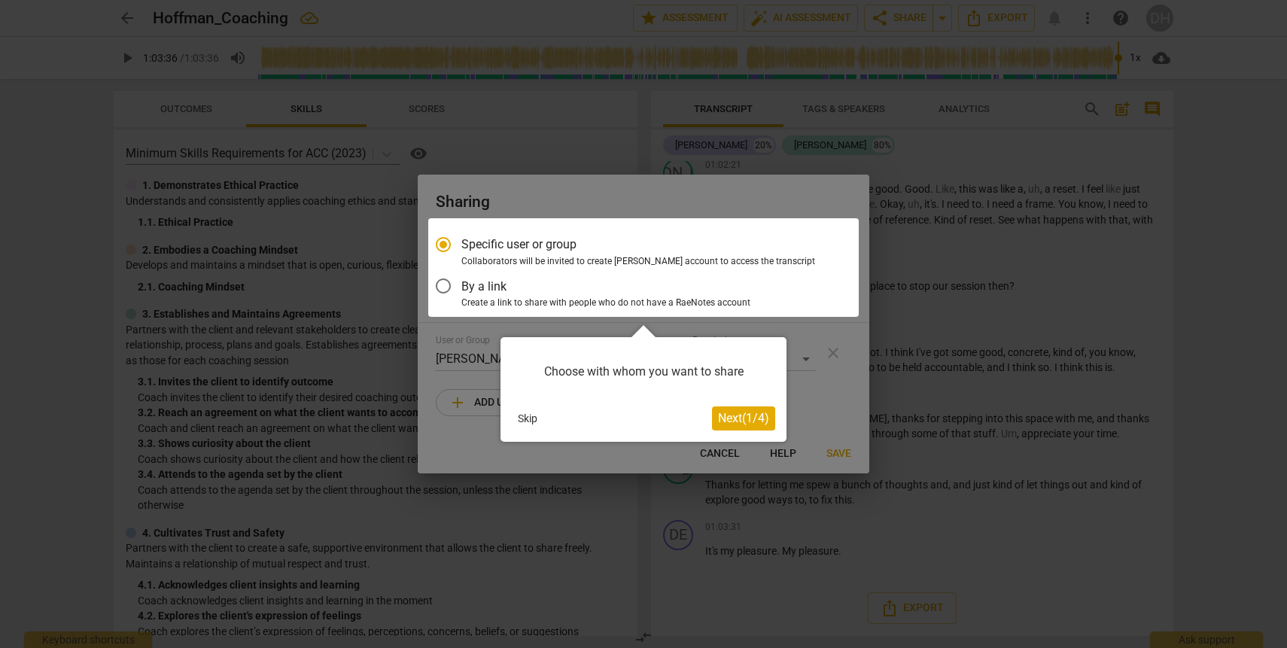
click at [449, 282] on div at bounding box center [643, 267] width 431 height 99
click at [448, 288] on div at bounding box center [643, 267] width 431 height 99
click at [440, 288] on div at bounding box center [643, 267] width 431 height 99
click at [730, 419] on span "Next ( 1 / 4 )" at bounding box center [743, 418] width 51 height 14
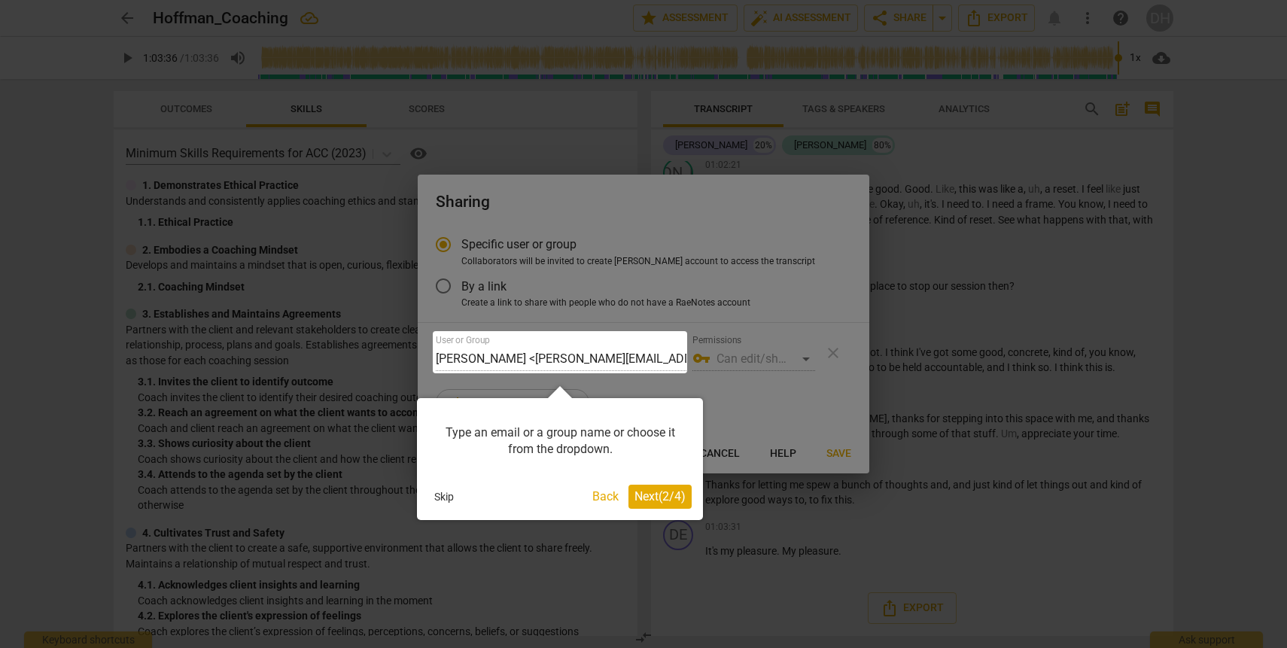
click at [661, 501] on span "Next ( 2 / 4 )" at bounding box center [660, 496] width 51 height 14
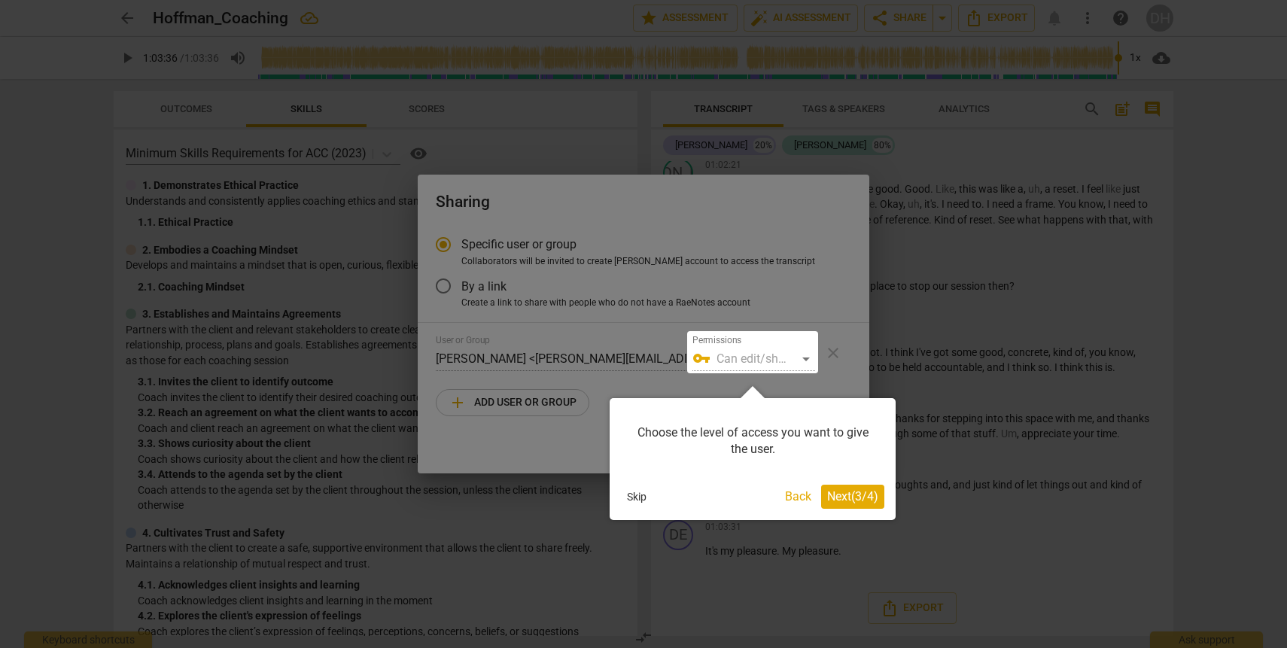
click at [869, 489] on span "Next ( 3 / 4 )" at bounding box center [852, 496] width 51 height 14
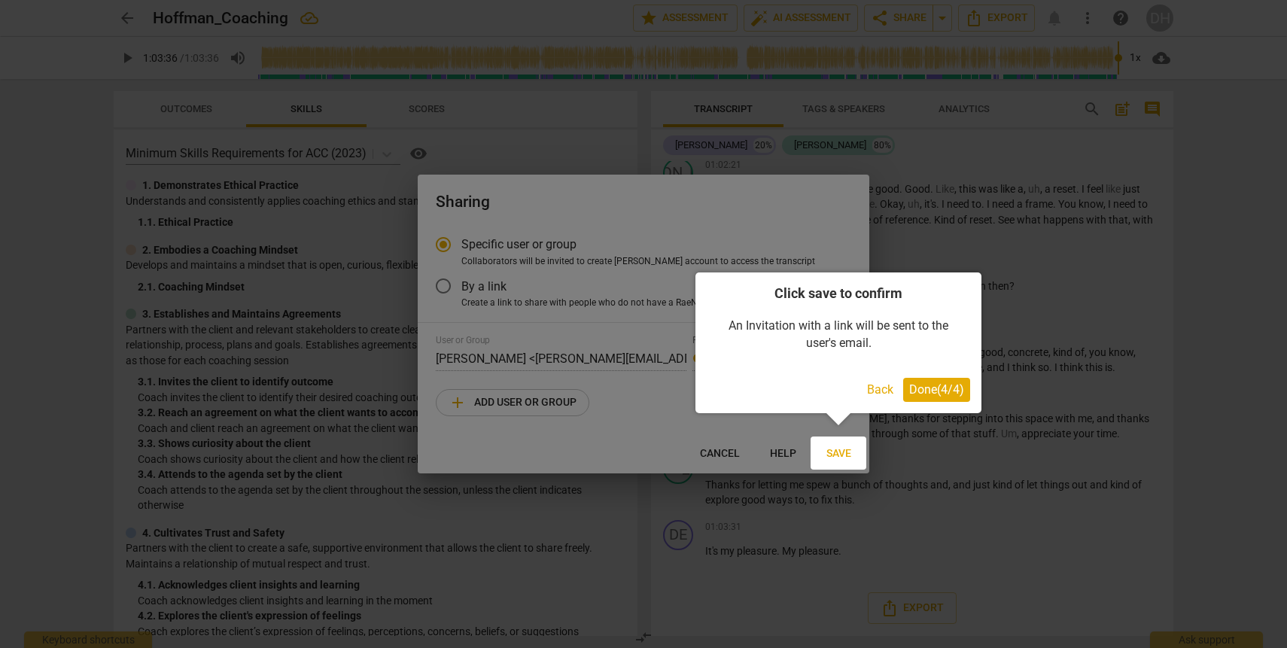
click at [944, 388] on span "Done ( 4 / 4 )" at bounding box center [936, 389] width 55 height 14
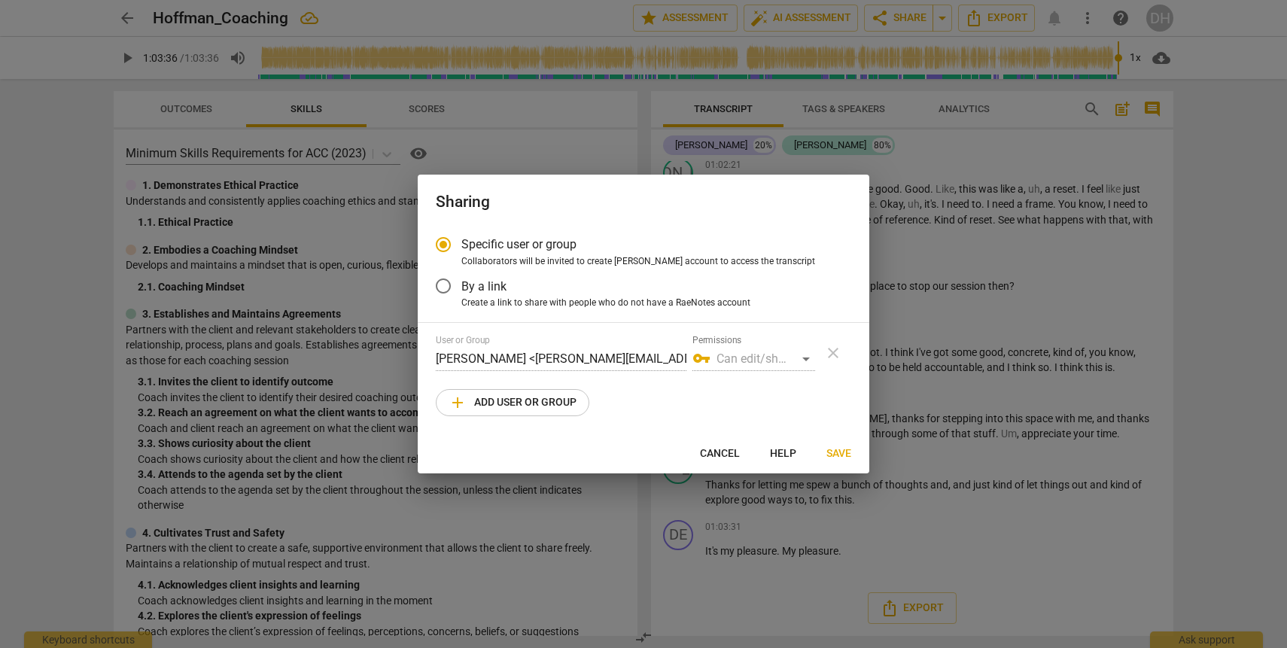
click at [445, 291] on input "By a link" at bounding box center [443, 286] width 36 height 36
radio input "false"
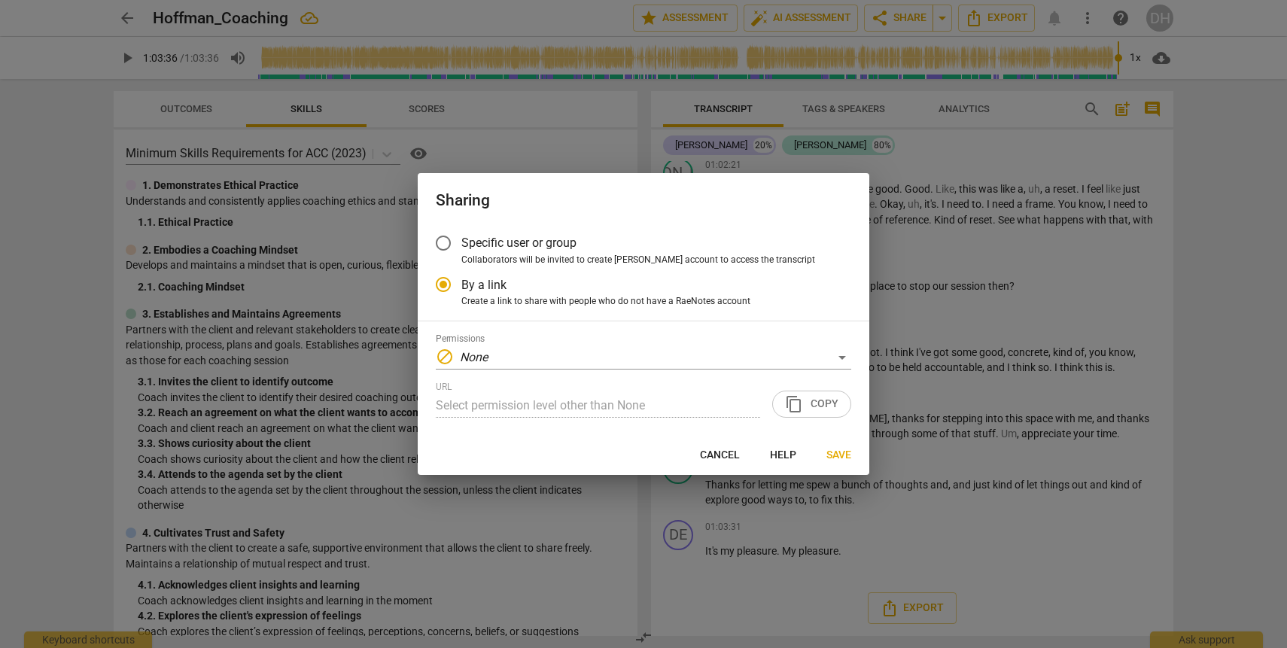
click at [447, 249] on input "Specific user or group" at bounding box center [443, 243] width 36 height 36
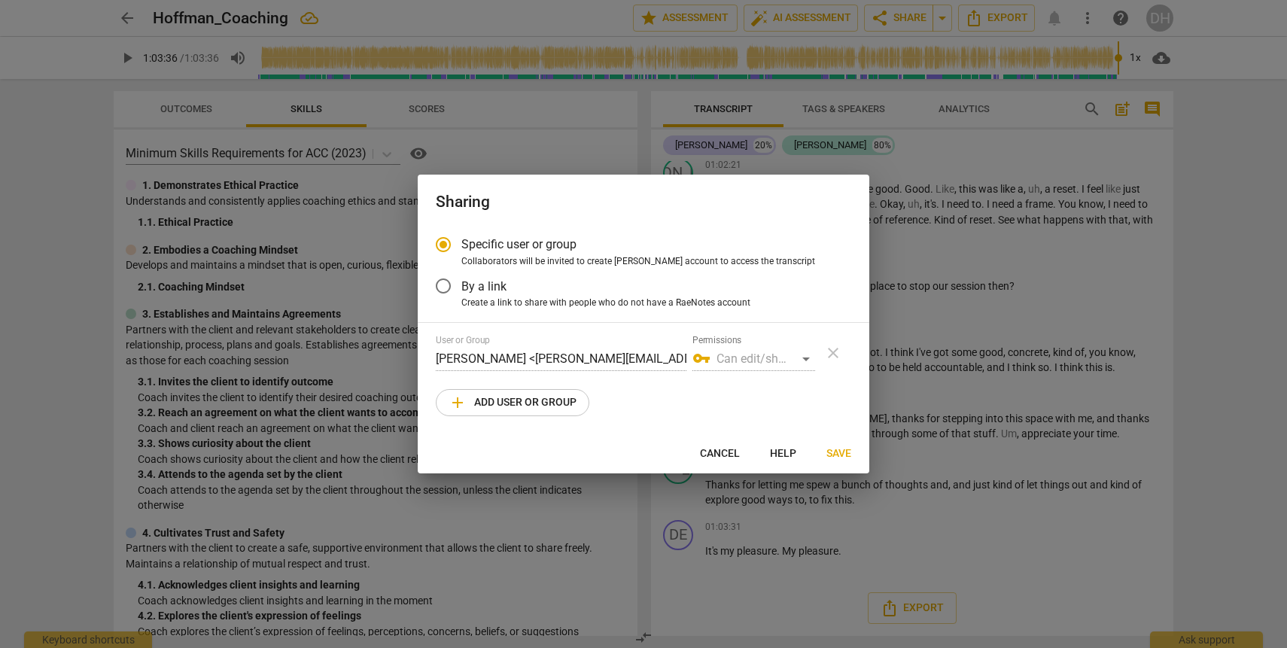
click at [501, 404] on span "add Add user or group" at bounding box center [513, 403] width 128 height 18
radio input "false"
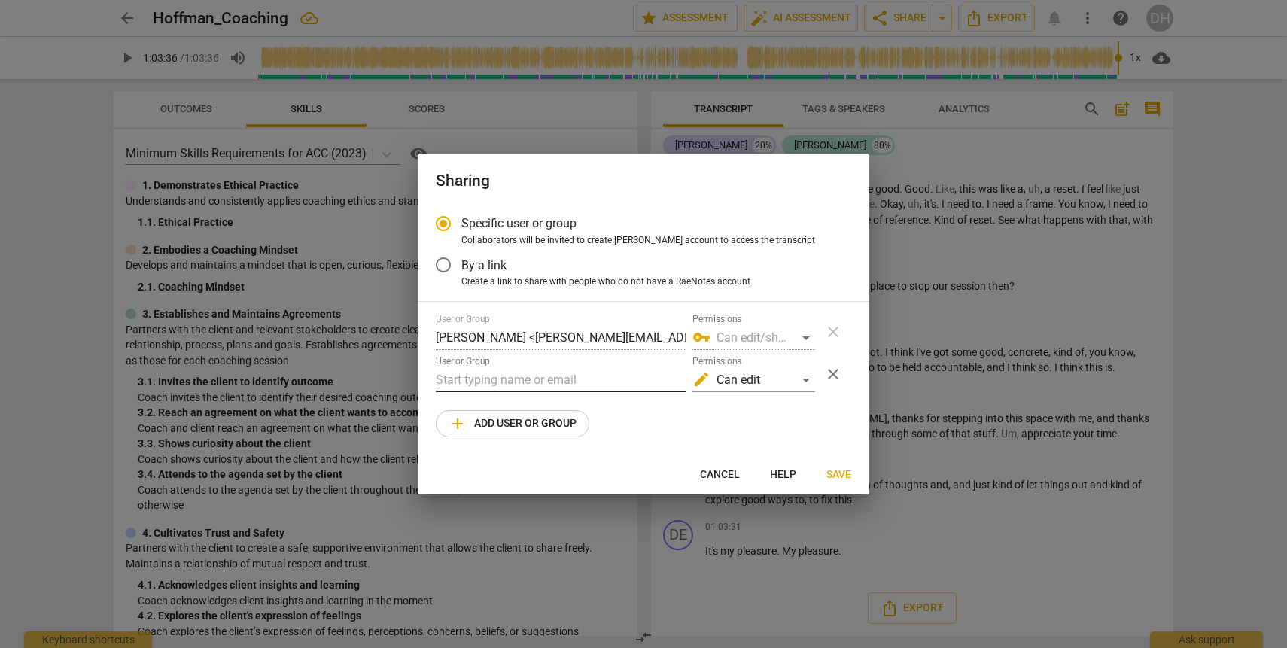
click at [522, 376] on input "text" at bounding box center [561, 380] width 251 height 24
type input "e"
click at [488, 385] on input "text" at bounding box center [561, 380] width 251 height 24
paste input "[PERSON_NAME][EMAIL_ADDRESS][PERSON_NAME][DOMAIN_NAME]"
type input "[PERSON_NAME][EMAIL_ADDRESS][PERSON_NAME][DOMAIN_NAME]"
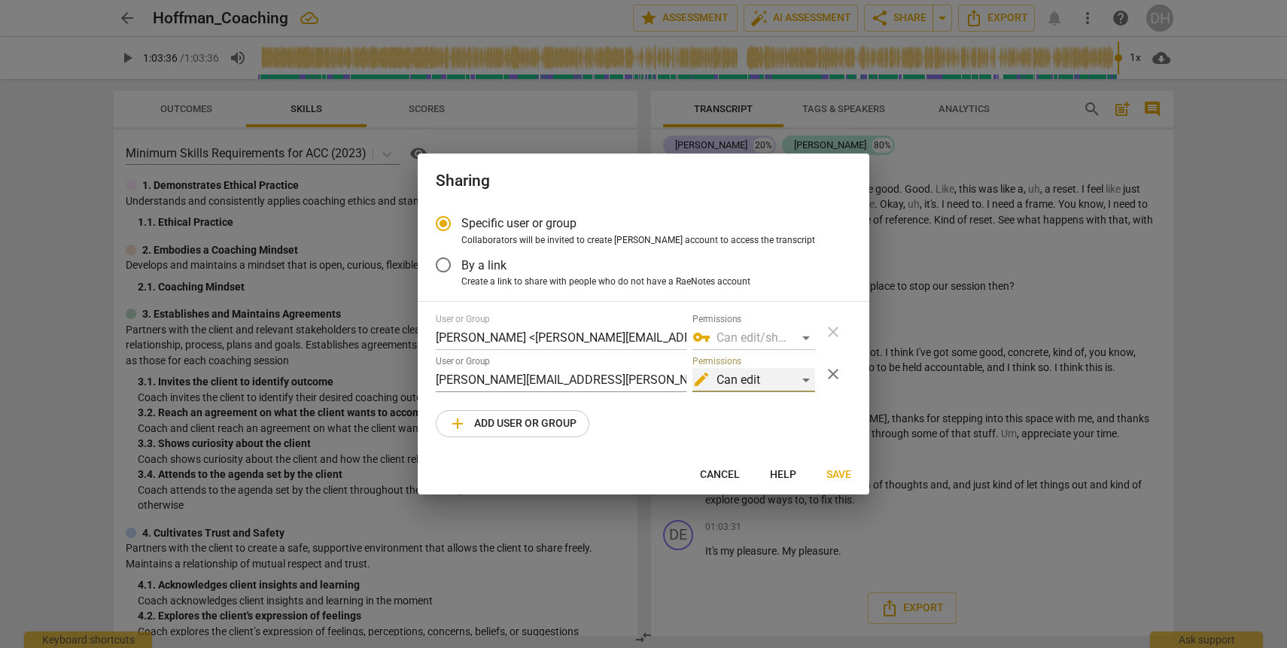
click at [808, 378] on div "edit Can edit" at bounding box center [754, 380] width 123 height 24
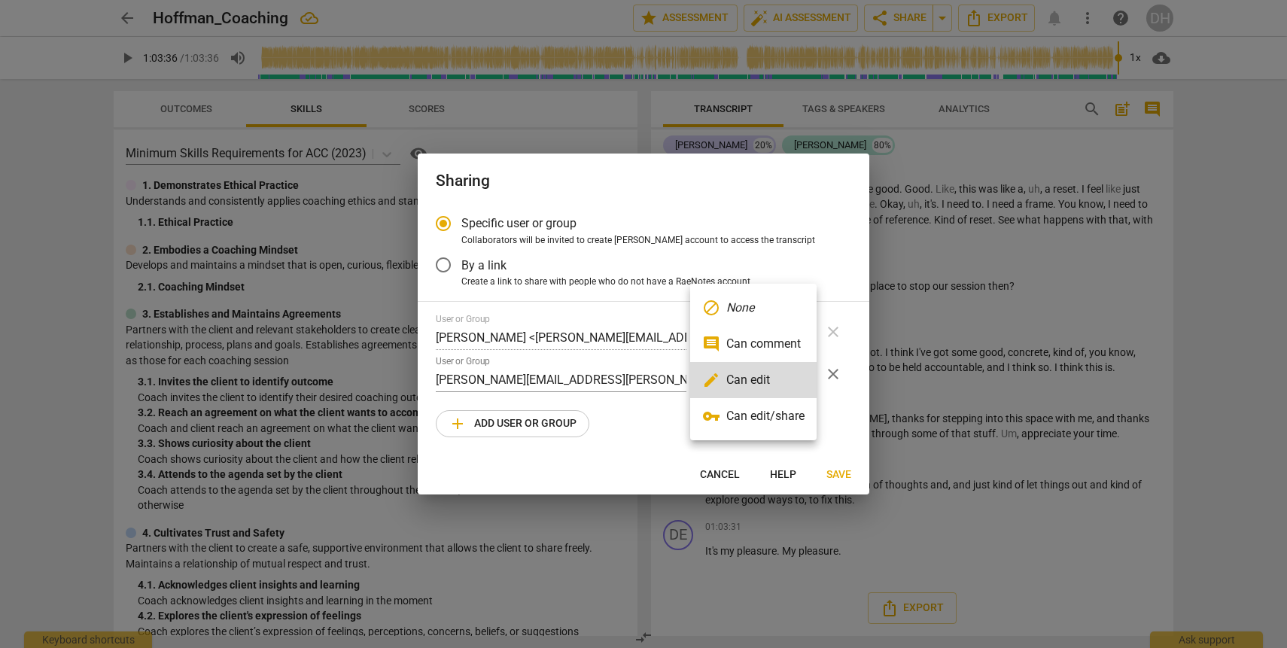
click at [658, 425] on div at bounding box center [643, 324] width 1287 height 648
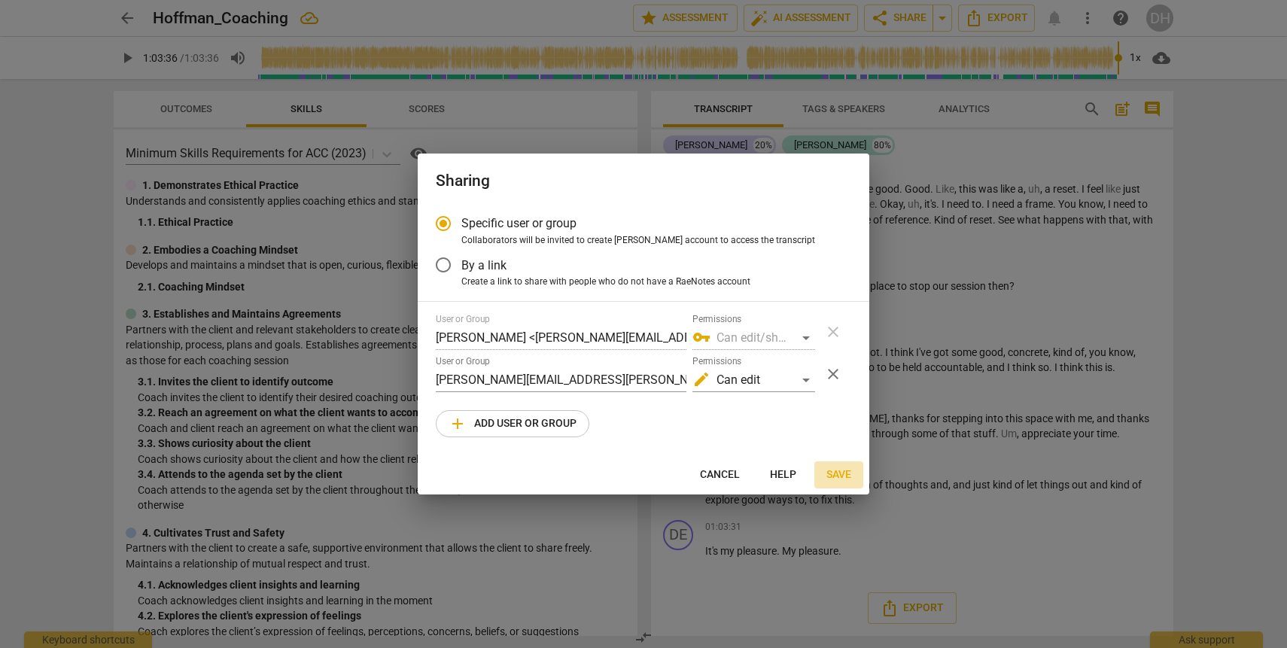
click at [839, 478] on span "Save" at bounding box center [839, 474] width 25 height 15
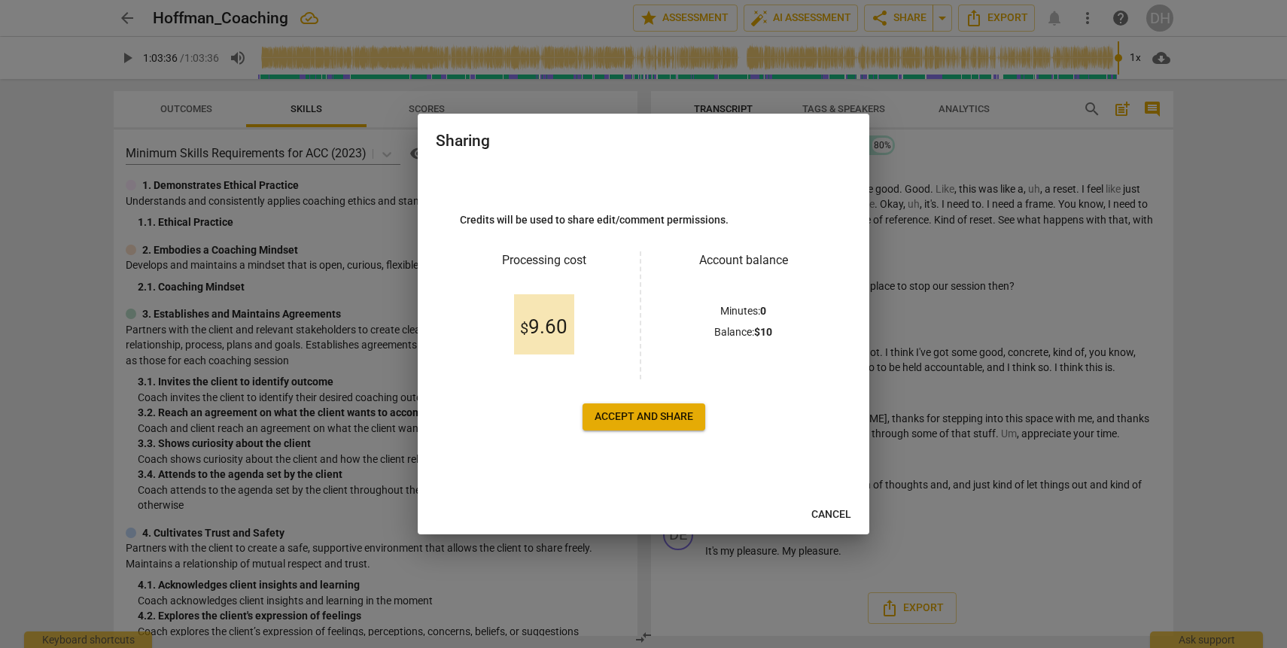
click at [837, 507] on span "Cancel" at bounding box center [832, 514] width 40 height 15
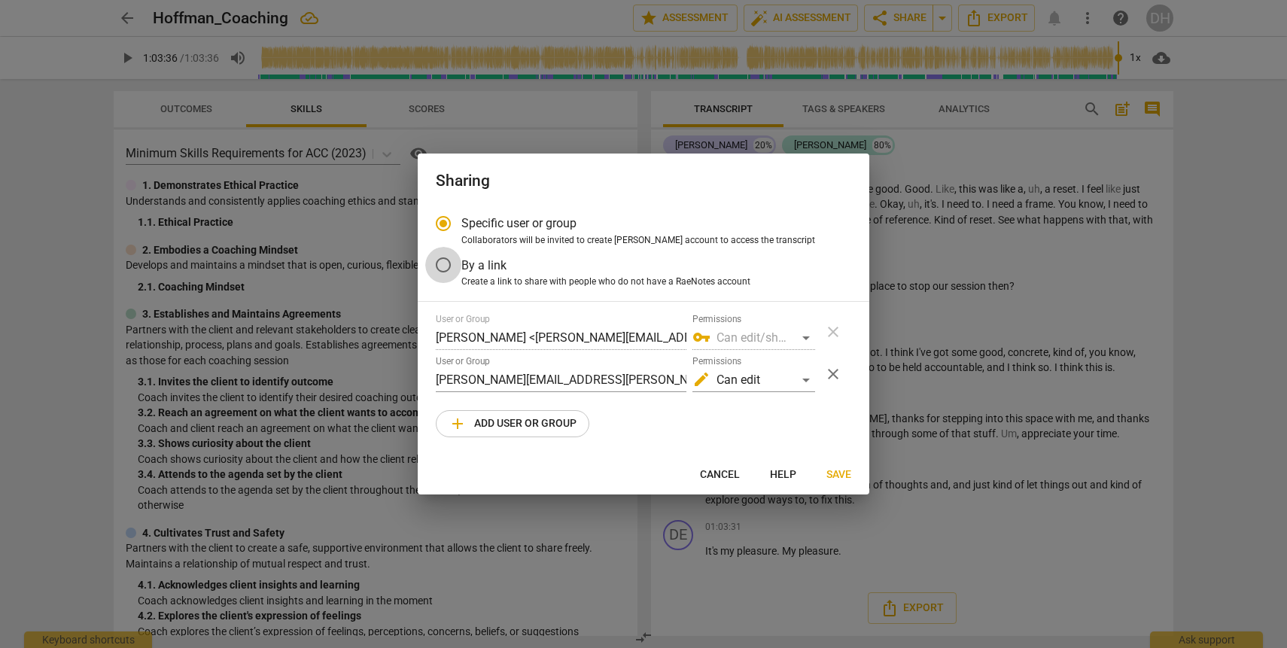
click at [446, 261] on input "By a link" at bounding box center [443, 265] width 36 height 36
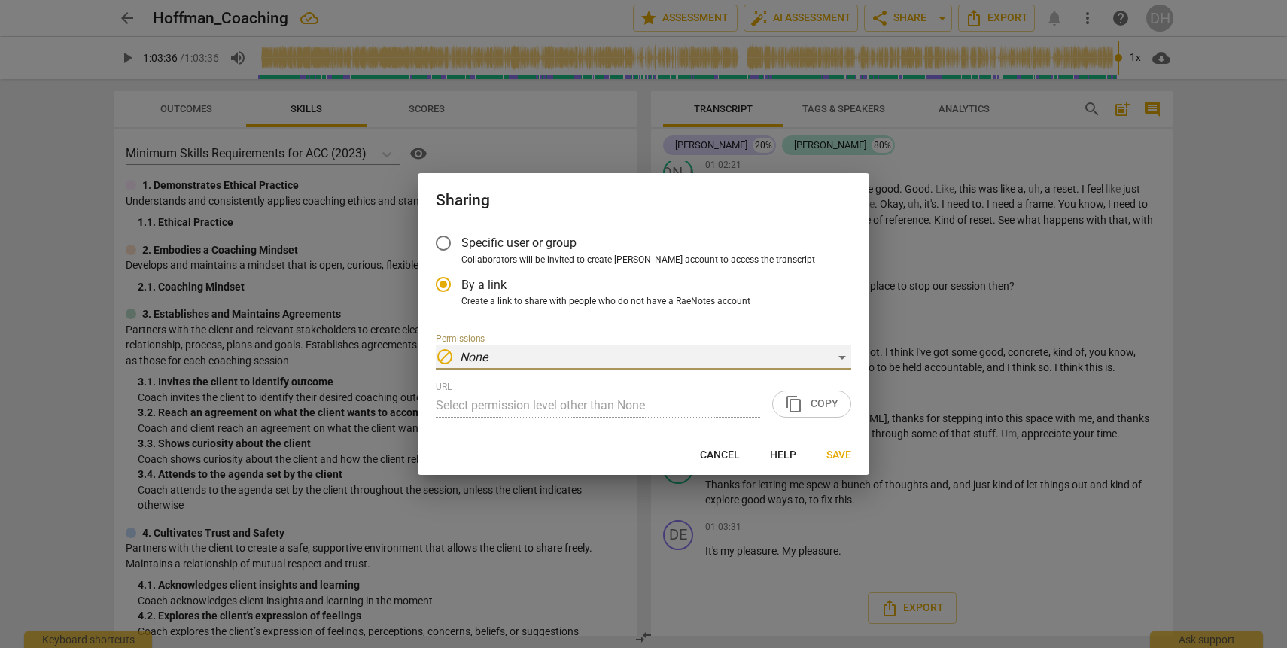
click at [484, 355] on em "None" at bounding box center [474, 357] width 28 height 14
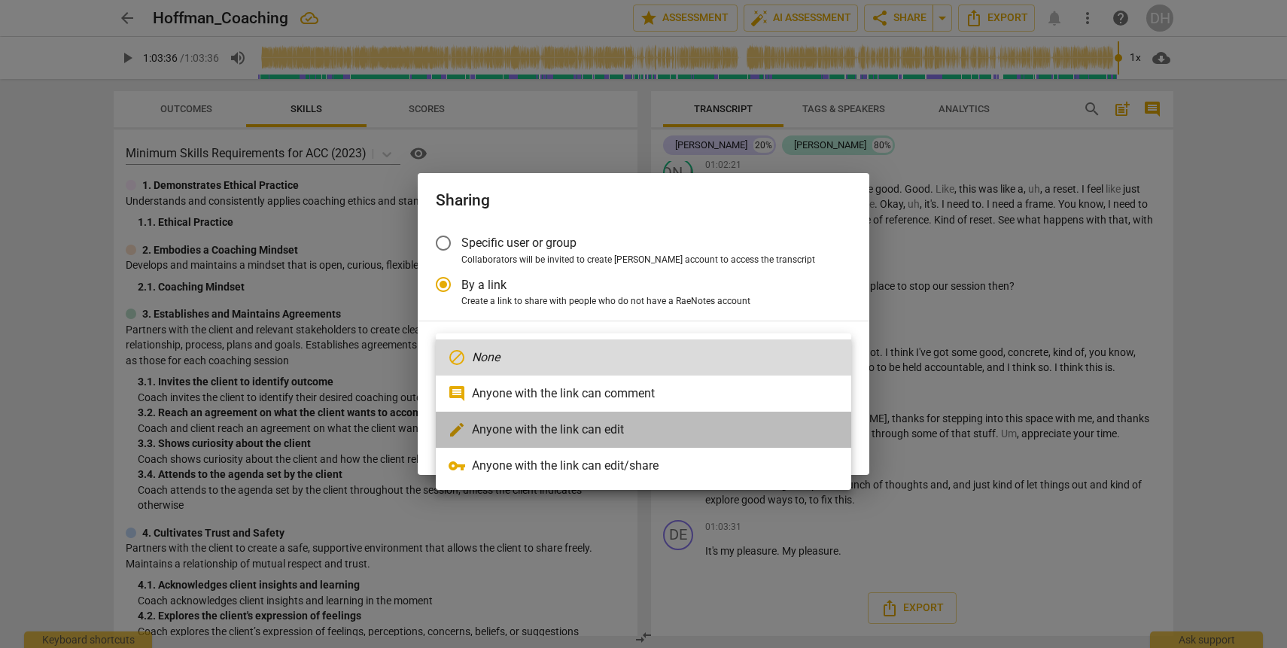
click at [596, 437] on li "edit Anyone with the link can edit" at bounding box center [644, 430] width 416 height 36
radio input "false"
type input "[URL][DOMAIN_NAME]"
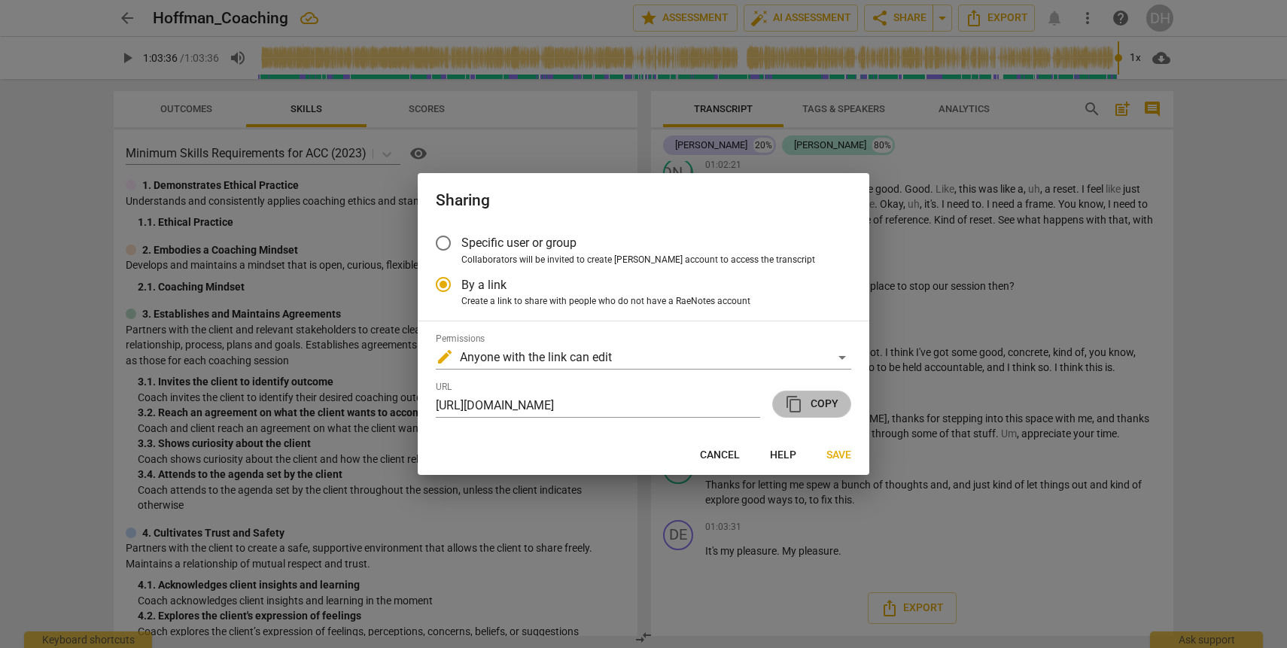
click at [821, 402] on span "content_copy Copy" at bounding box center [811, 404] width 53 height 18
click at [801, 402] on span "content_copy" at bounding box center [794, 404] width 18 height 18
click at [836, 446] on button "Save" at bounding box center [839, 455] width 49 height 27
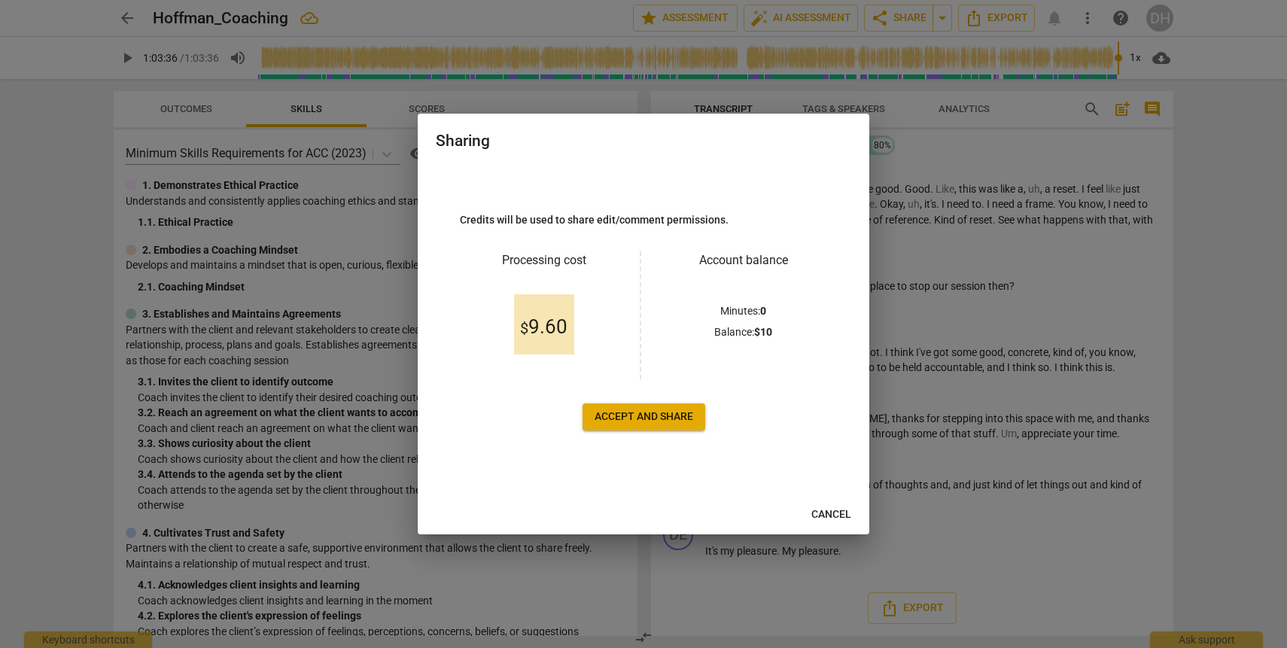
click at [538, 255] on h3 "Processing cost" at bounding box center [544, 260] width 168 height 18
click at [683, 220] on p "Credits will be used to share edit/comment permissions." at bounding box center [643, 220] width 367 height 16
click at [819, 519] on span "Cancel" at bounding box center [832, 514] width 40 height 15
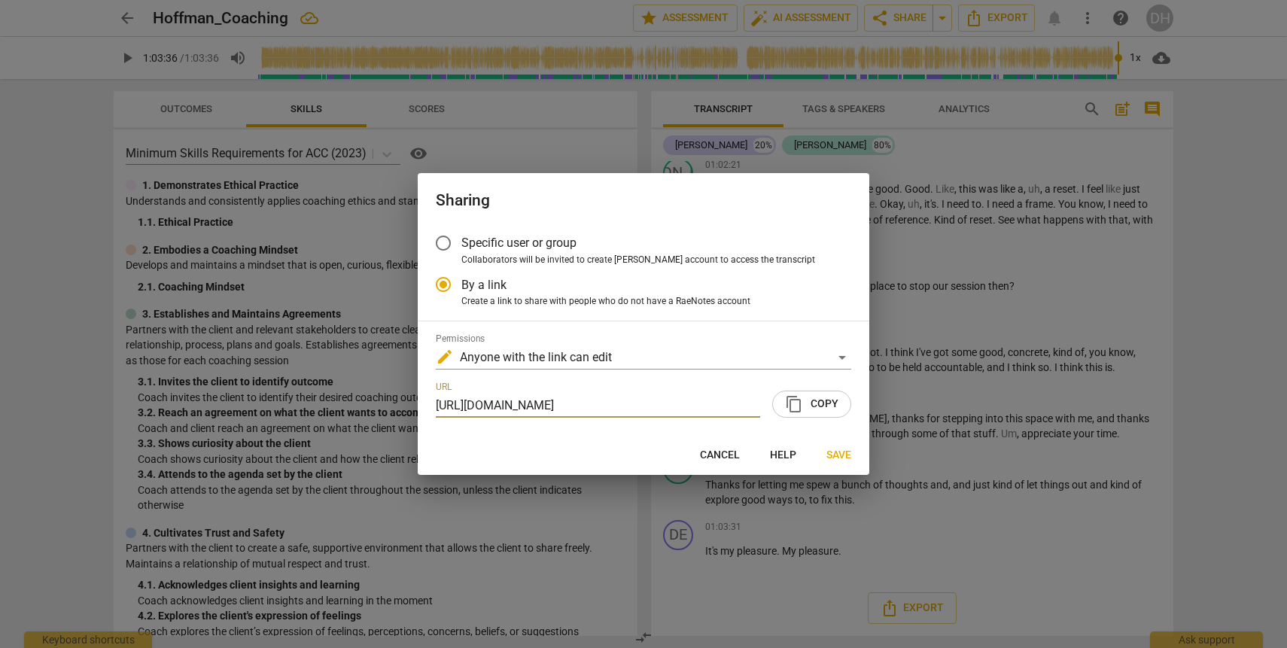
scroll to position [0, 144]
click at [619, 356] on div "edit Anyone with the link can edit" at bounding box center [644, 358] width 416 height 24
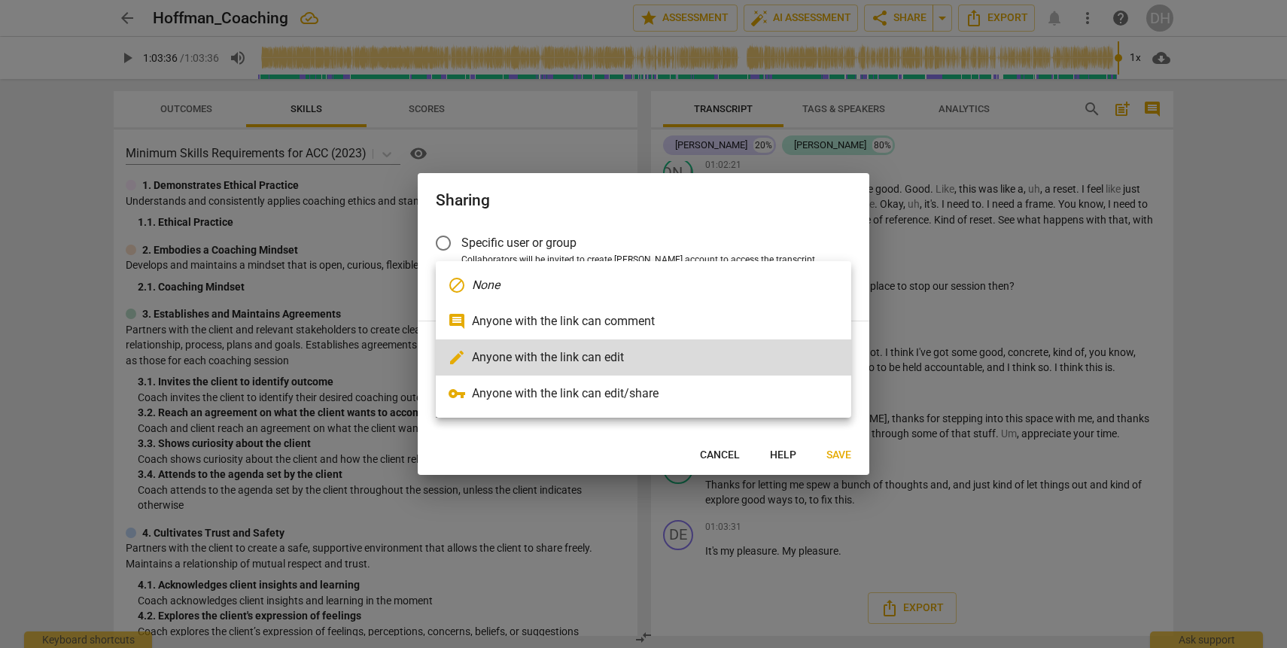
click at [592, 323] on li "comment Anyone with the link can comment" at bounding box center [644, 321] width 416 height 36
radio input "false"
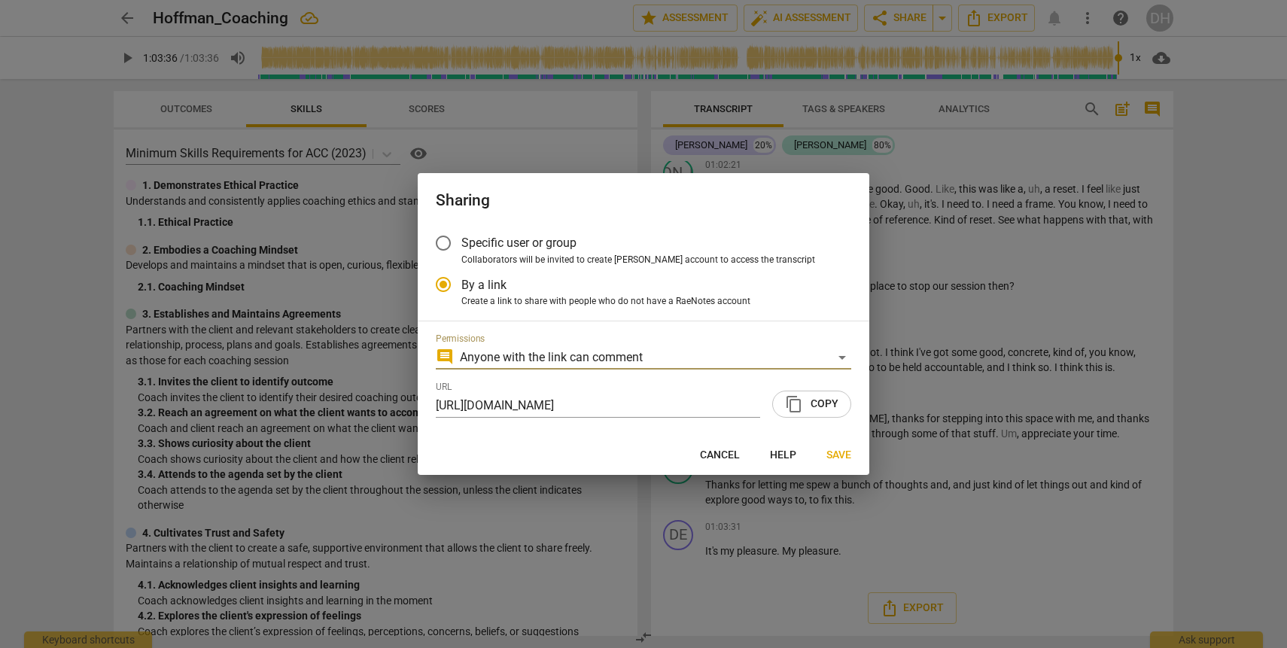
click at [806, 403] on span "content_copy Copy" at bounding box center [811, 404] width 53 height 18
click at [808, 406] on span "content_copy Copy" at bounding box center [811, 404] width 53 height 18
click at [845, 451] on span "Save" at bounding box center [839, 455] width 25 height 15
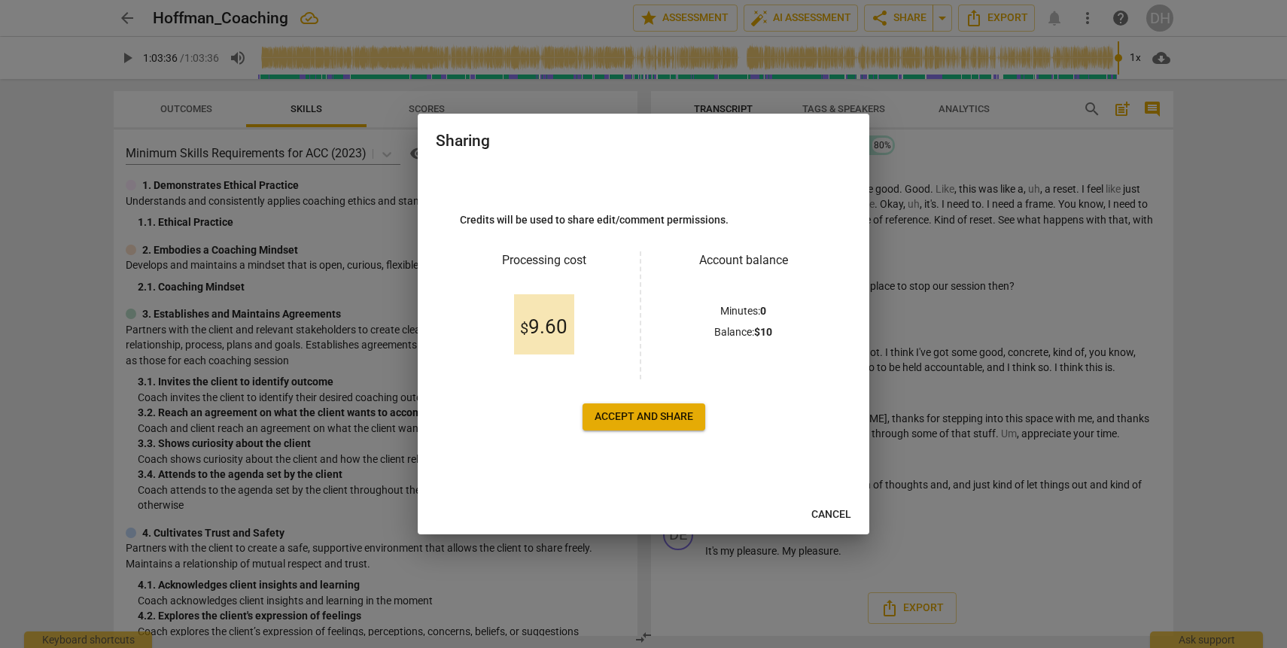
click at [621, 410] on span "Accept and share" at bounding box center [644, 417] width 99 height 15
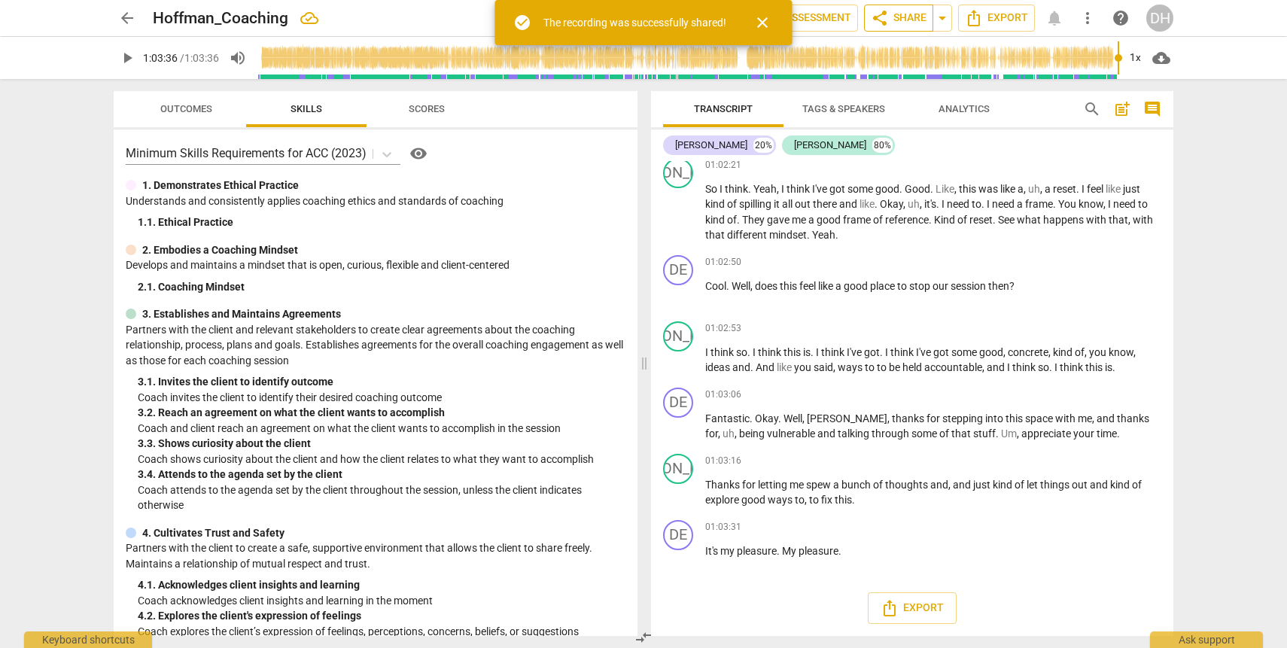
click at [891, 20] on span "share Share" at bounding box center [899, 18] width 56 height 18
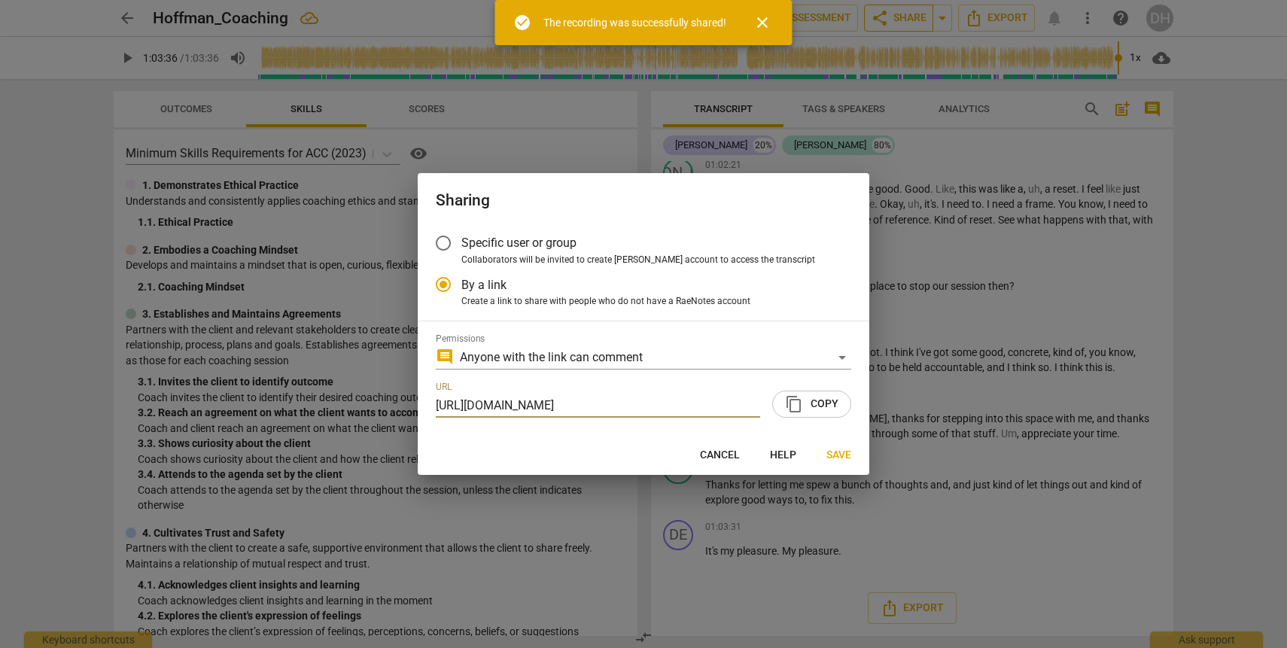
scroll to position [0, 144]
radio input "false"
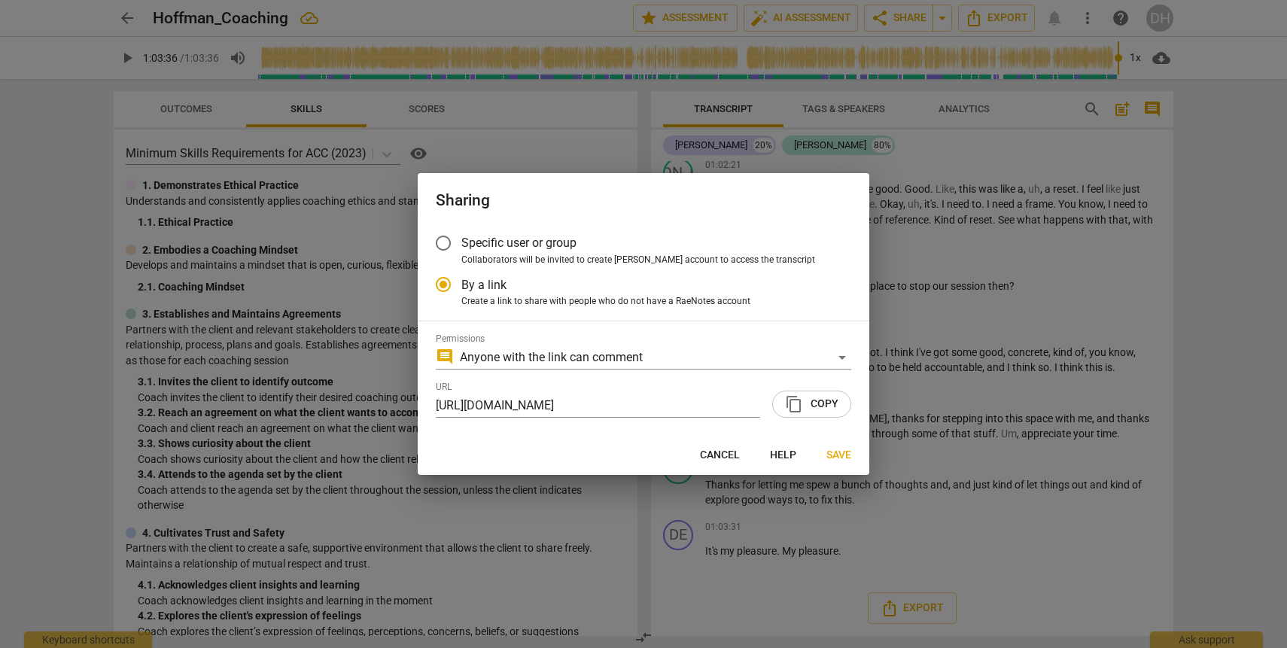
click at [489, 248] on span "Specific user or group" at bounding box center [518, 242] width 115 height 17
click at [461, 248] on input "Specific user or group" at bounding box center [443, 243] width 36 height 36
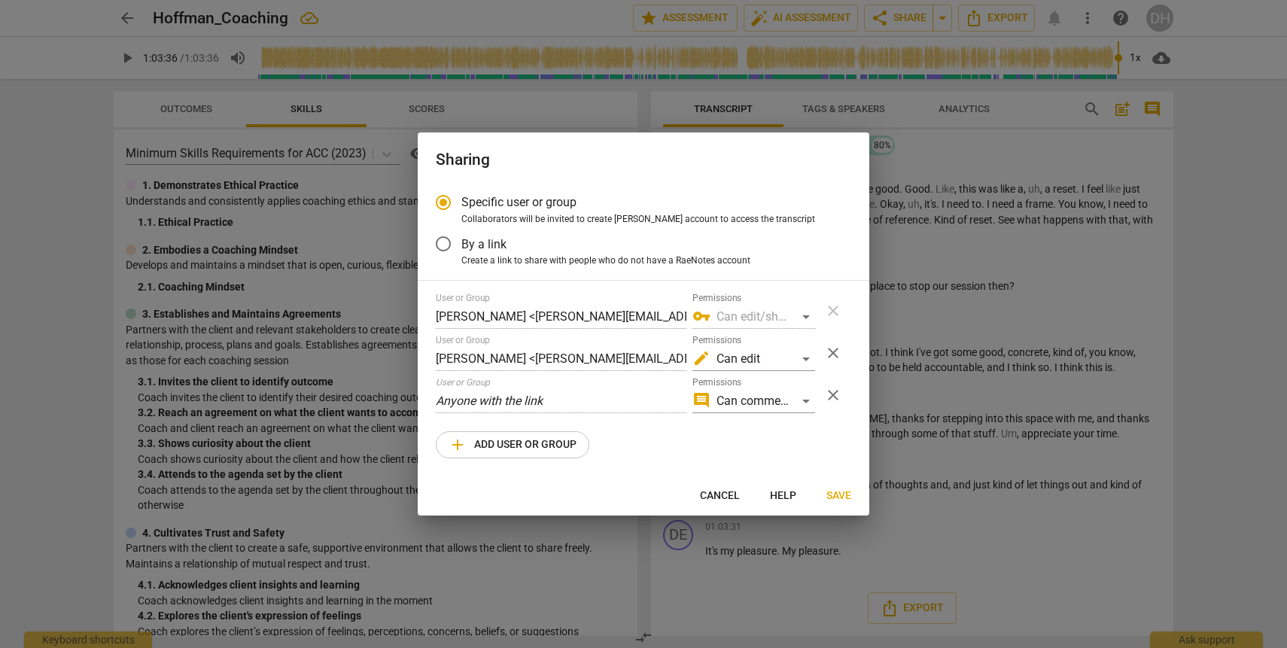
click at [830, 397] on span "close" at bounding box center [833, 395] width 18 height 18
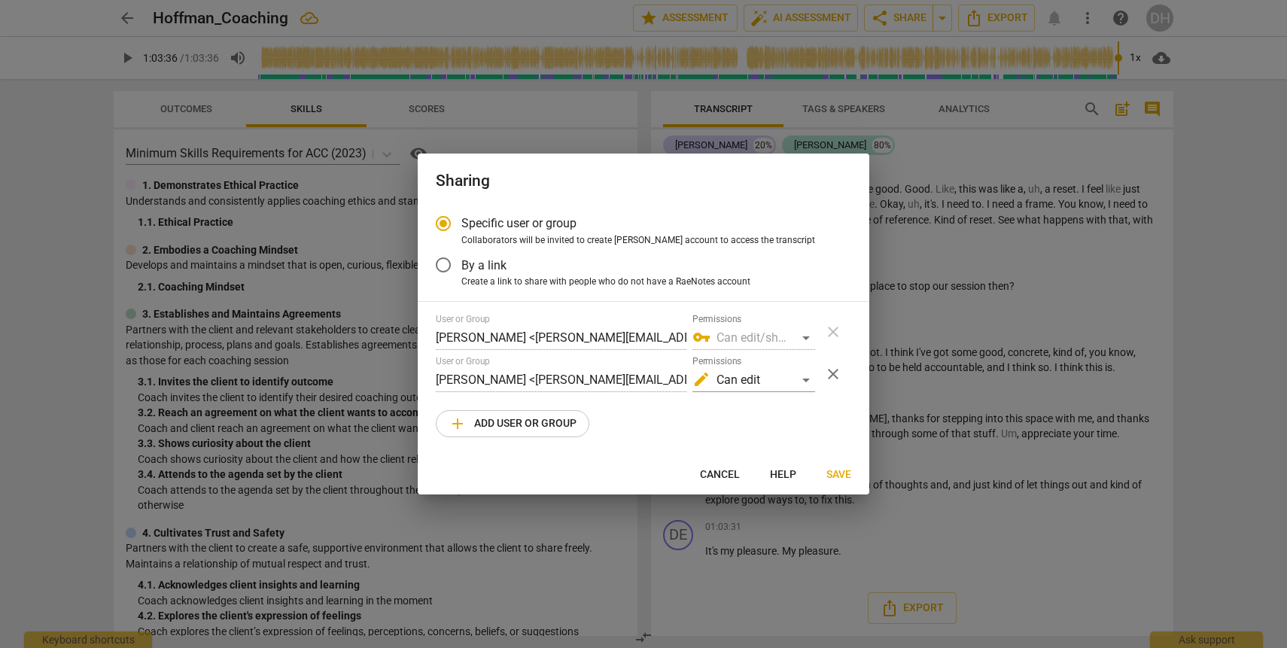
click at [842, 474] on span "Save" at bounding box center [839, 474] width 25 height 15
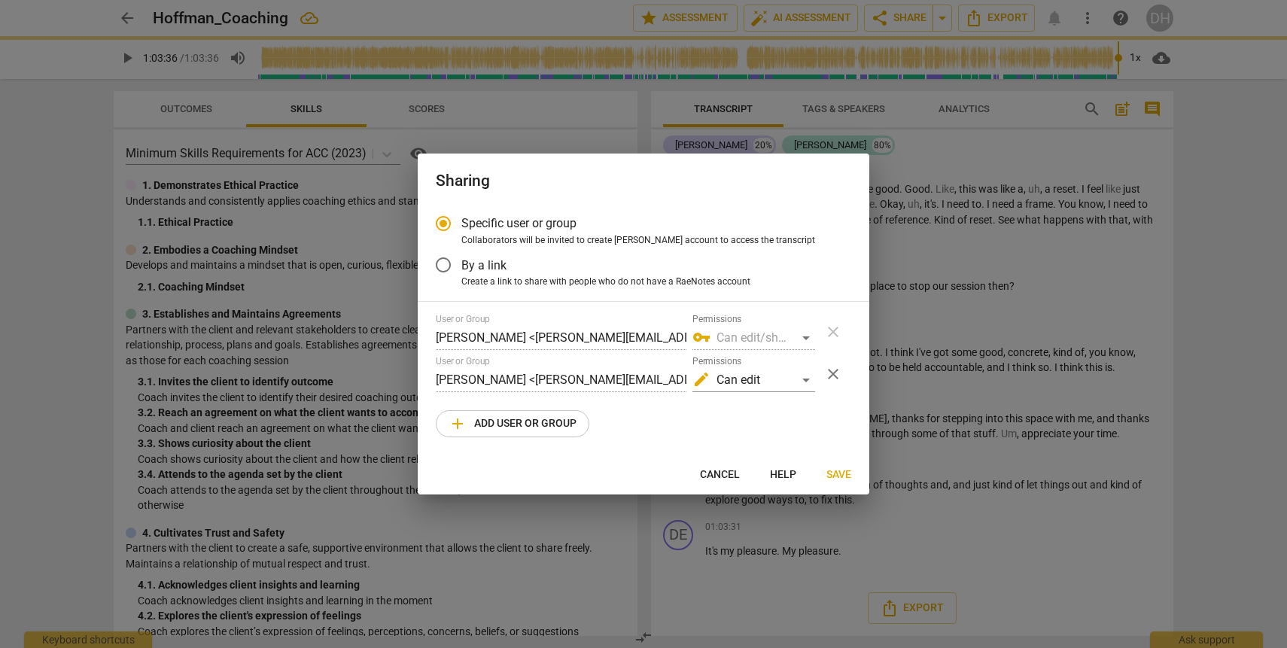
radio input "false"
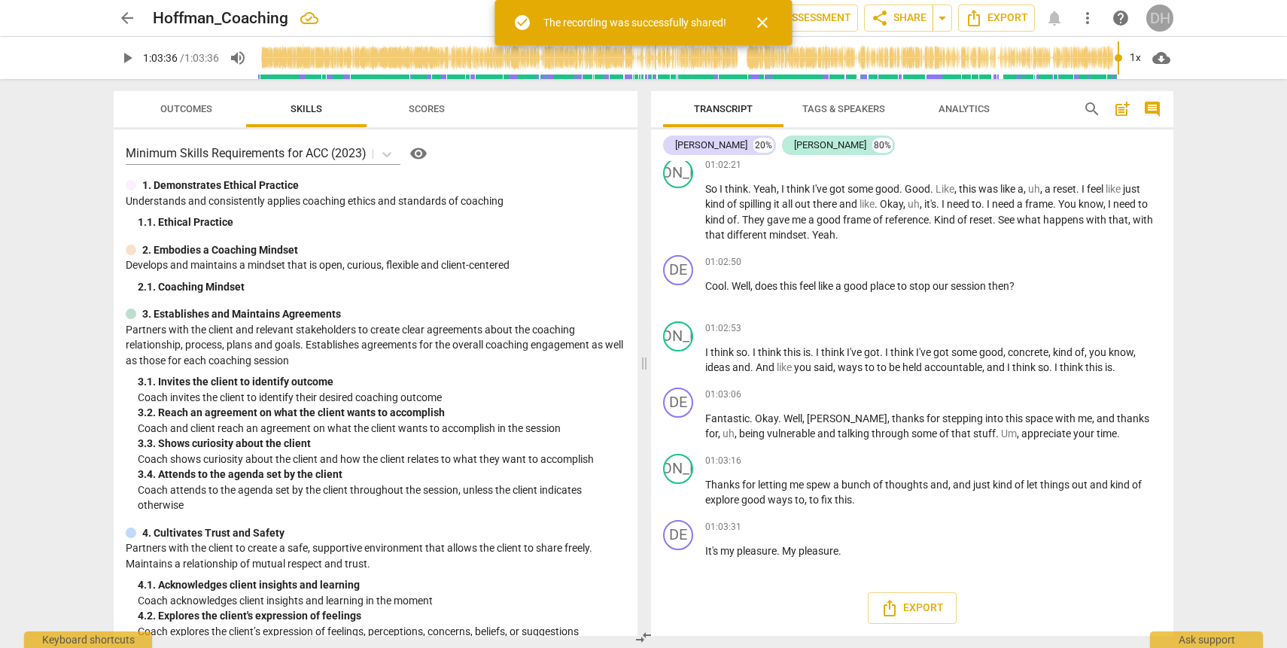
click at [1156, 17] on div "DH" at bounding box center [1160, 18] width 27 height 27
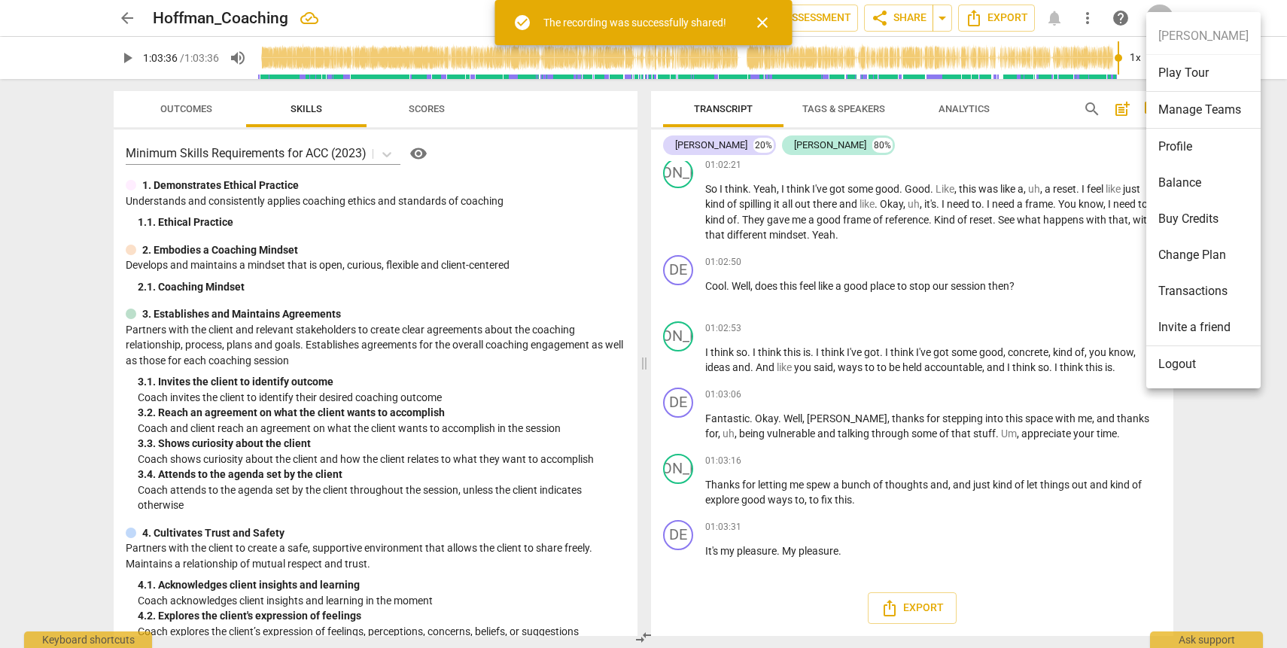
click at [1183, 212] on li "Buy Credits" at bounding box center [1204, 219] width 114 height 36
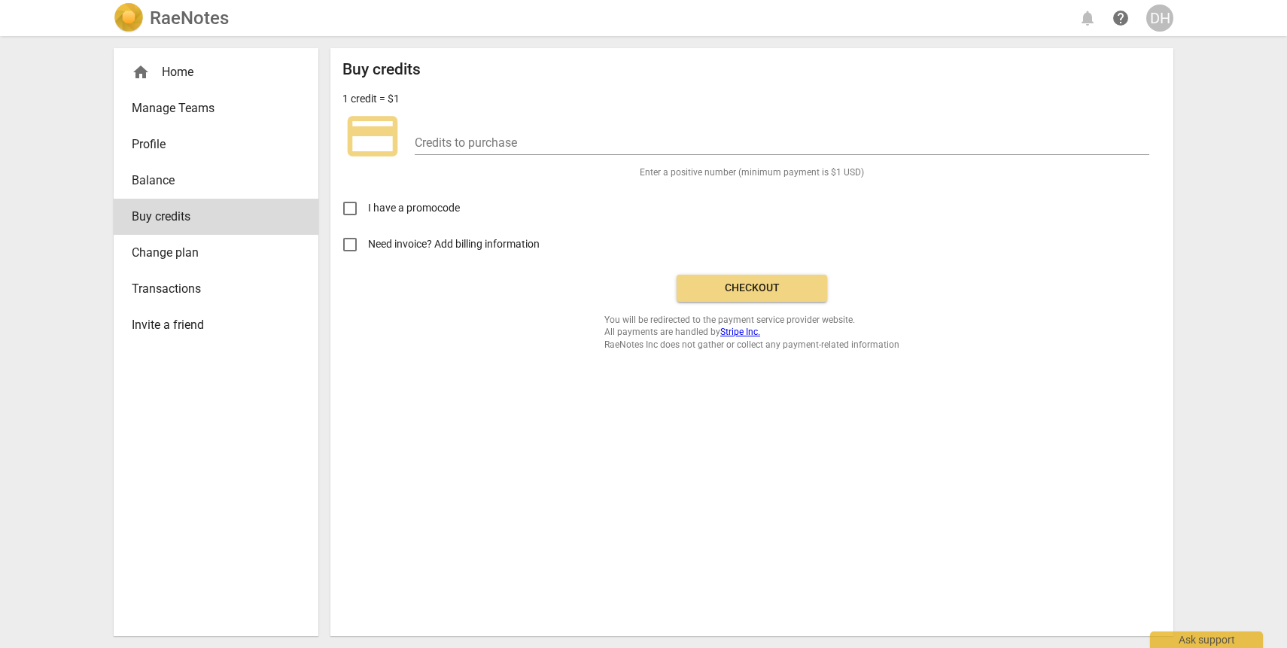
click at [167, 184] on span "Balance" at bounding box center [210, 181] width 157 height 18
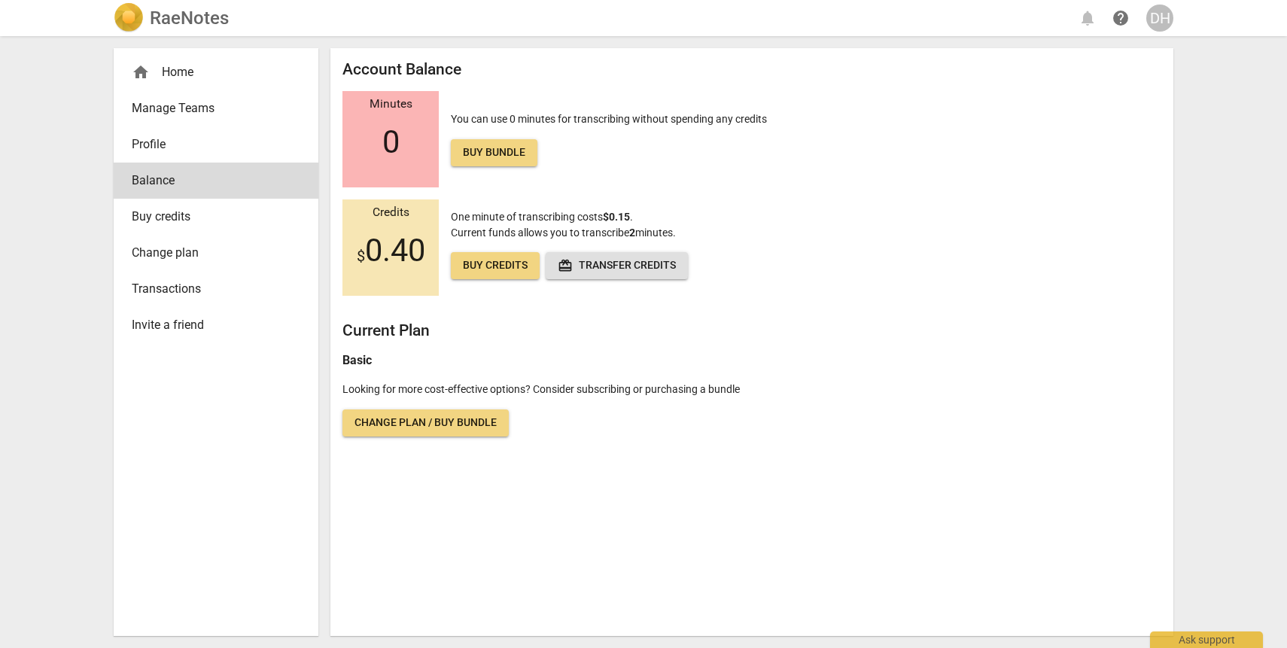
click at [190, 85] on div "home Home" at bounding box center [216, 72] width 205 height 36
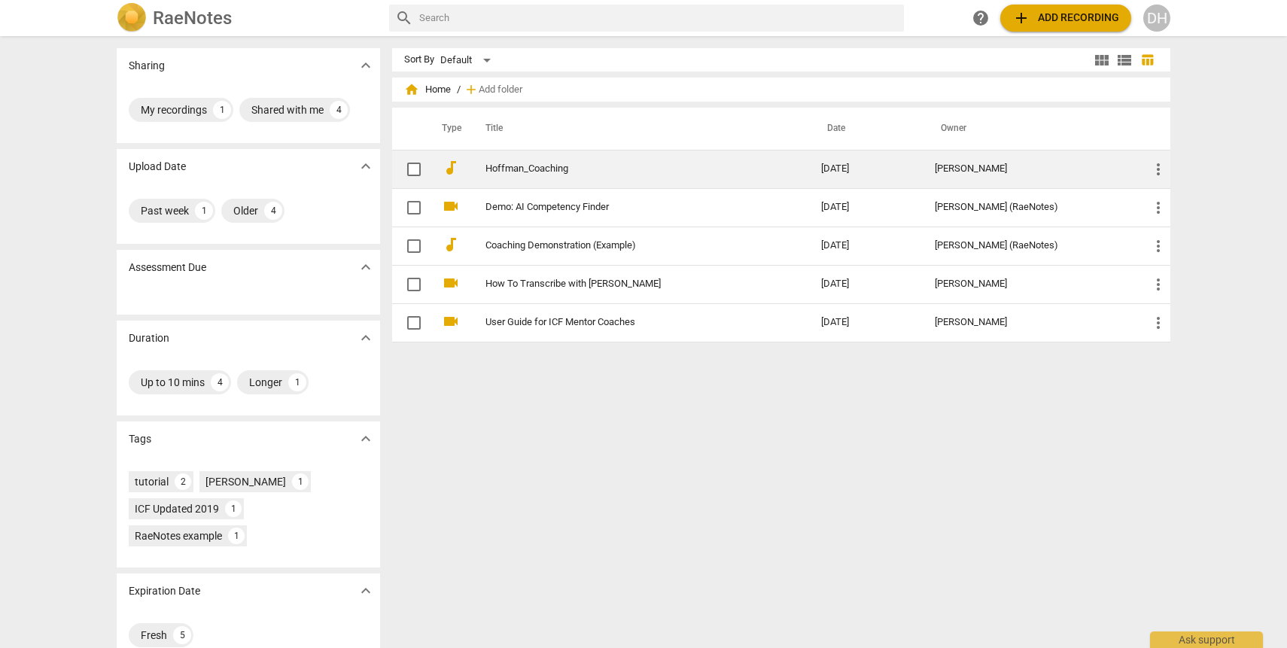
click at [522, 168] on link "Hoffman_Coaching" at bounding box center [627, 168] width 282 height 11
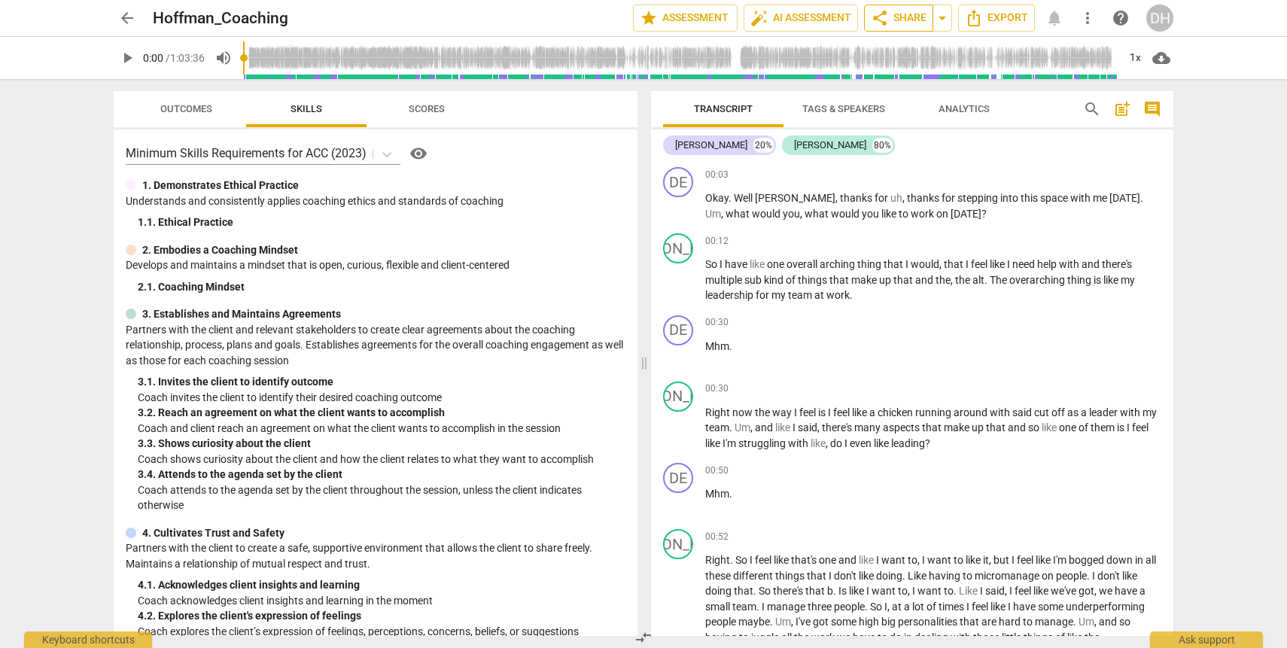
click at [899, 23] on span "share Share" at bounding box center [899, 18] width 56 height 18
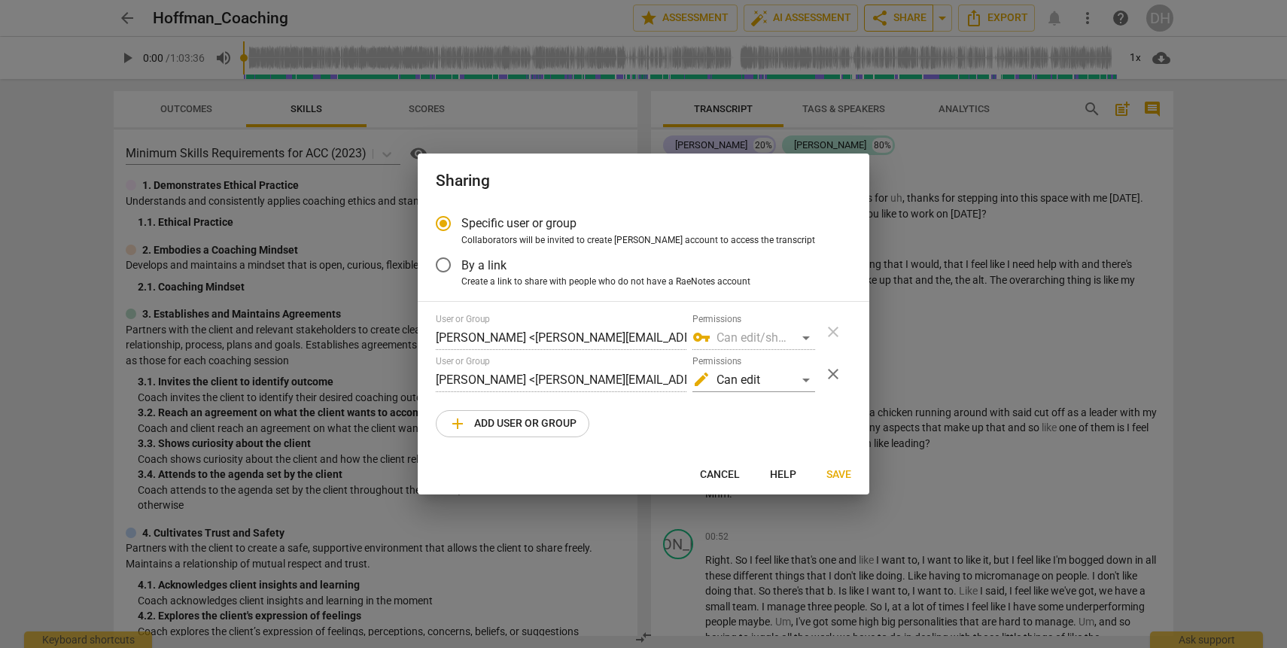
radio input "false"
click at [496, 269] on span "By a link" at bounding box center [483, 265] width 45 height 17
click at [461, 269] on input "By a link" at bounding box center [443, 265] width 36 height 36
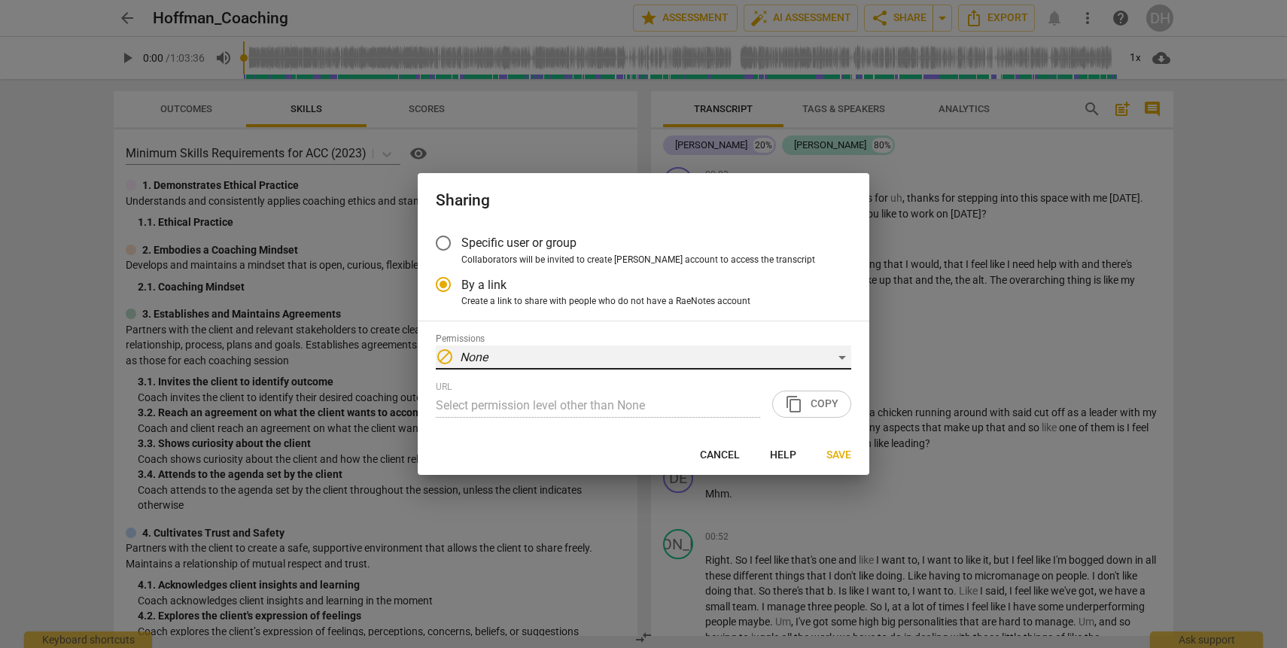
click at [700, 356] on div "block None" at bounding box center [644, 358] width 416 height 24
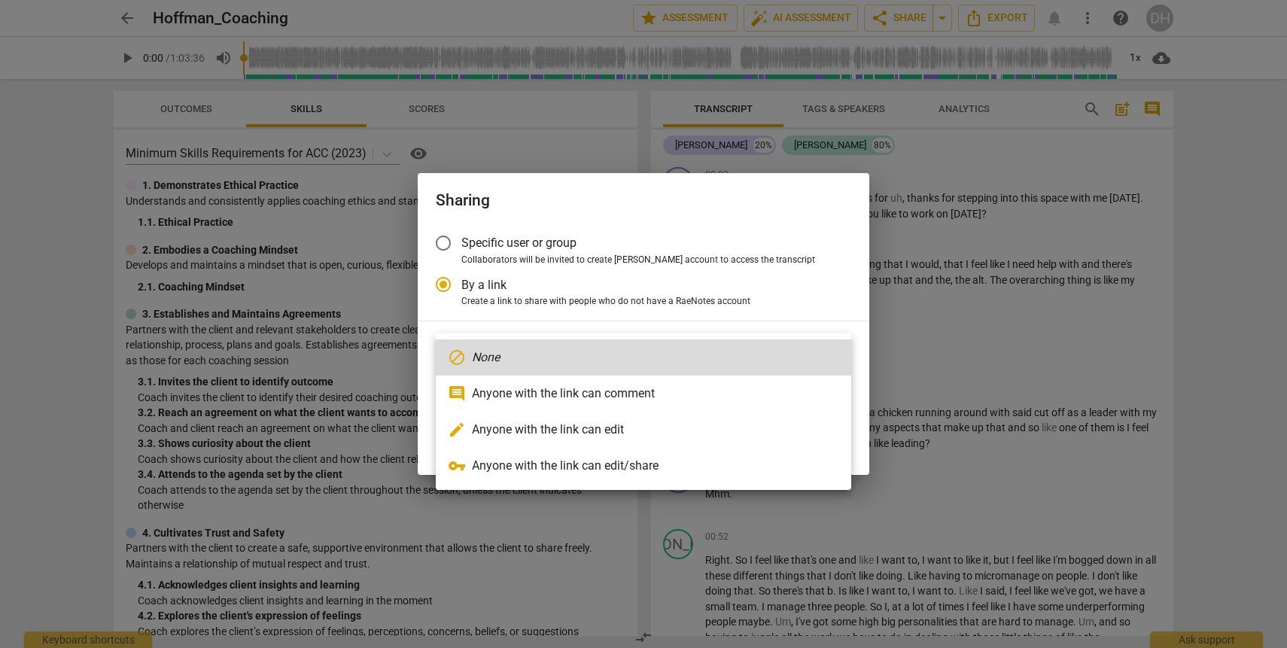
click at [583, 419] on li "edit Anyone with the link can edit" at bounding box center [644, 430] width 416 height 36
radio input "false"
type input "[URL][DOMAIN_NAME]"
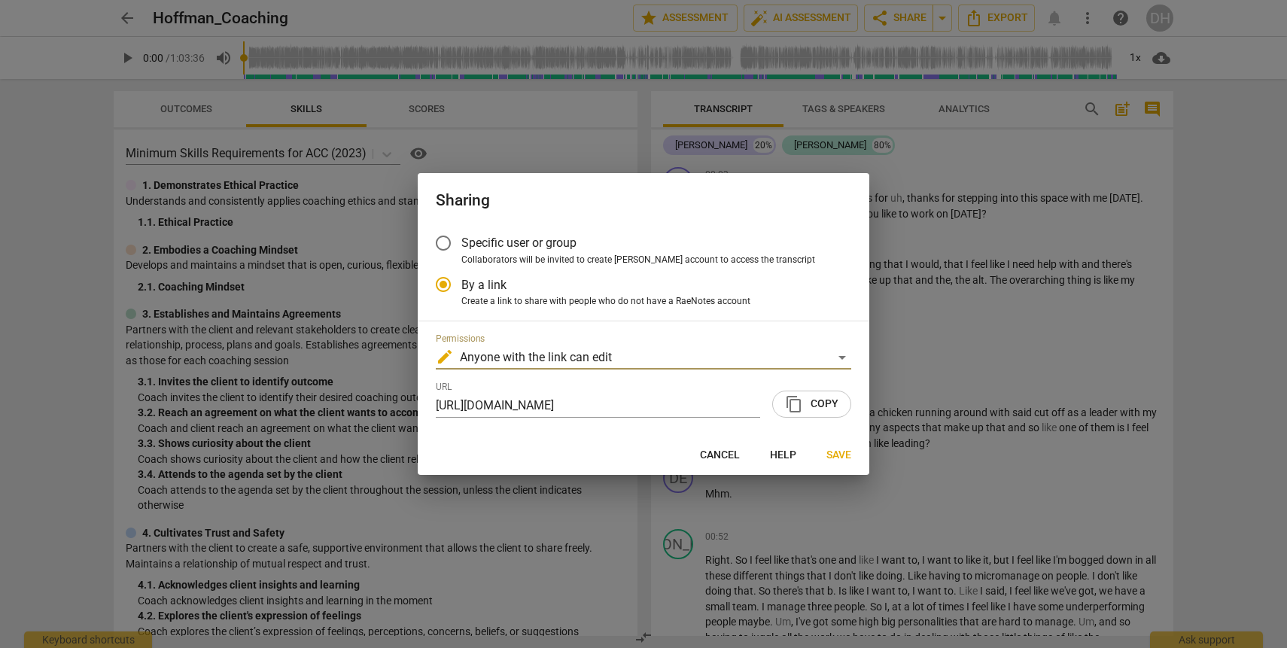
click at [826, 402] on span "content_copy Copy" at bounding box center [811, 404] width 53 height 18
click at [833, 452] on span "Save" at bounding box center [839, 455] width 25 height 15
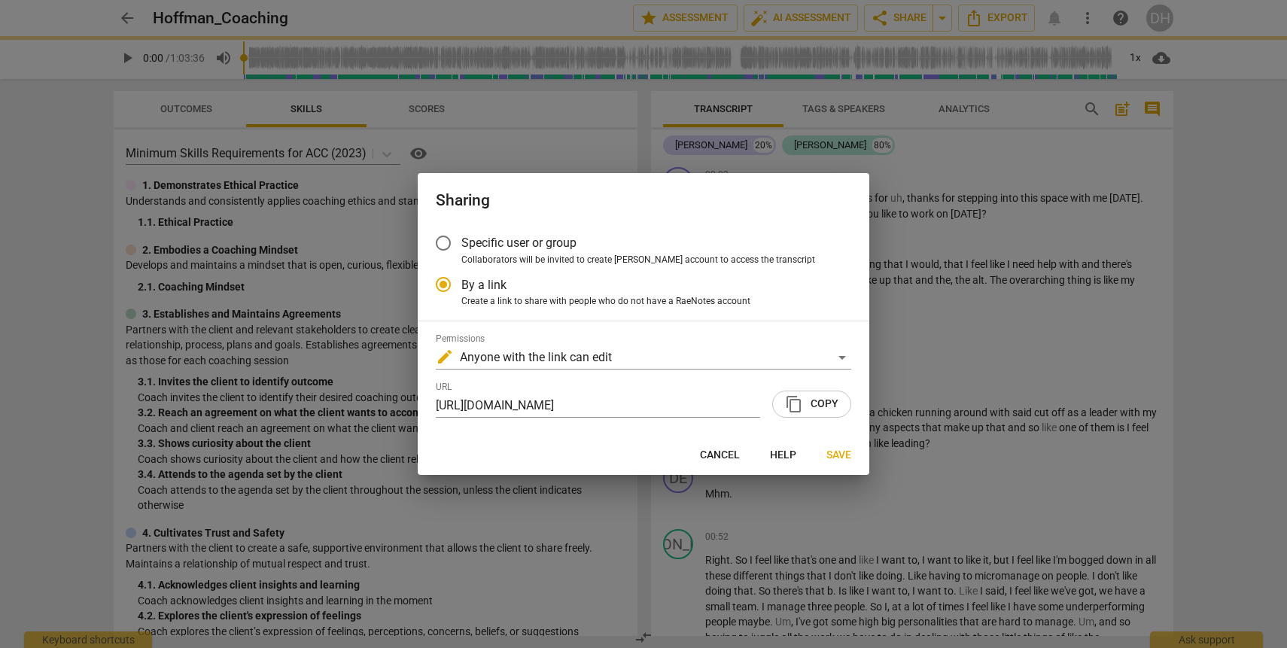
radio input "false"
